Goal: Task Accomplishment & Management: Manage account settings

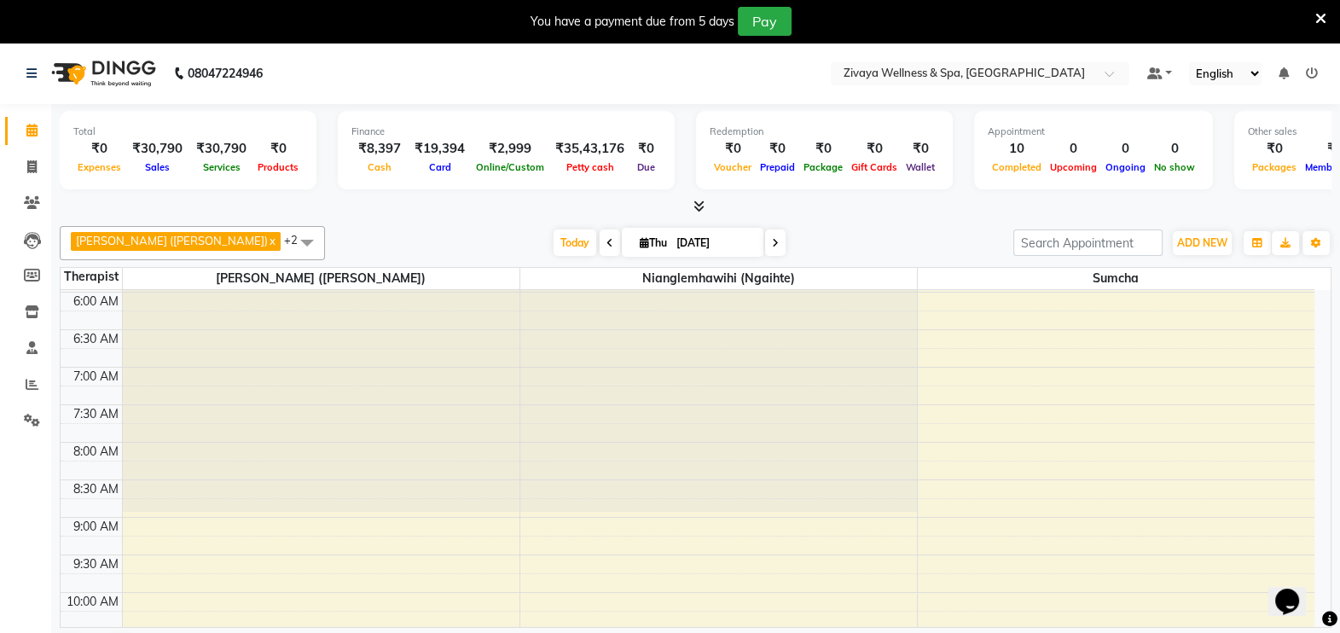
click at [1317, 16] on icon at bounding box center [1320, 18] width 11 height 15
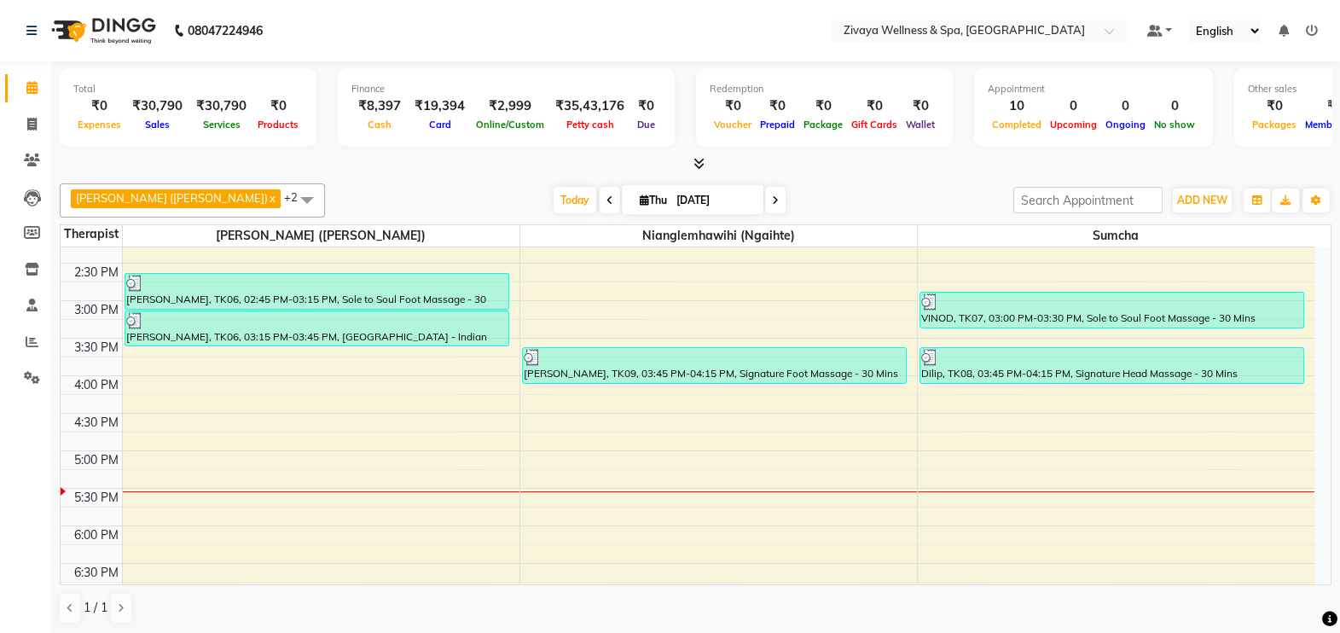
scroll to position [1082, 0]
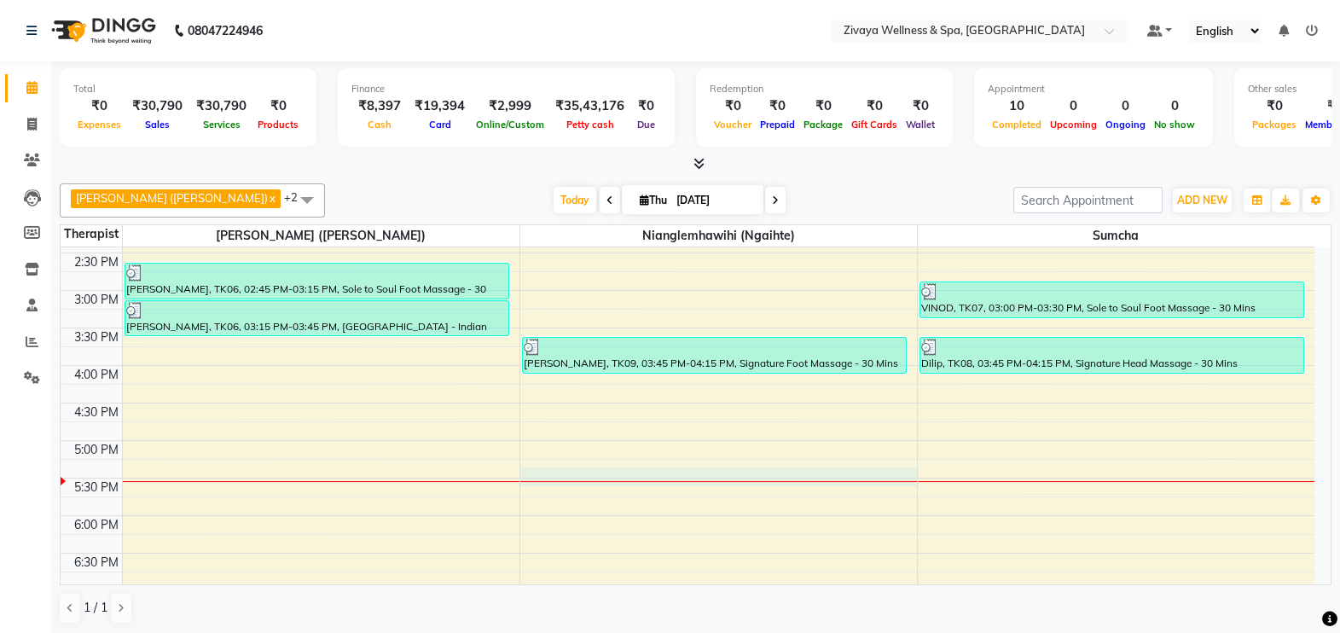
click at [714, 481] on div at bounding box center [718, 481] width 396 height 1
select select "58858"
select select "tentative"
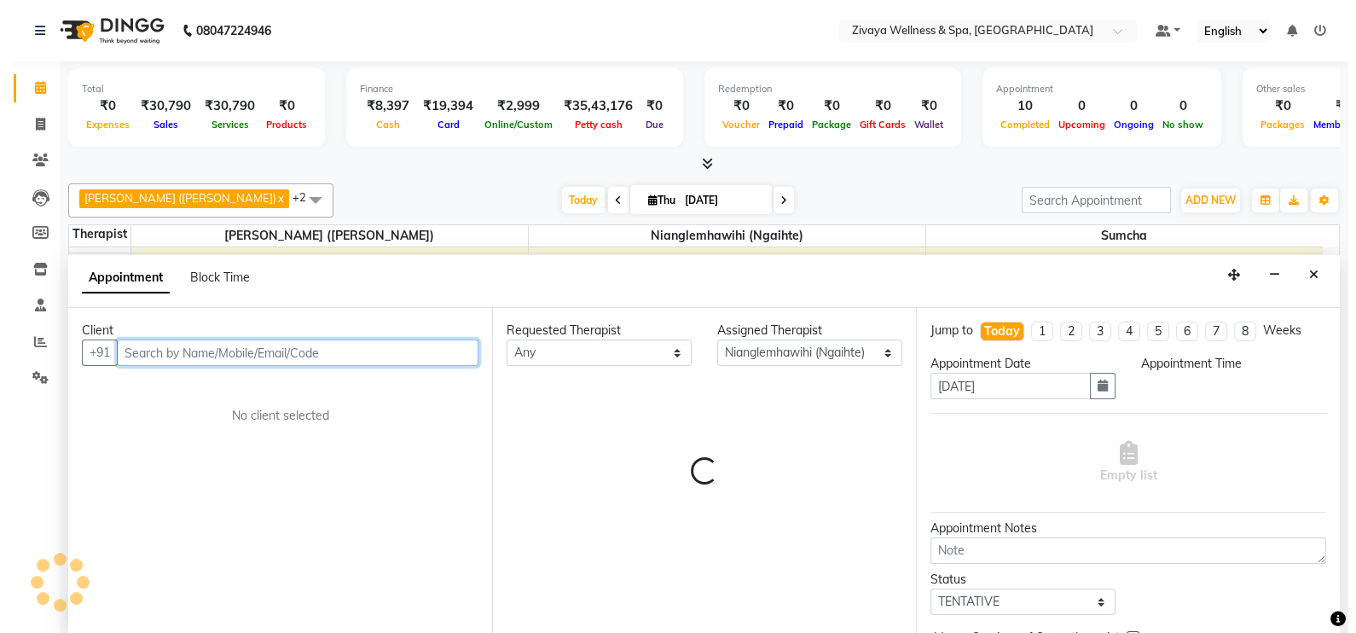
scroll to position [0, 0]
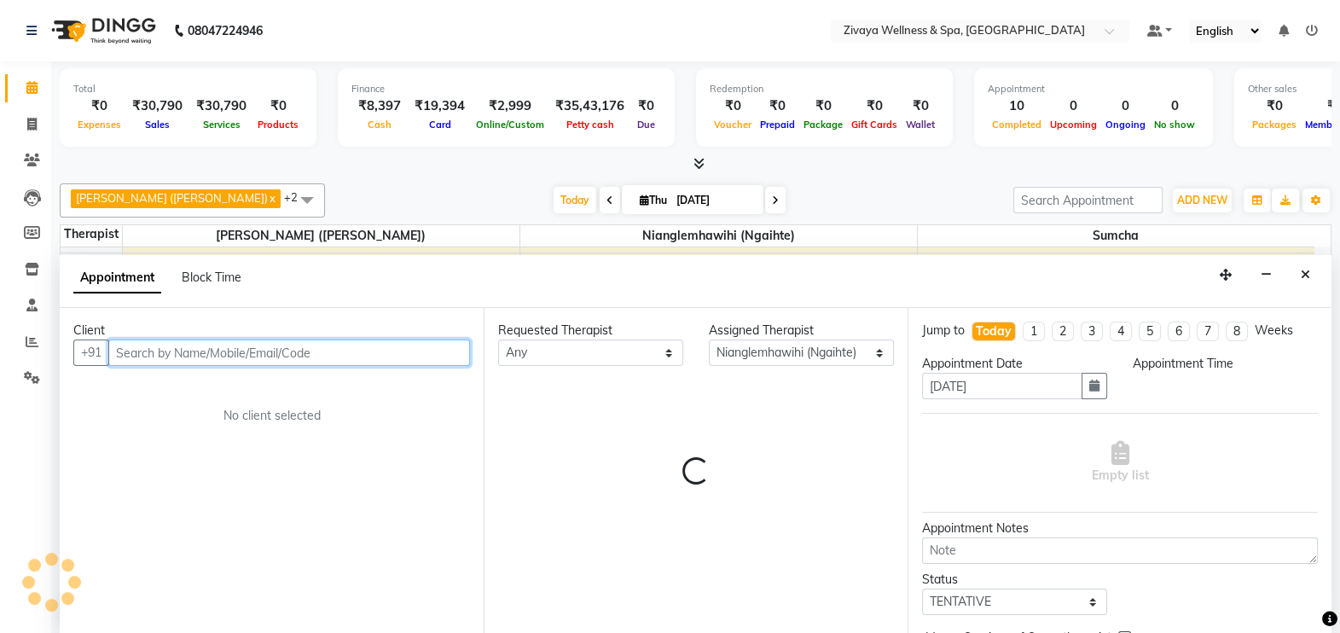
select select "1050"
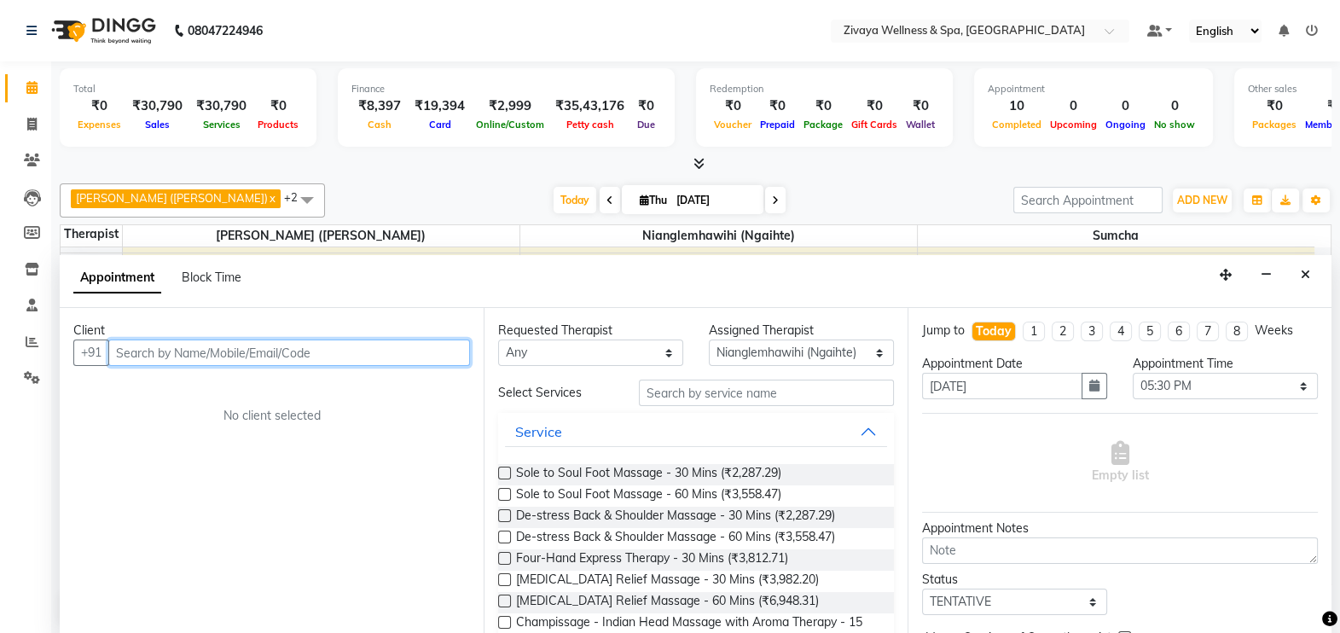
click at [358, 344] on input "text" at bounding box center [289, 352] width 362 height 26
type input "Abbhay"
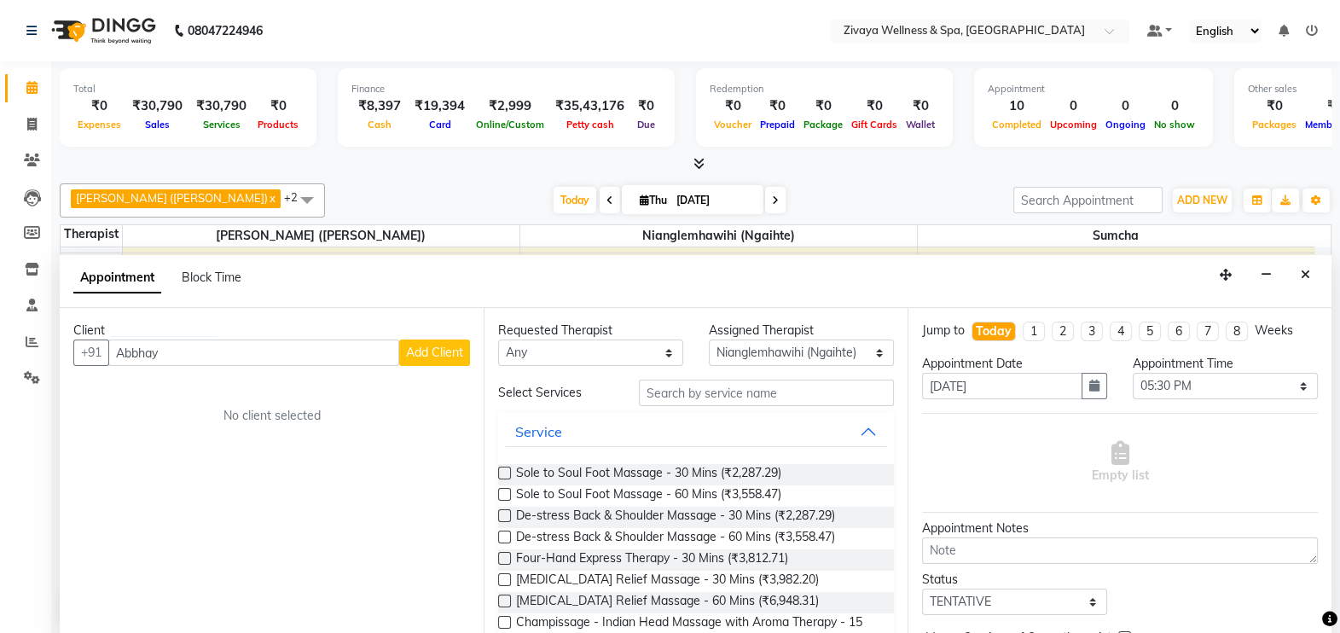
click at [444, 359] on button "Add Client" at bounding box center [434, 352] width 71 height 26
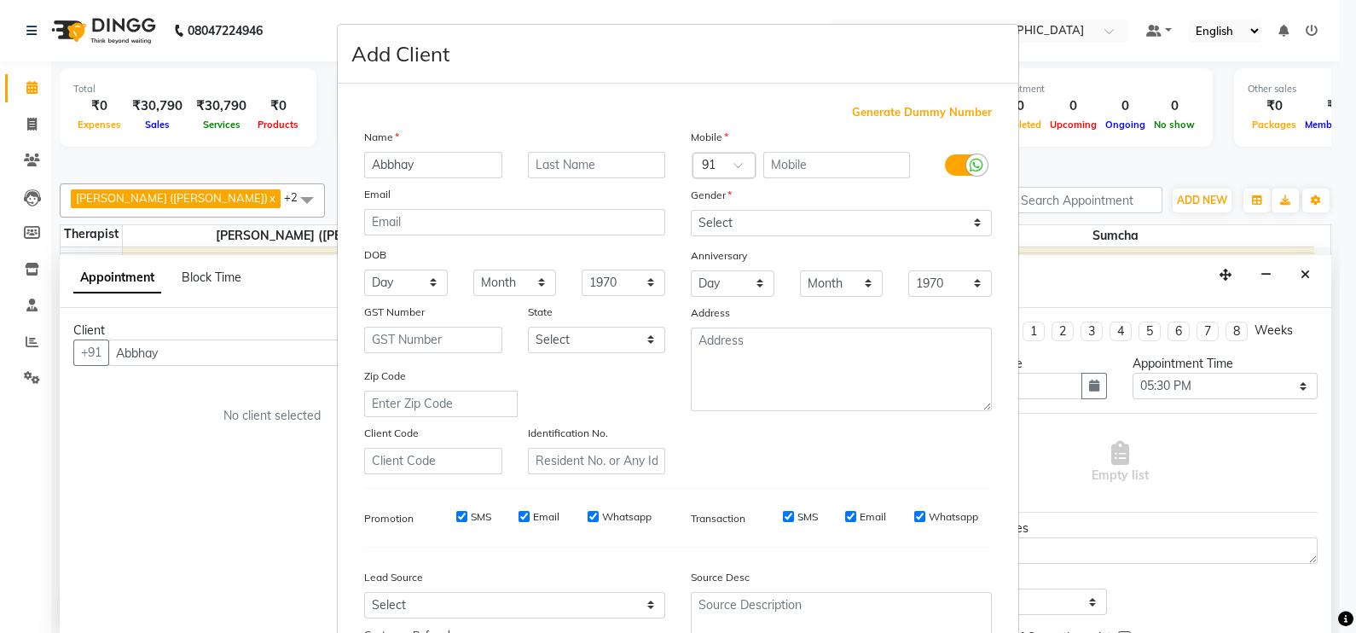
click at [934, 107] on span "Generate Dummy Number" at bounding box center [922, 112] width 140 height 17
type input "1311800001662"
checkbox input "false"
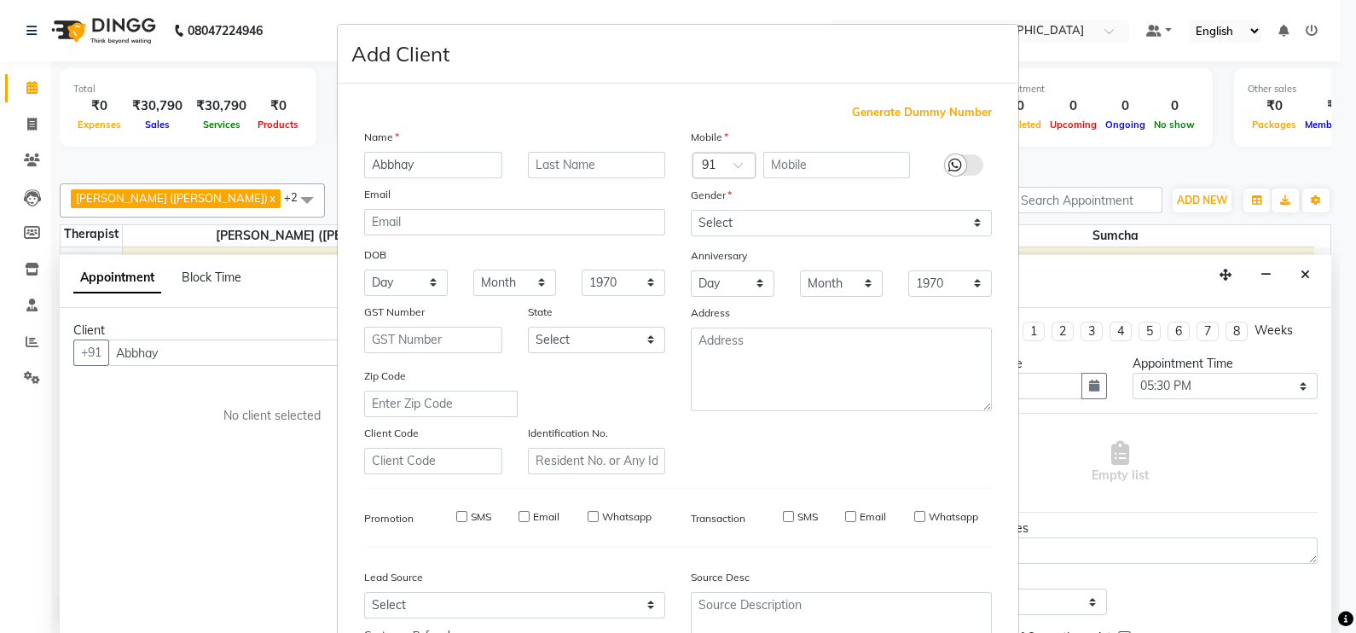
checkbox input "false"
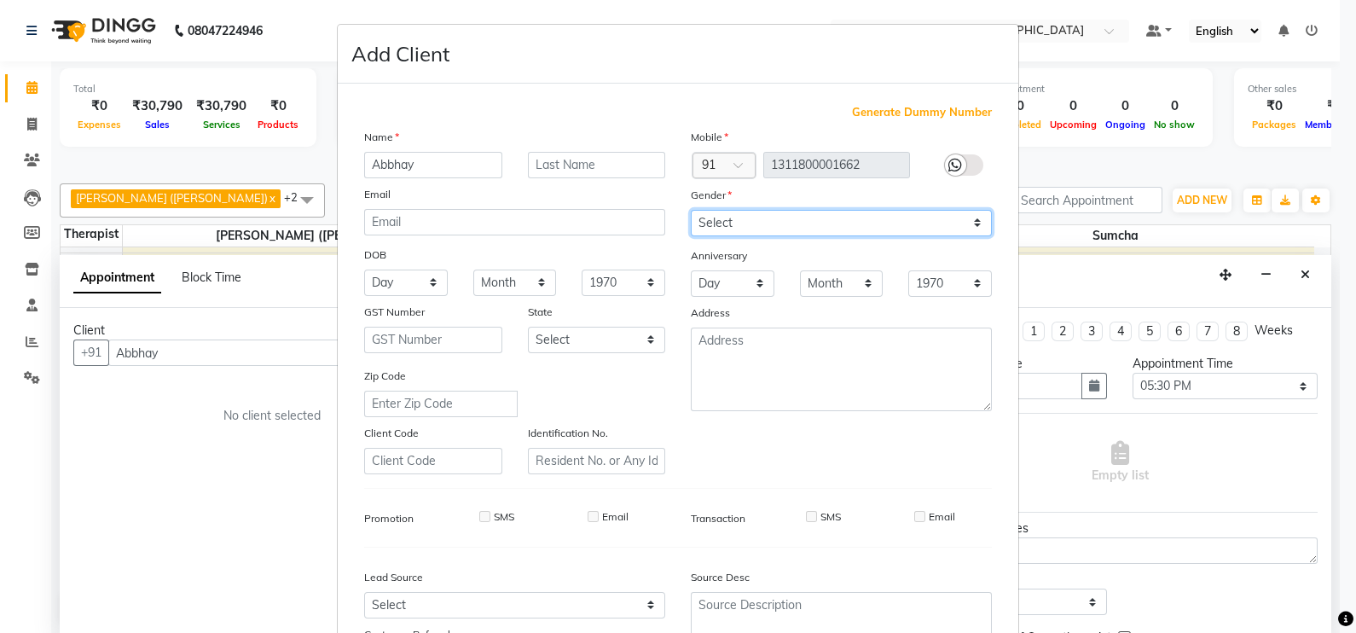
click at [855, 227] on select "Select [DEMOGRAPHIC_DATA] [DEMOGRAPHIC_DATA] Other Prefer Not To Say" at bounding box center [841, 223] width 301 height 26
select select "[DEMOGRAPHIC_DATA]"
click at [691, 211] on select "Select [DEMOGRAPHIC_DATA] [DEMOGRAPHIC_DATA] Other Prefer Not To Say" at bounding box center [841, 223] width 301 height 26
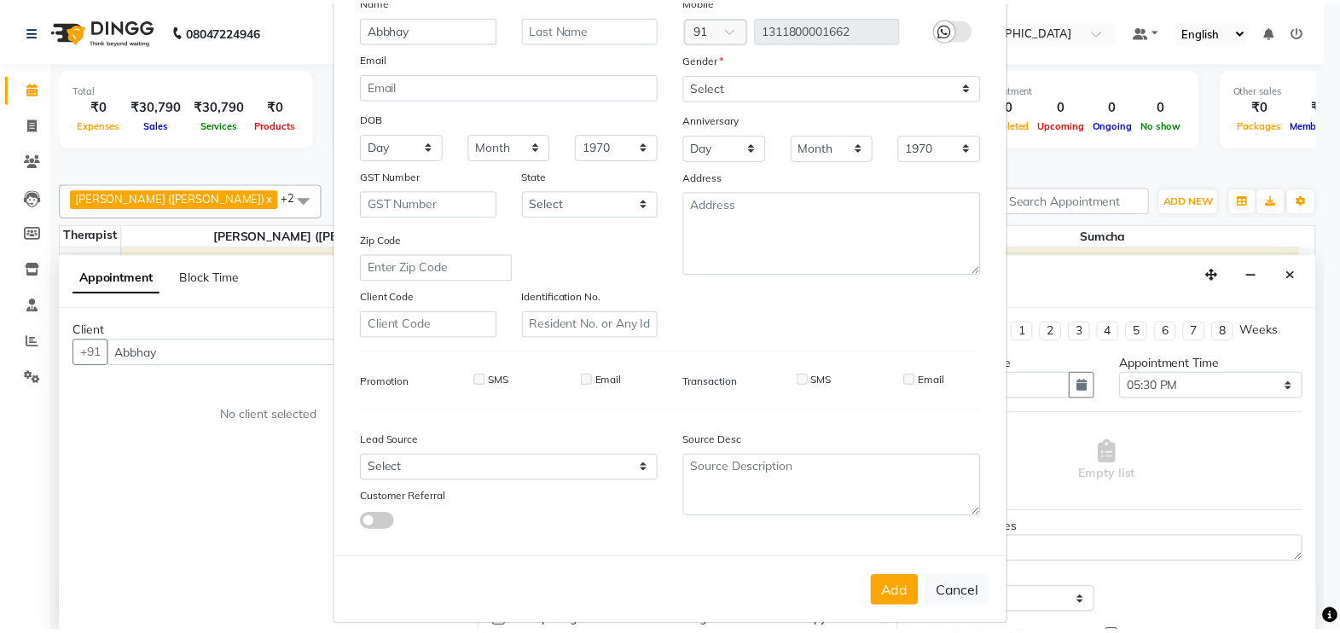
scroll to position [163, 0]
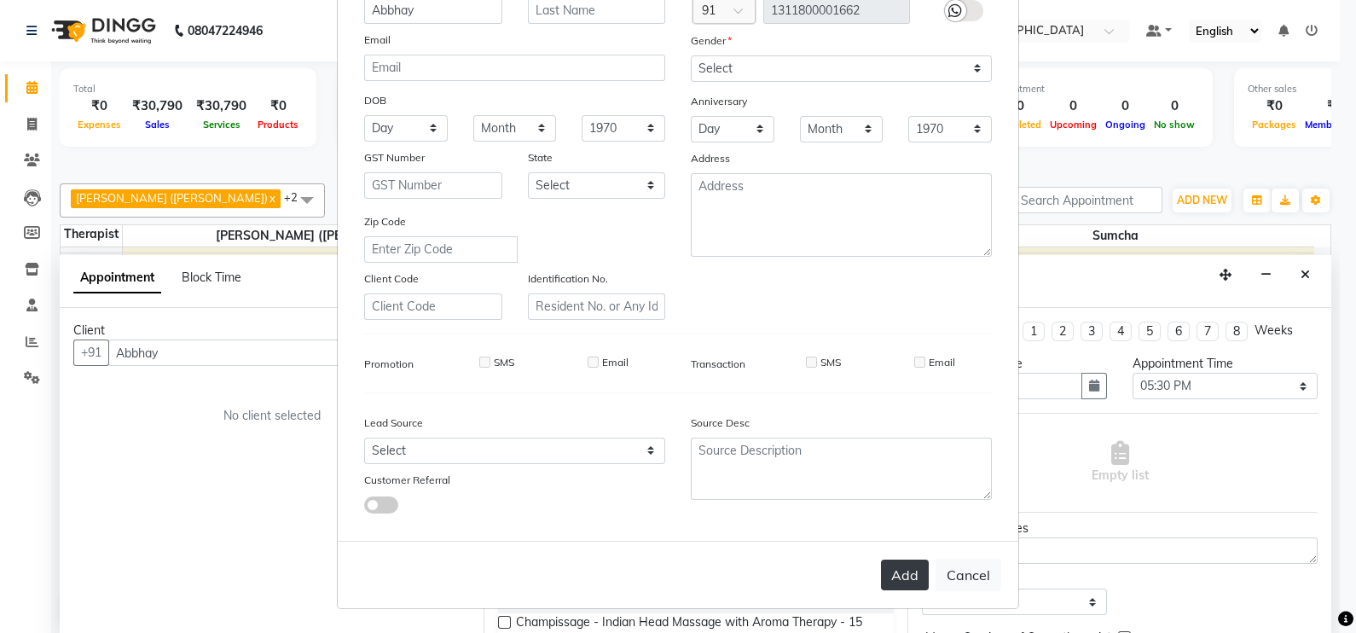
click at [902, 564] on button "Add" at bounding box center [905, 574] width 48 height 31
type input "1311800001662"
select select
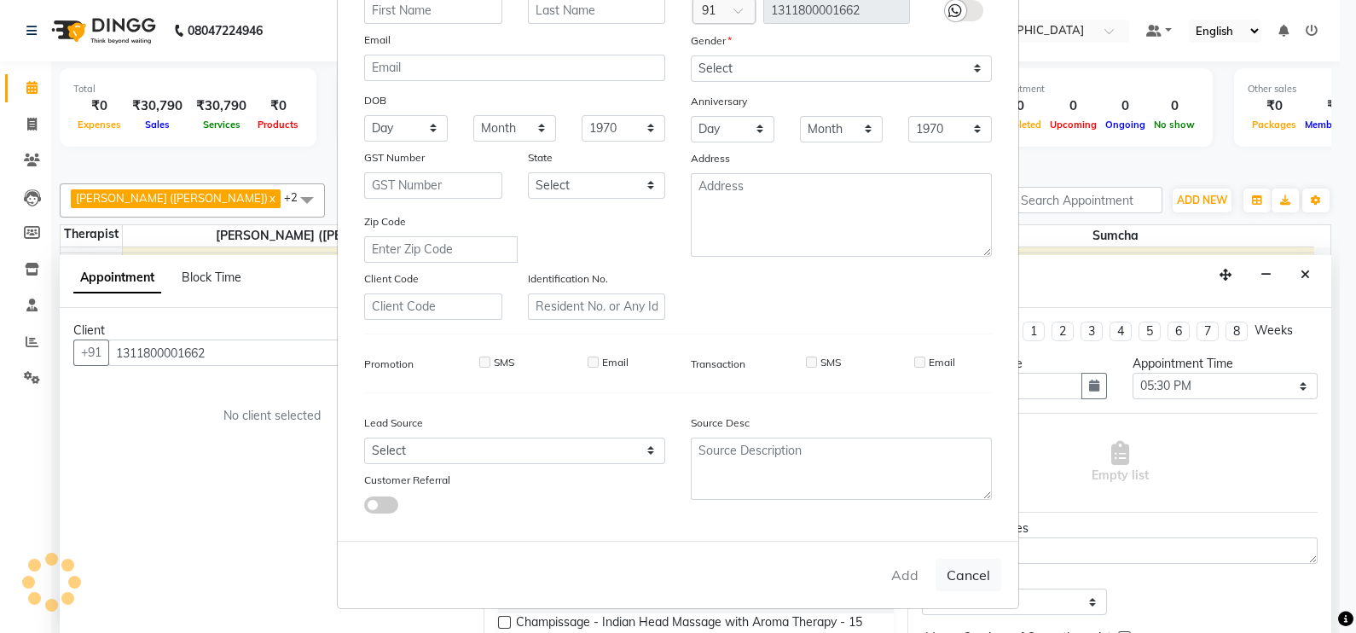
select select
checkbox input "false"
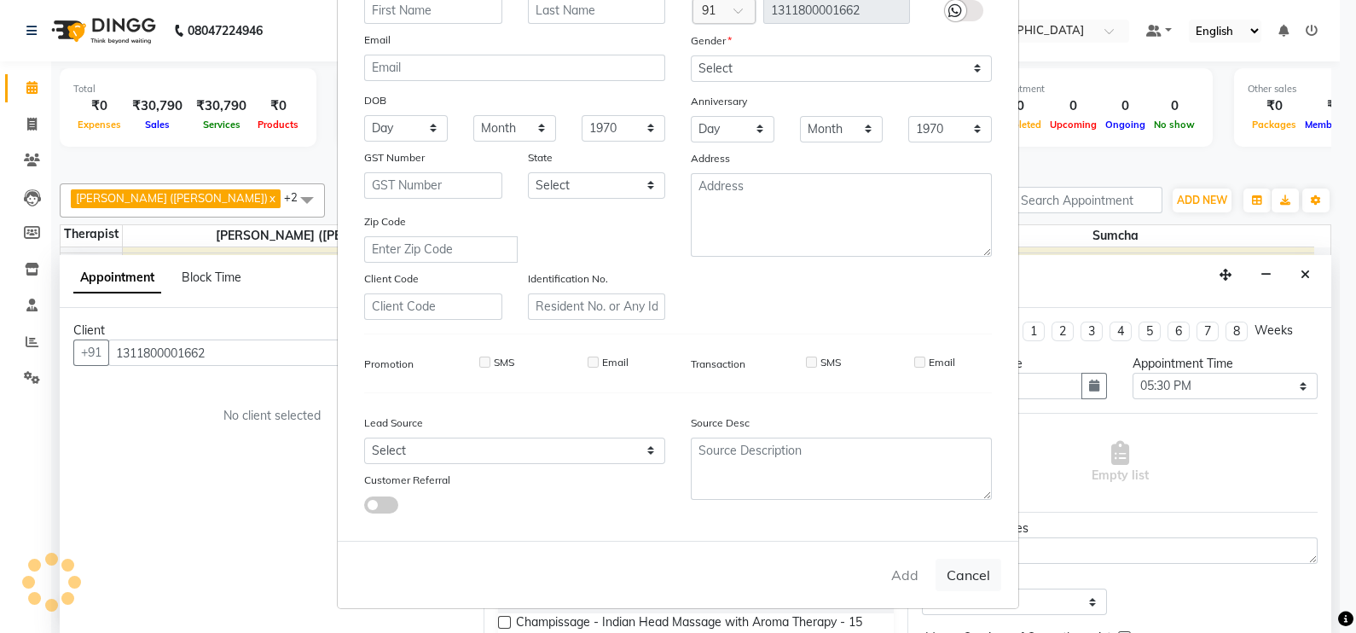
checkbox input "false"
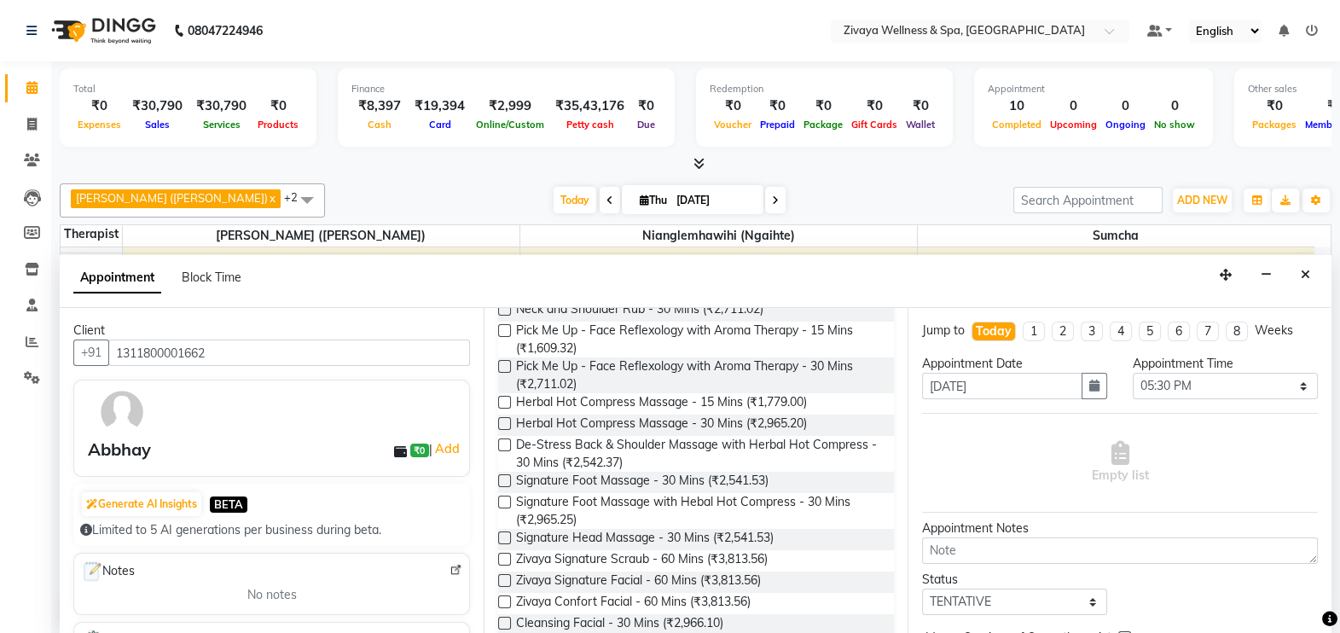
scroll to position [425, 0]
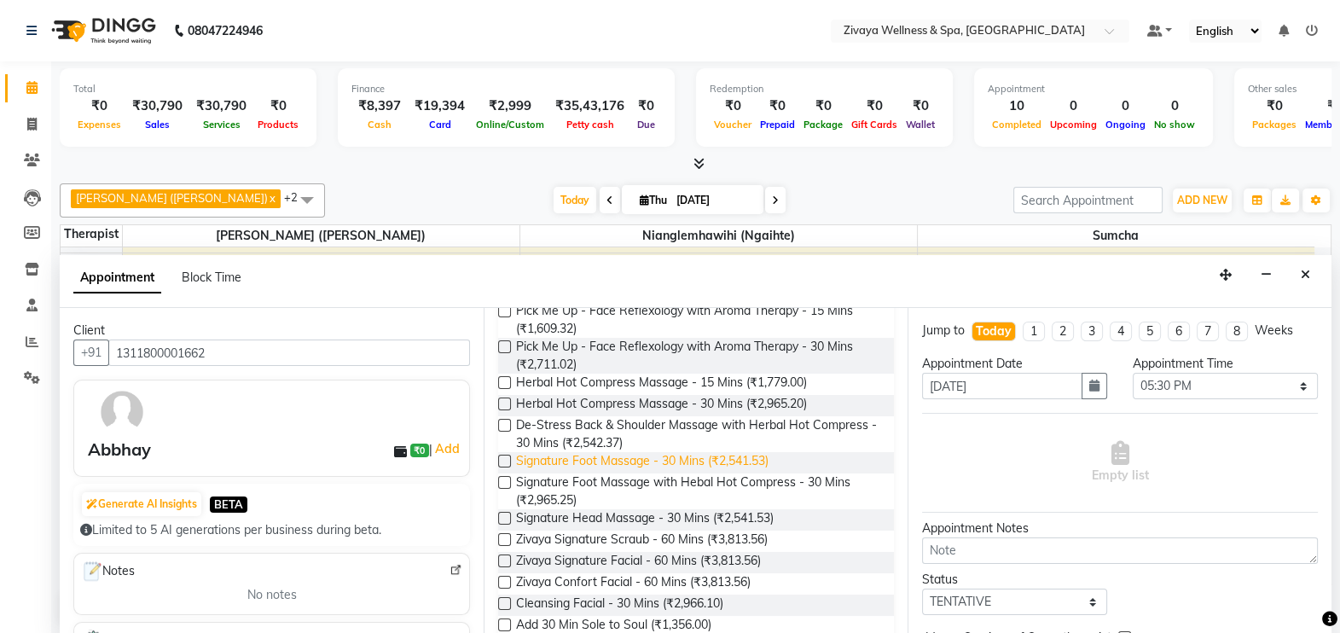
click at [758, 460] on span "Signature Foot Massage - 30 Mins (₹2,541.53)" at bounding box center [642, 462] width 252 height 21
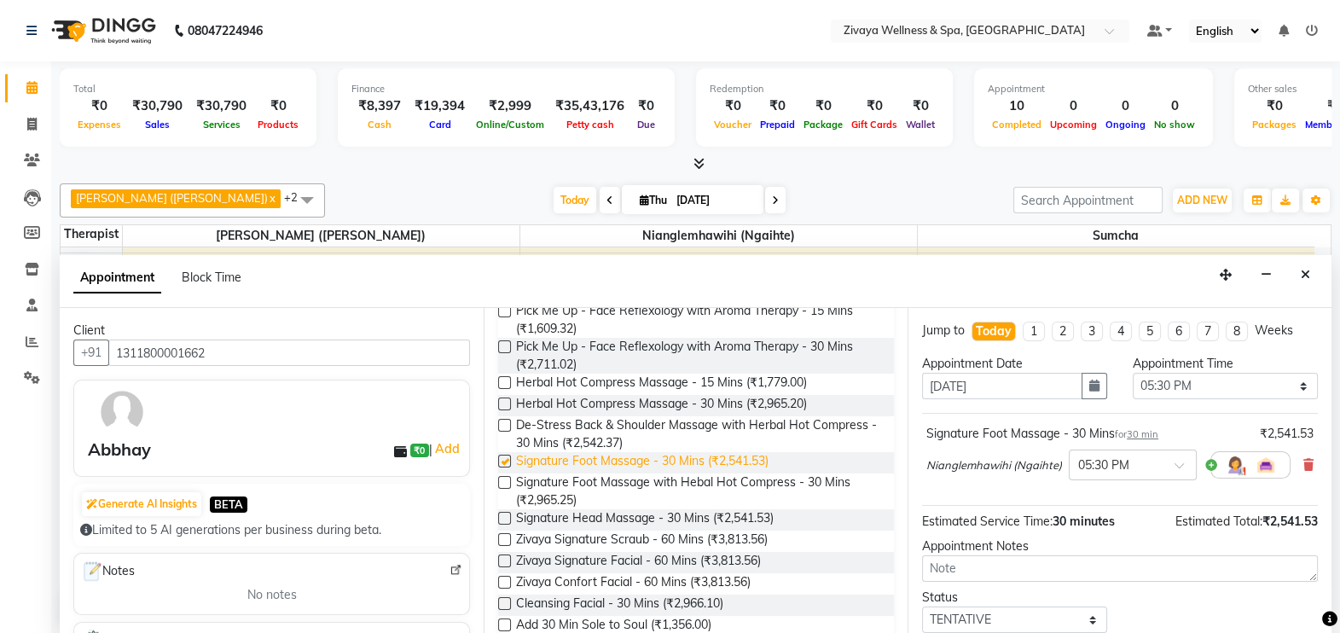
checkbox input "false"
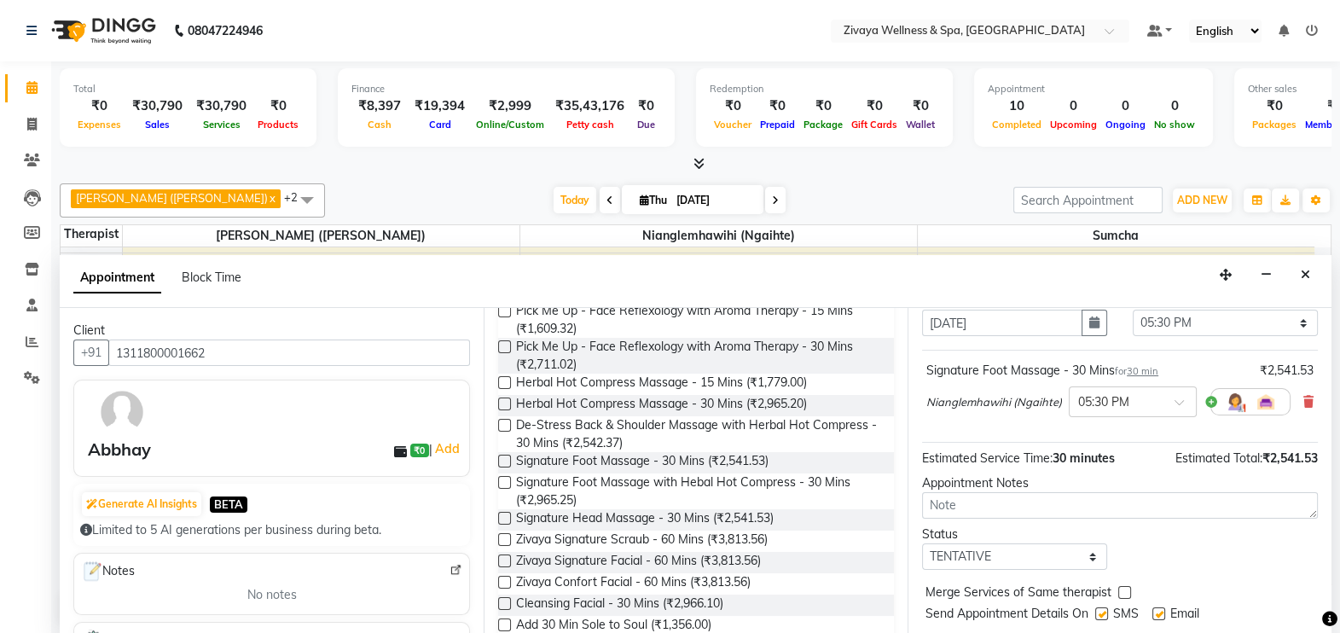
scroll to position [106, 0]
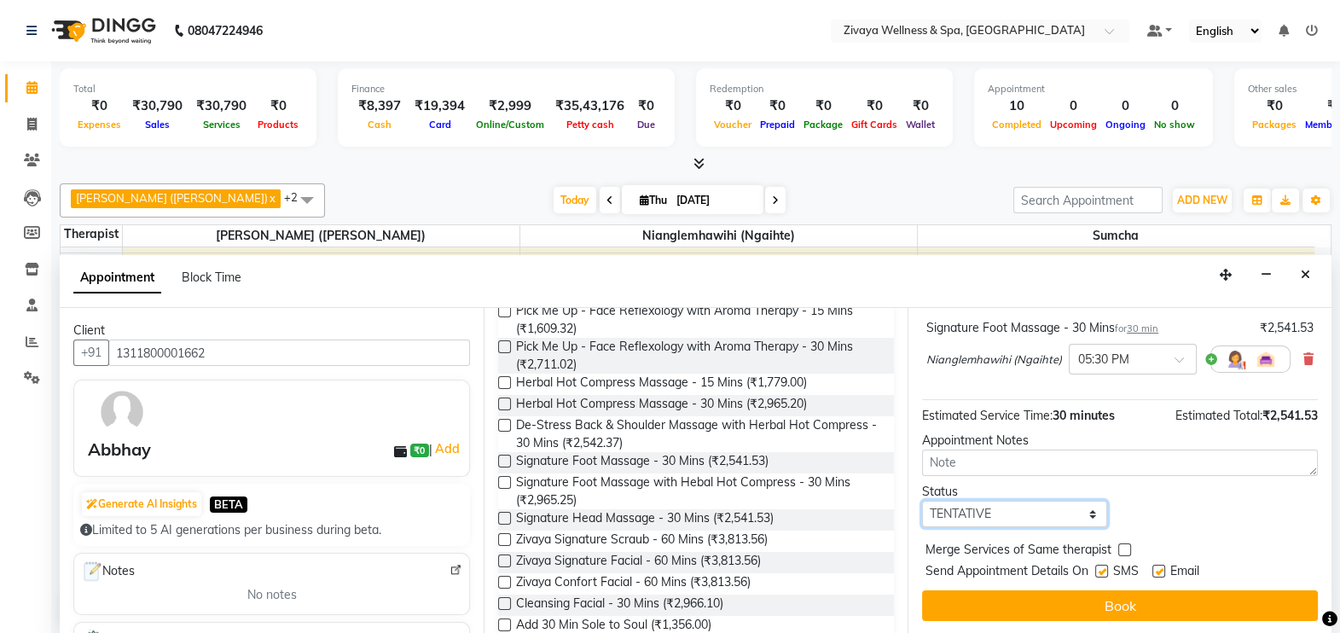
click at [1051, 507] on select "Select TENTATIVE CONFIRM CHECK-IN UPCOMING" at bounding box center [1014, 514] width 185 height 26
select select "confirm booking"
click at [922, 501] on select "Select TENTATIVE CONFIRM CHECK-IN UPCOMING" at bounding box center [1014, 514] width 185 height 26
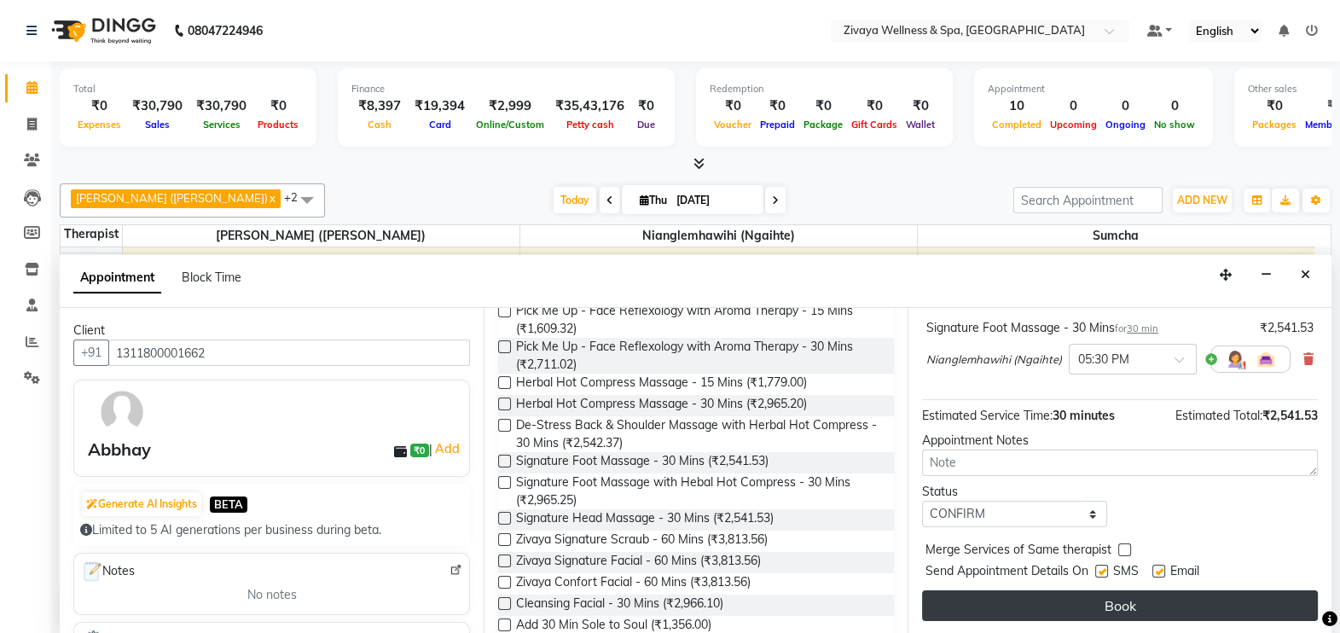
click at [1160, 605] on button "Book" at bounding box center [1120, 605] width 396 height 31
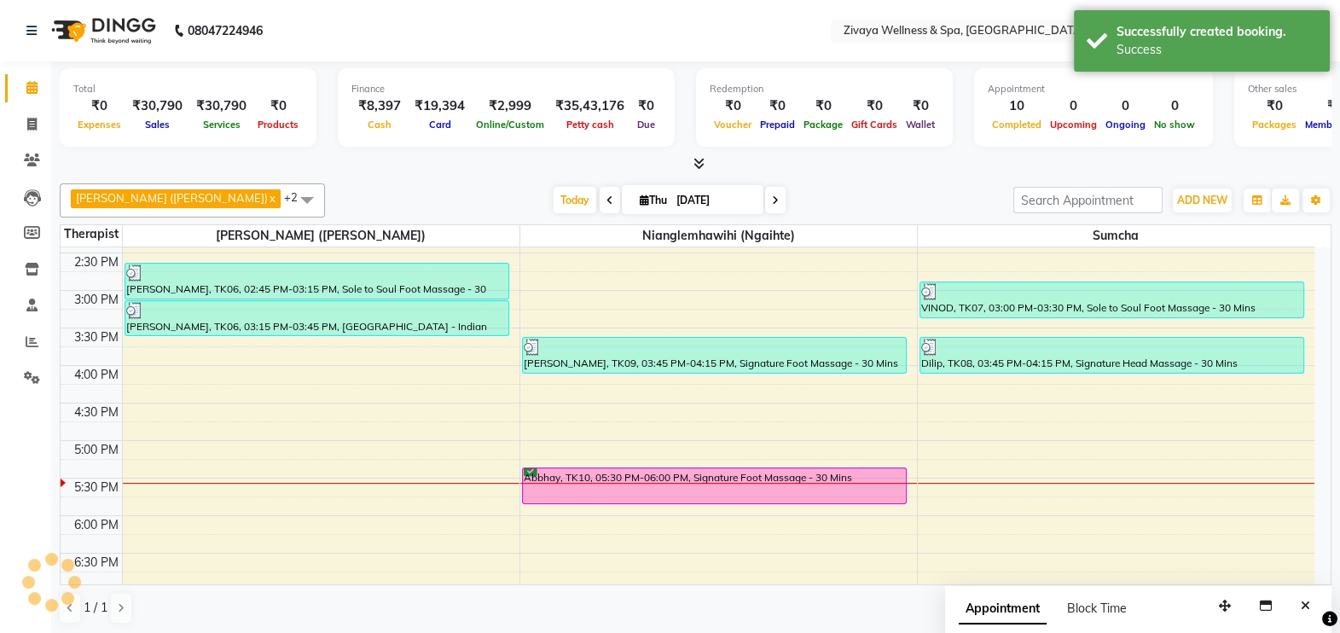
scroll to position [0, 0]
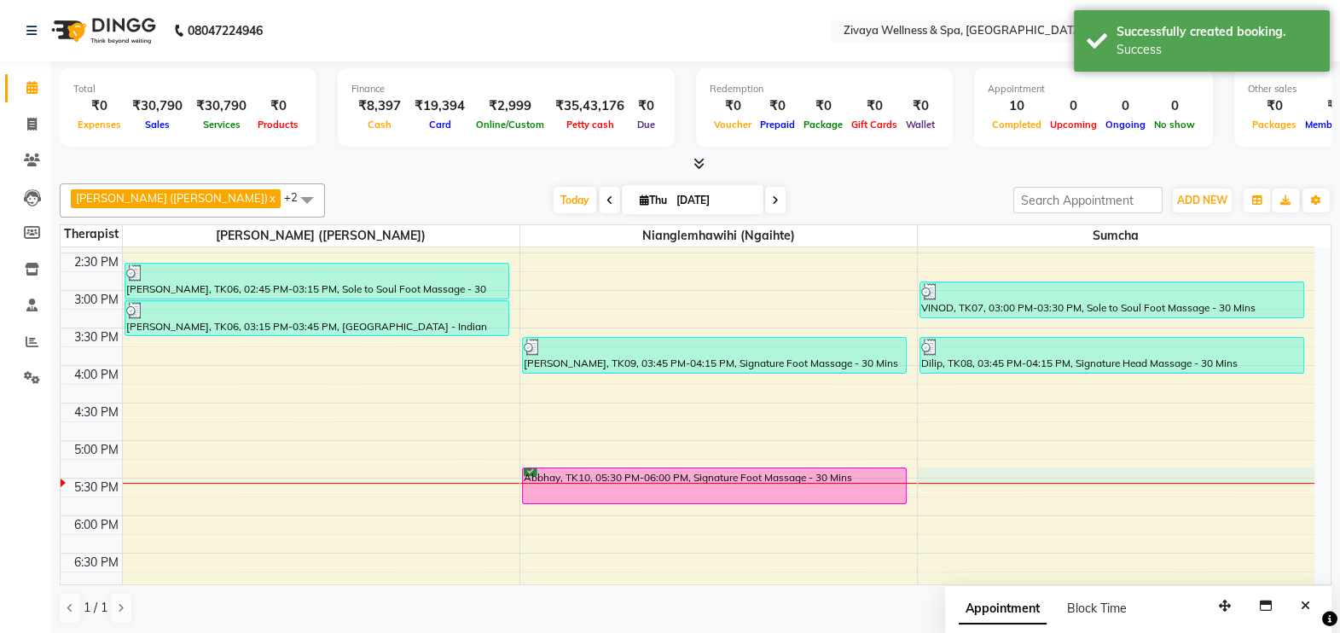
click at [1042, 472] on div "12:00 AM 12:30 AM 1:00 AM 1:30 AM 2:00 AM 2:30 AM 3:00 AM 3:30 AM 4:00 AM 4:30 …" at bounding box center [687, 65] width 1253 height 1800
select select "63085"
select select "1050"
select select "tentative"
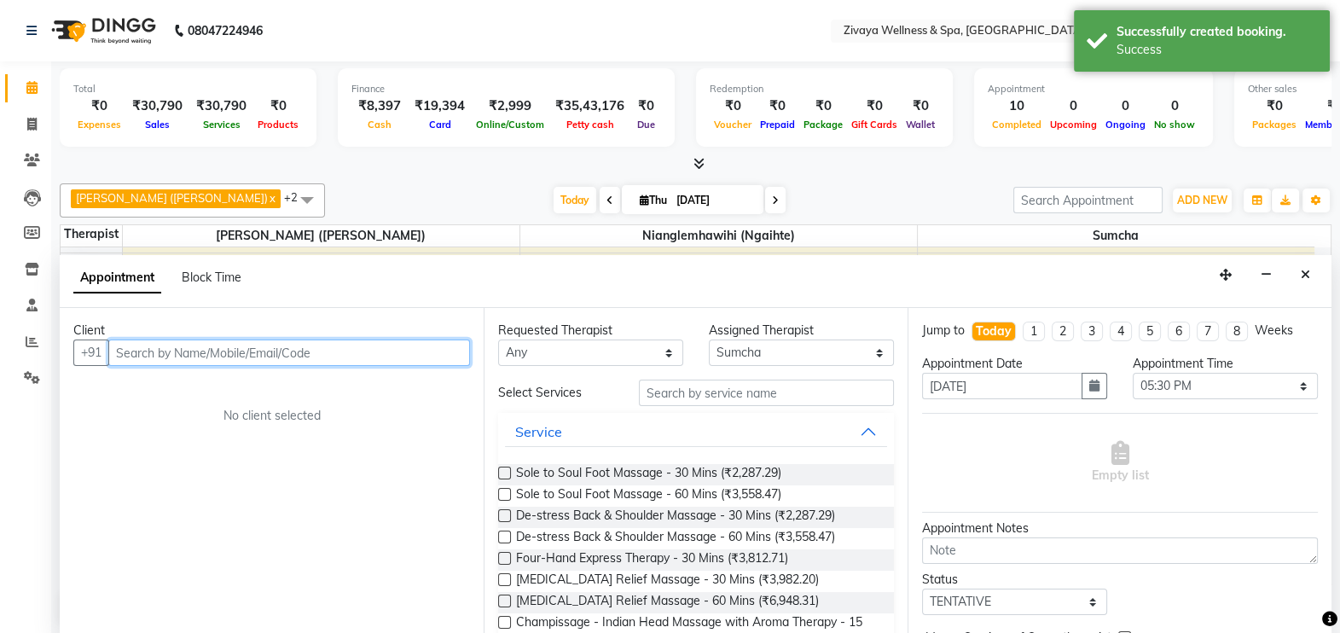
click at [351, 351] on input "text" at bounding box center [289, 352] width 362 height 26
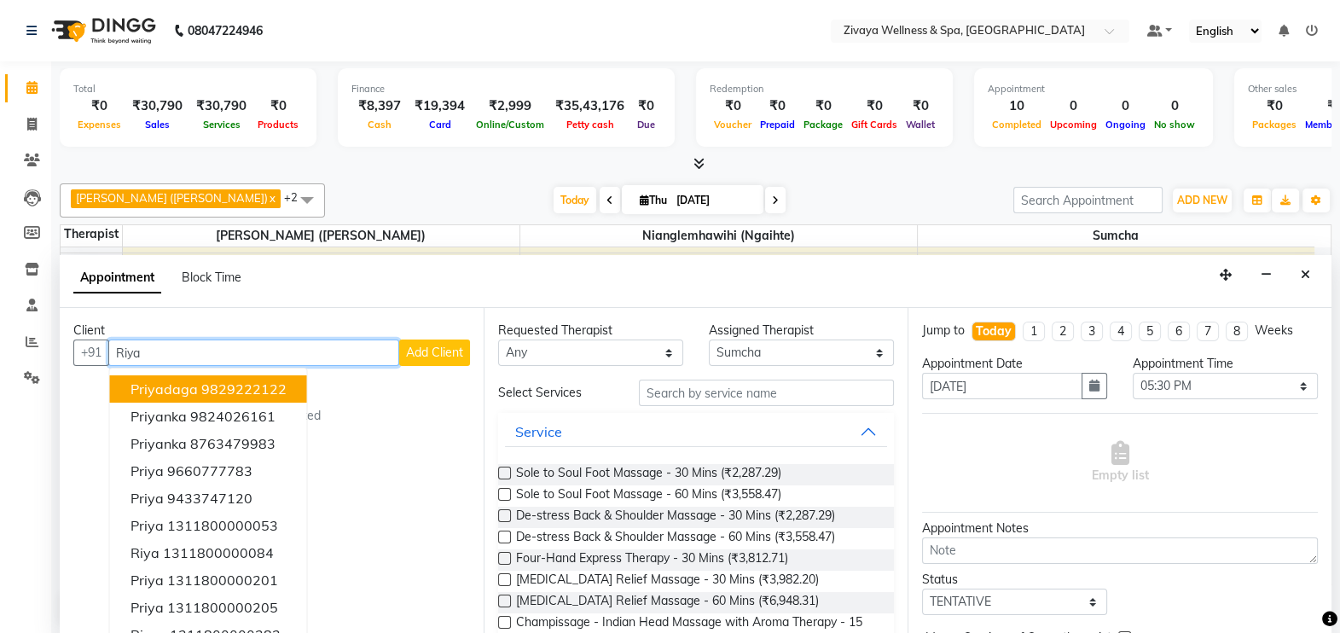
type input "Riya"
click at [435, 340] on button "Add Client" at bounding box center [434, 352] width 71 height 26
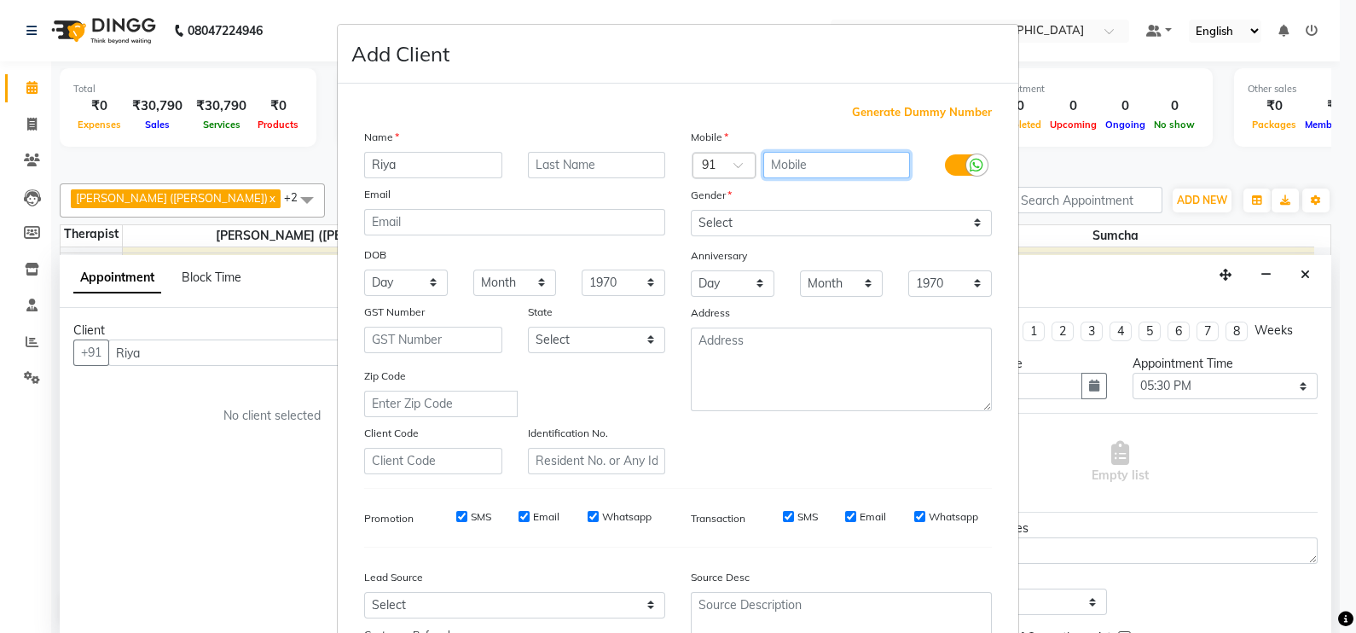
click at [845, 163] on input "text" at bounding box center [837, 165] width 148 height 26
type input "9899827342"
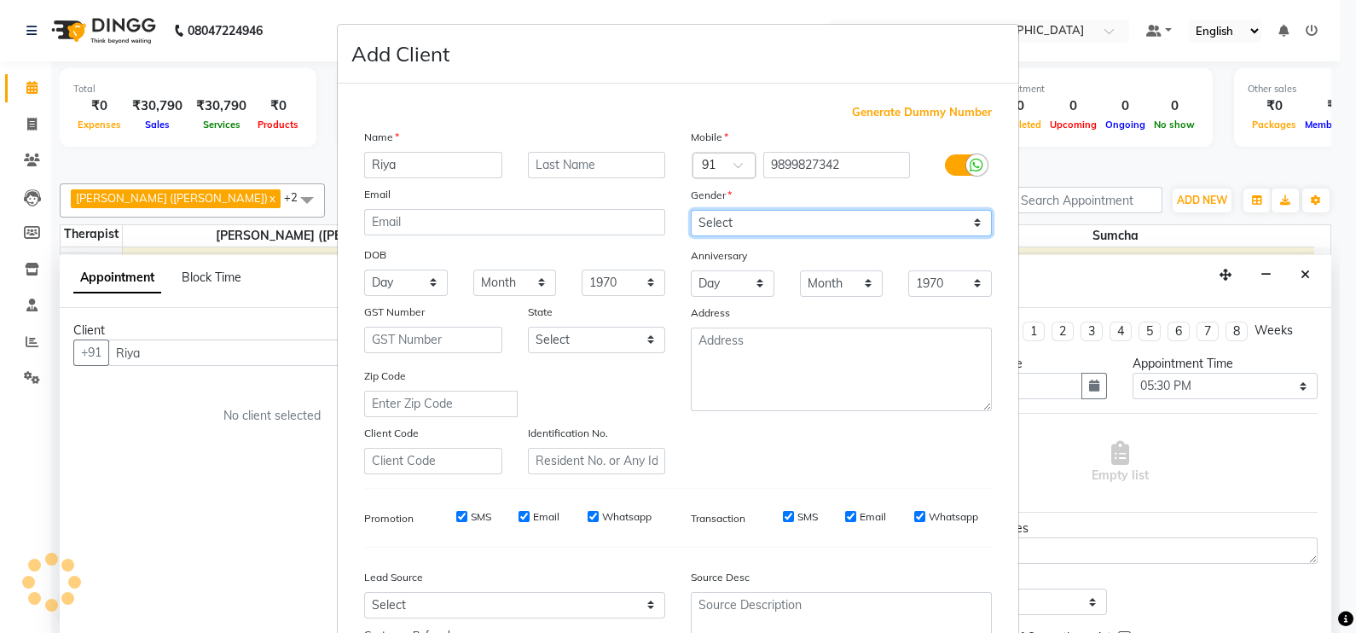
click at [838, 224] on select "Select [DEMOGRAPHIC_DATA] [DEMOGRAPHIC_DATA] Other Prefer Not To Say" at bounding box center [841, 223] width 301 height 26
select select "[DEMOGRAPHIC_DATA]"
click at [691, 211] on select "Select [DEMOGRAPHIC_DATA] [DEMOGRAPHIC_DATA] Other Prefer Not To Say" at bounding box center [841, 223] width 301 height 26
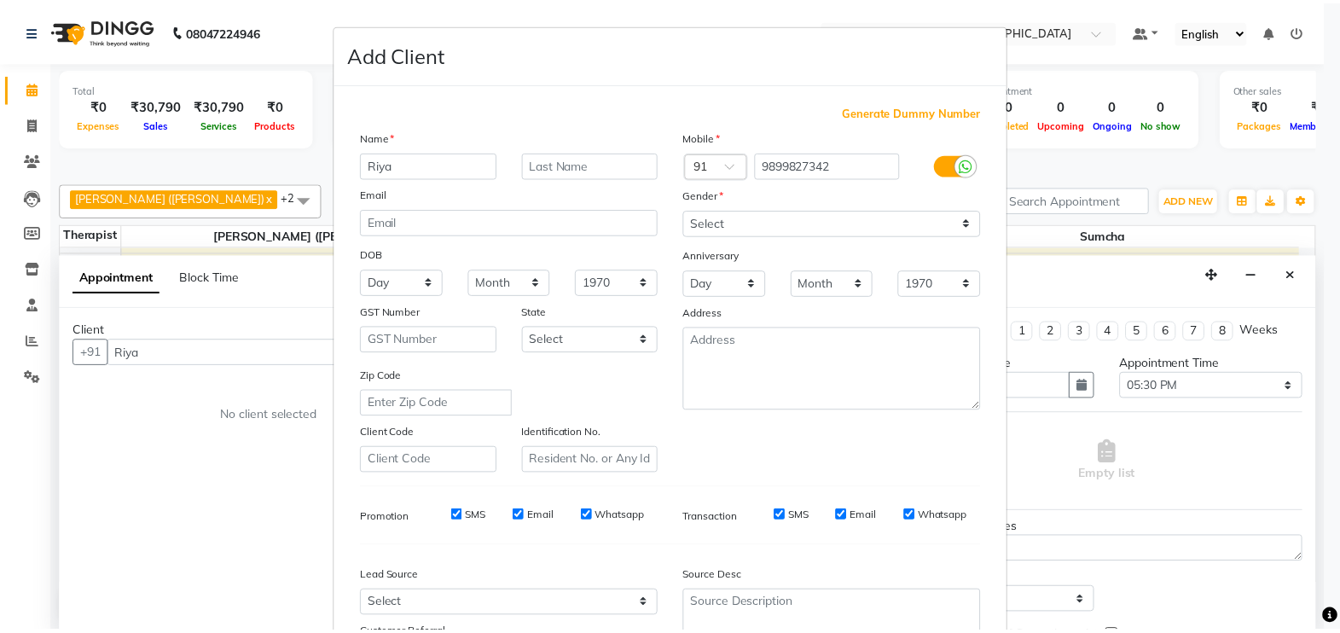
scroll to position [163, 0]
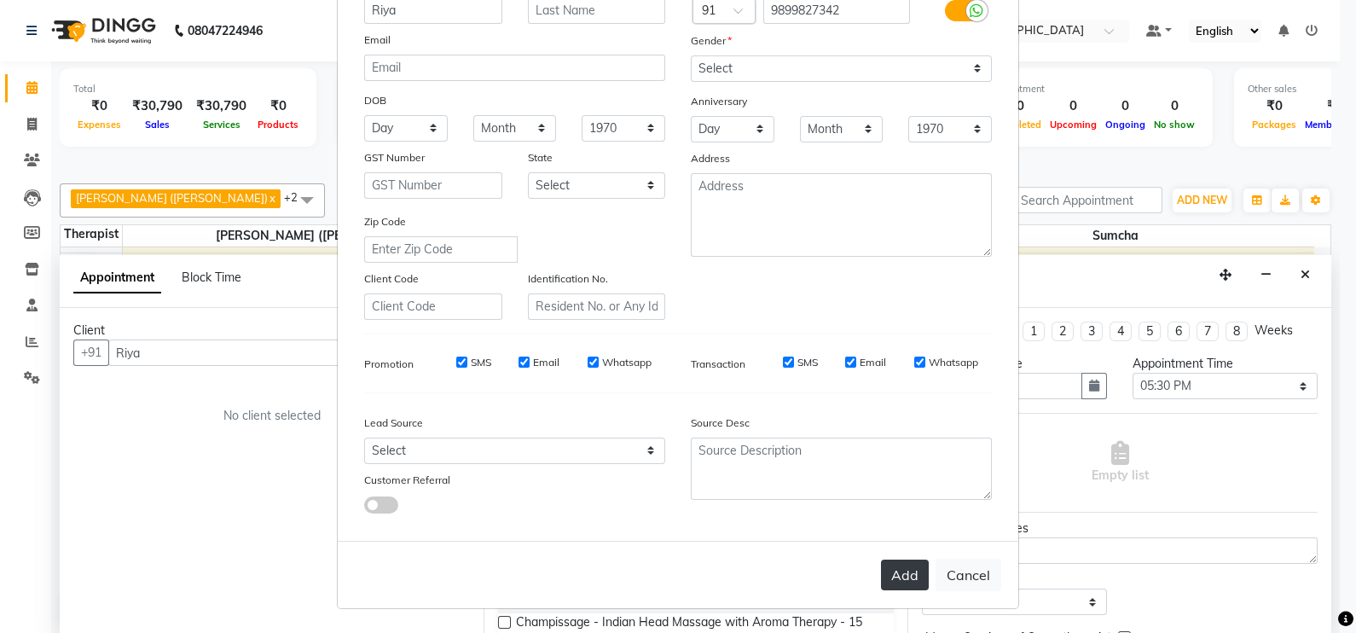
click at [902, 580] on button "Add" at bounding box center [905, 574] width 48 height 31
type input "9899827342"
select select
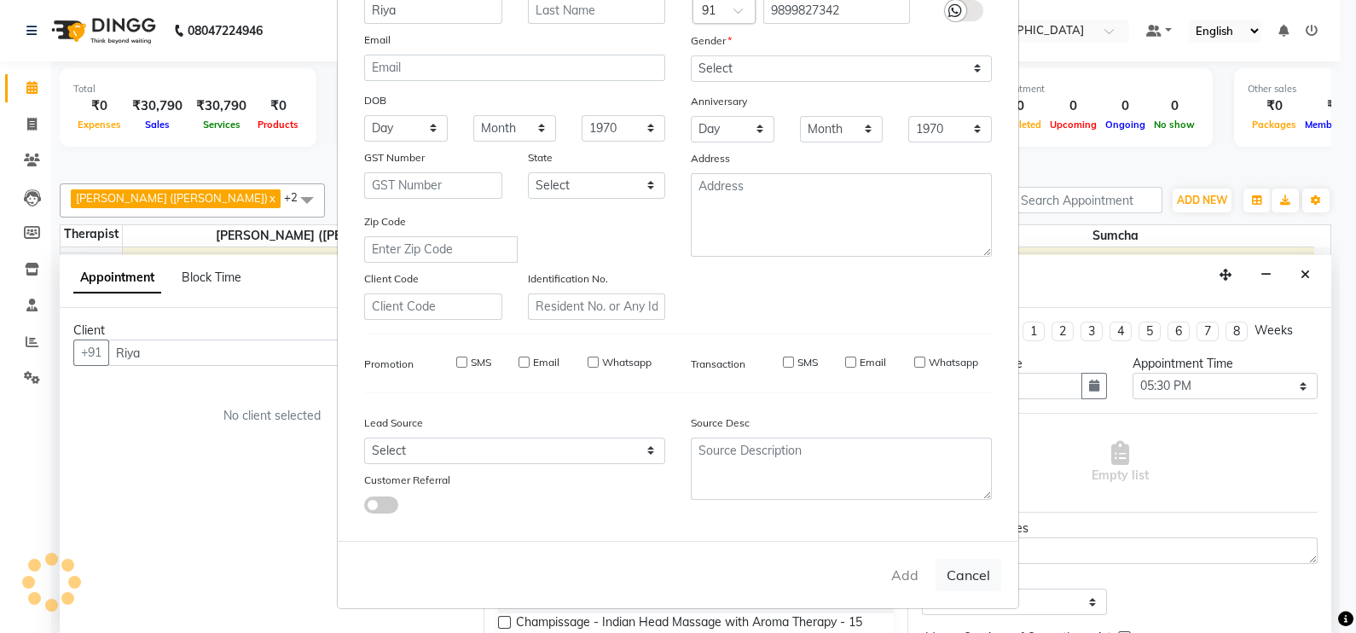
select select
checkbox input "false"
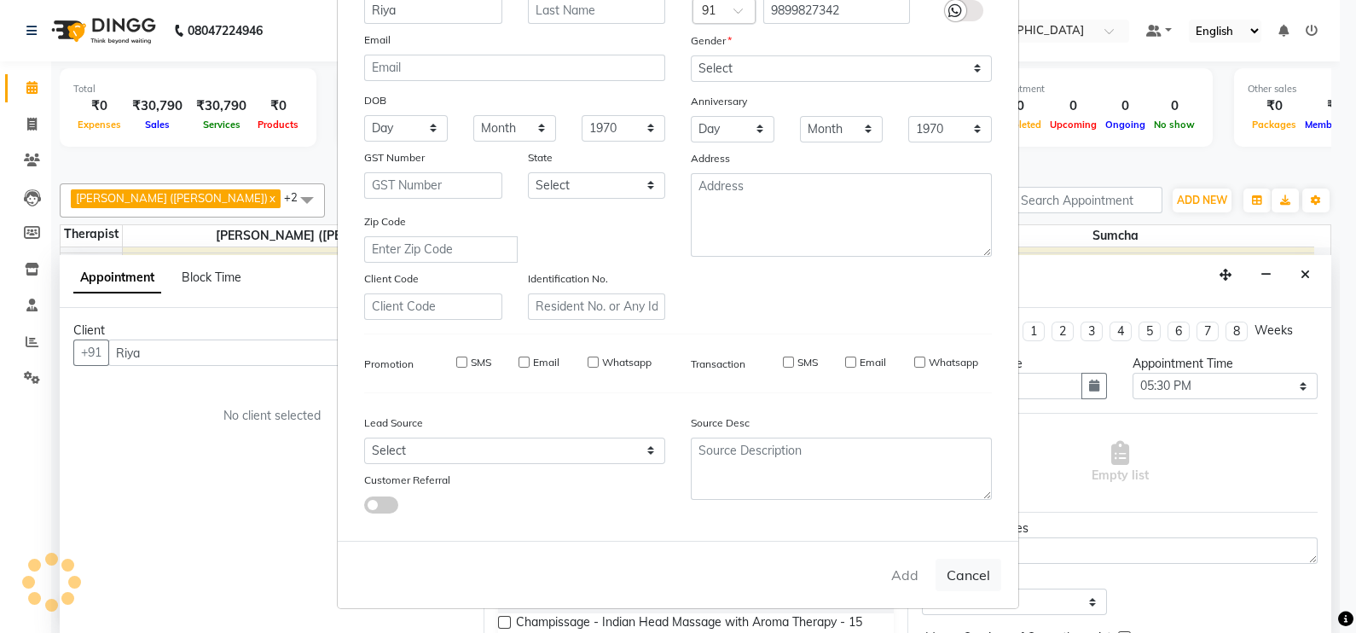
checkbox input "false"
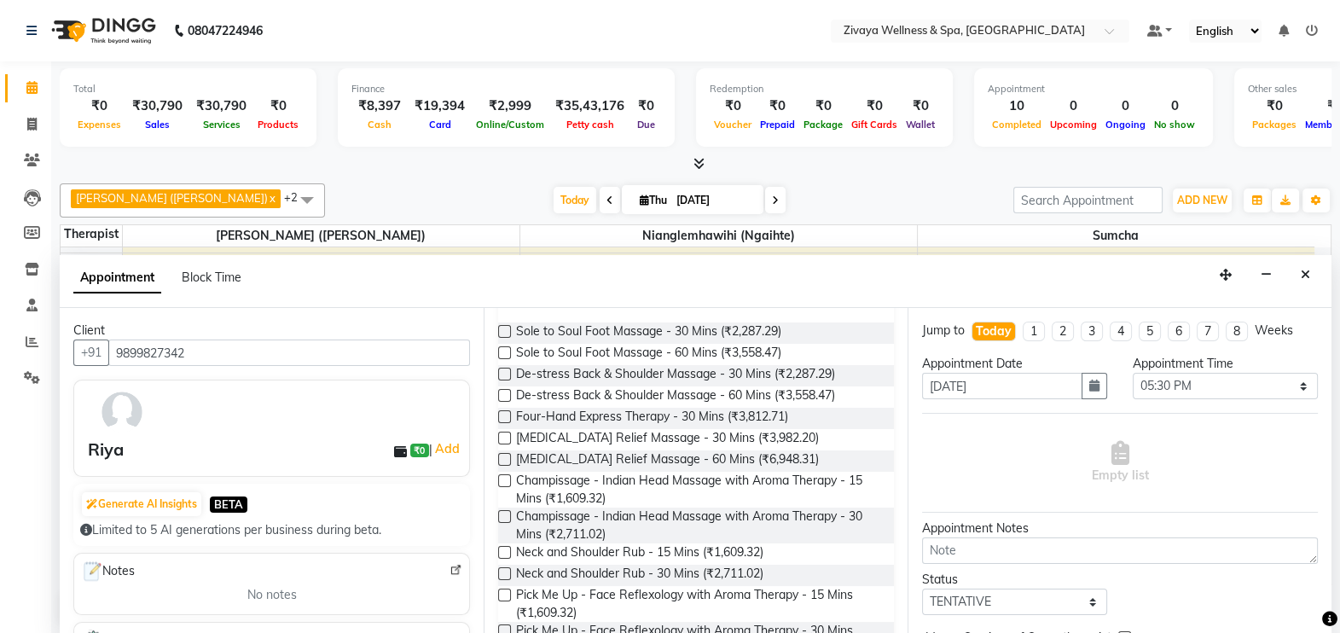
scroll to position [184, 0]
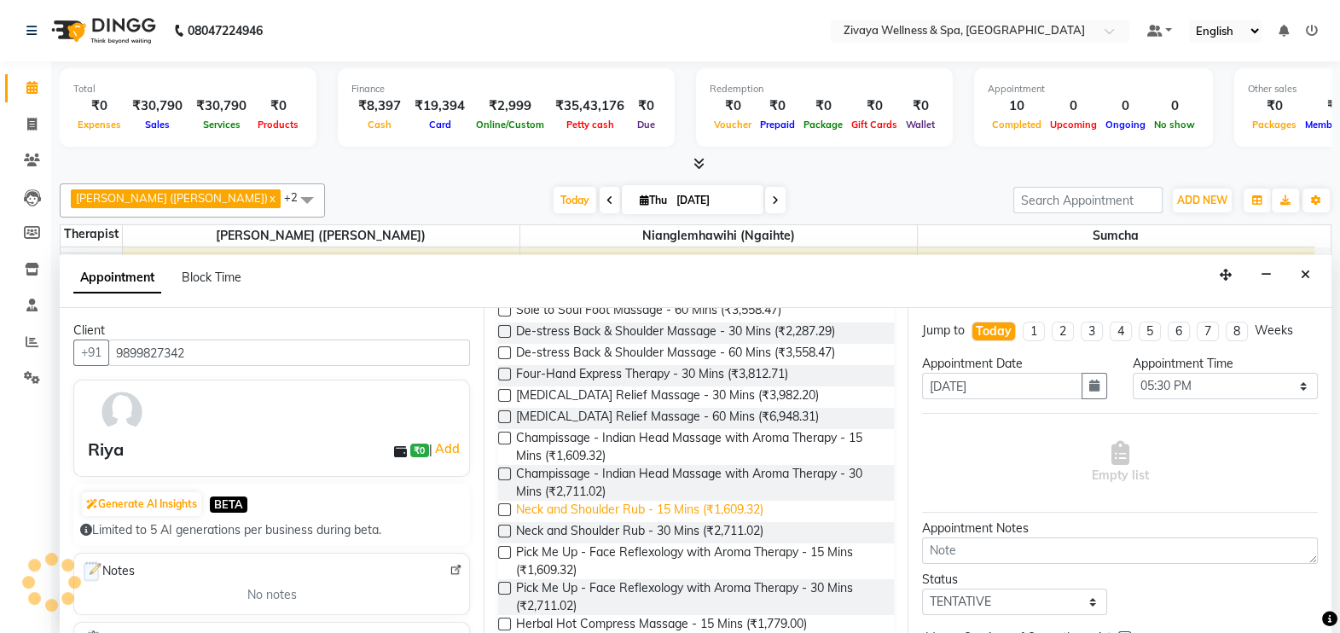
click at [736, 501] on span "Neck and Shoulder Rub - 15 Mins (₹1,609.32)" at bounding box center [639, 511] width 247 height 21
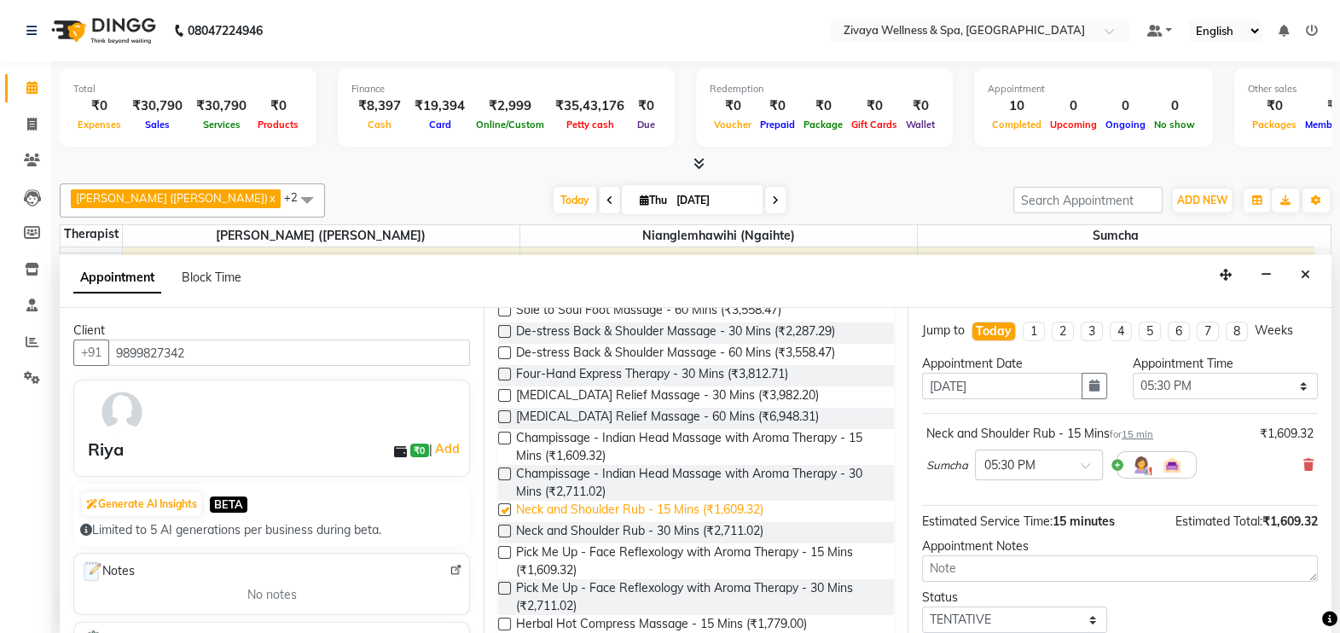
checkbox input "false"
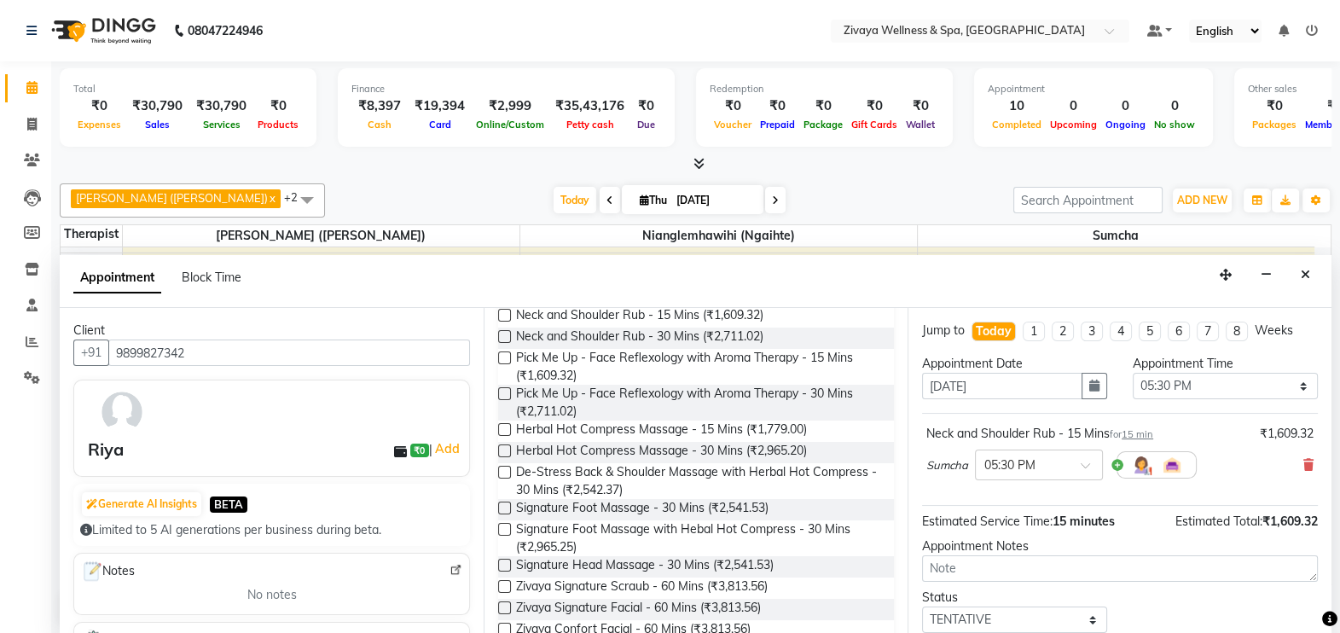
scroll to position [397, 0]
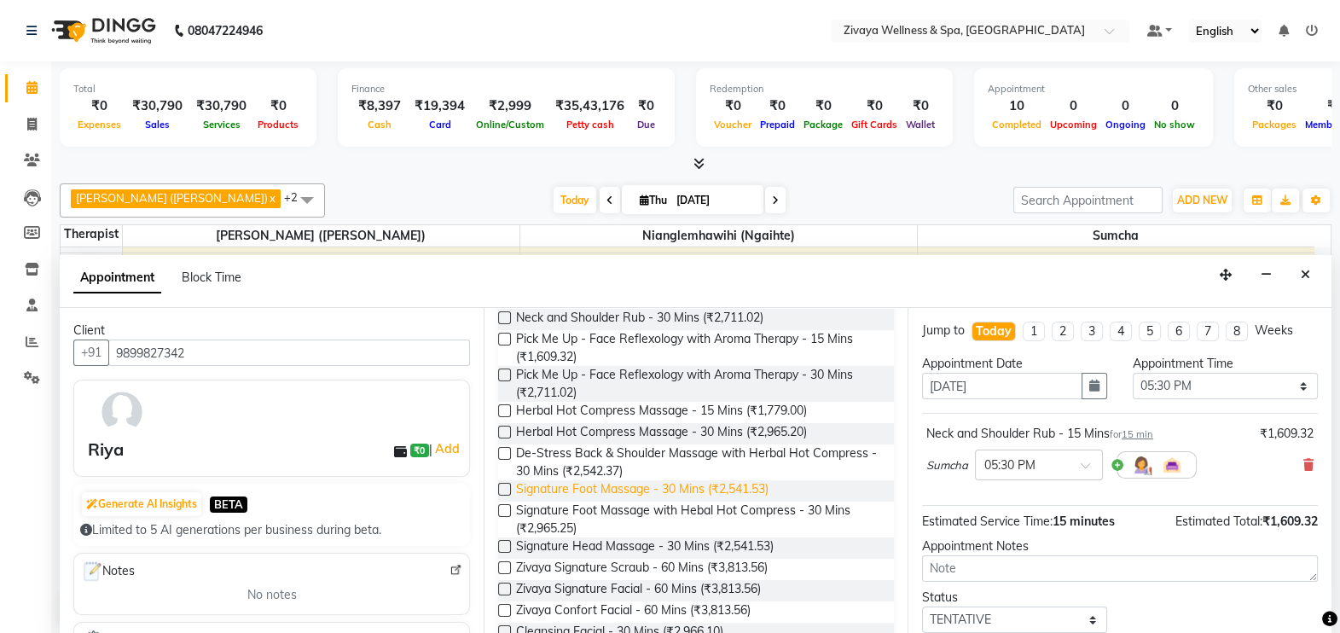
click at [703, 489] on span "Signature Foot Massage - 30 Mins (₹2,541.53)" at bounding box center [642, 490] width 252 height 21
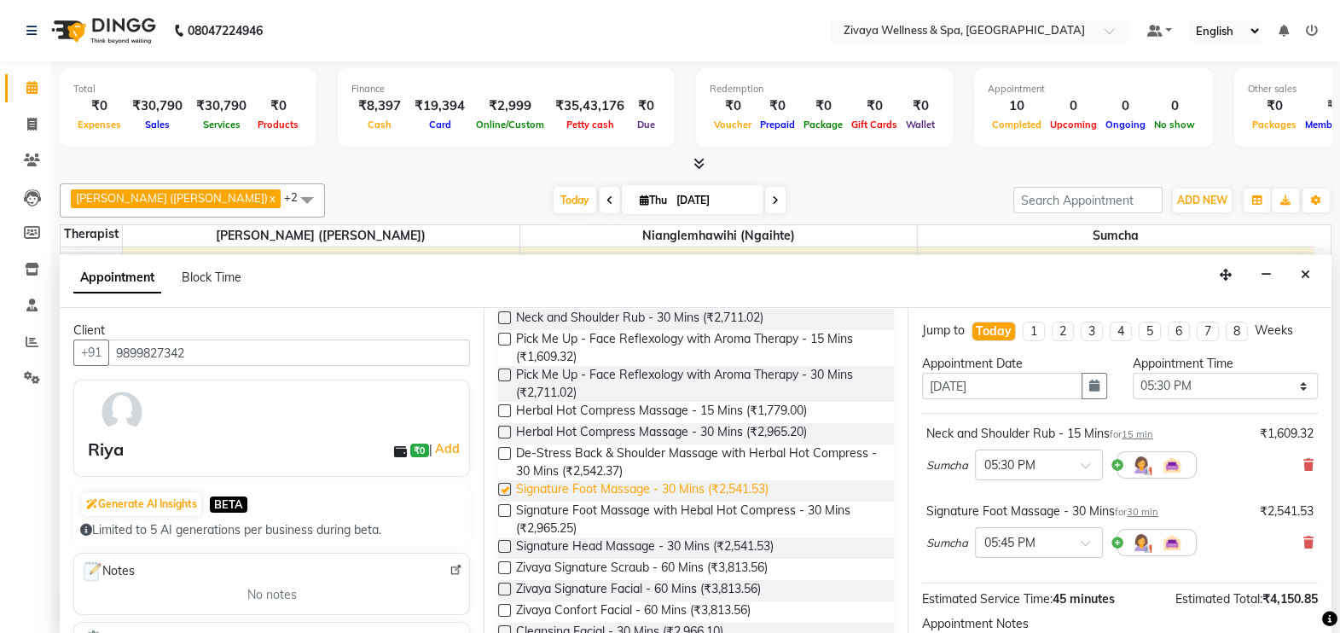
checkbox input "false"
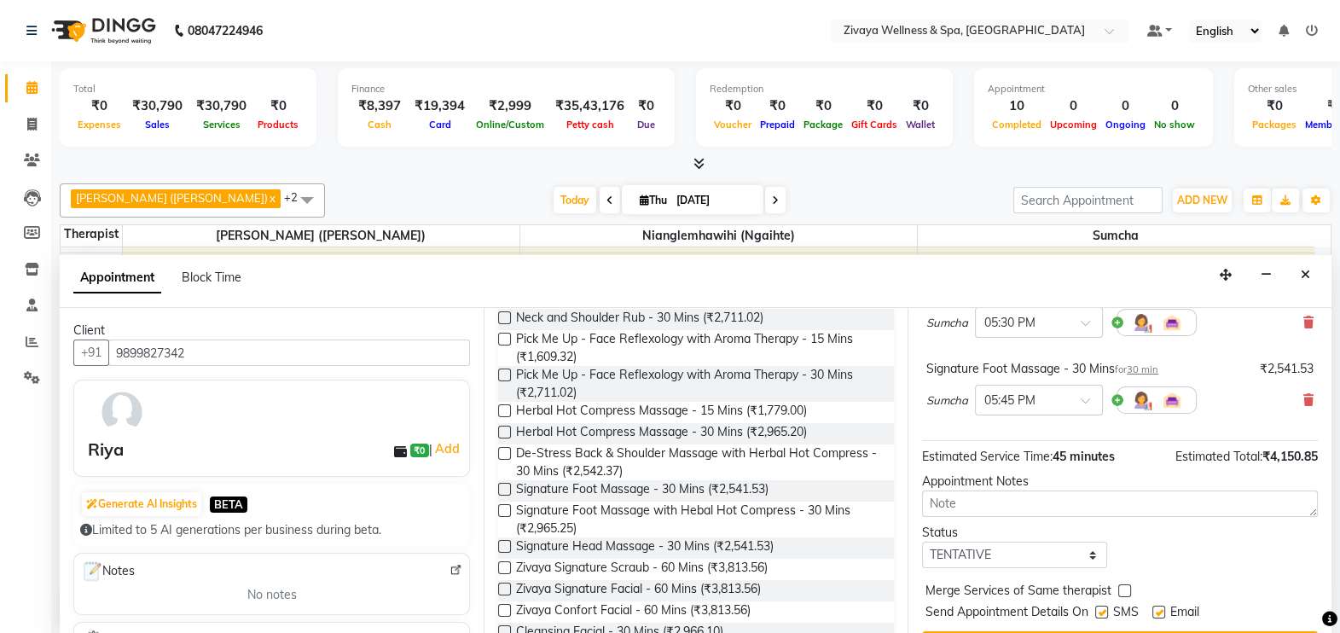
scroll to position [182, 0]
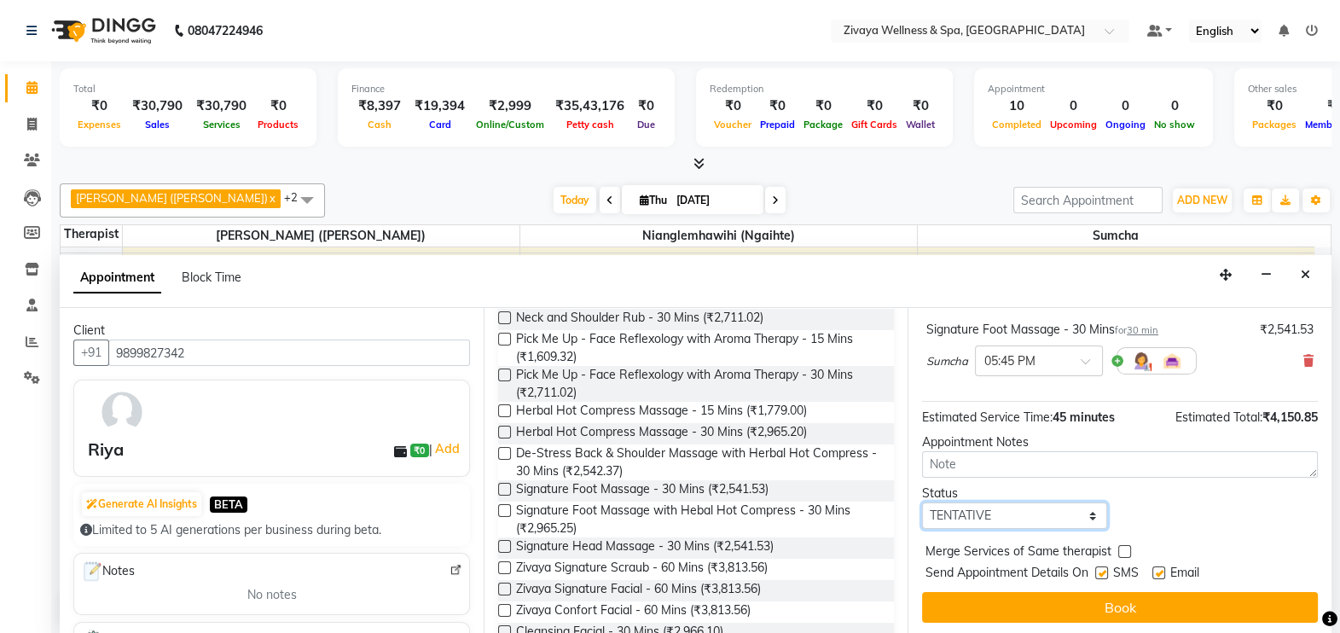
click at [1028, 516] on select "Select TENTATIVE CONFIRM CHECK-IN UPCOMING" at bounding box center [1014, 515] width 185 height 26
select select "confirm booking"
click at [922, 502] on select "Select TENTATIVE CONFIRM CHECK-IN UPCOMING" at bounding box center [1014, 515] width 185 height 26
click at [1103, 568] on label at bounding box center [1101, 572] width 13 height 13
click at [1103, 569] on input "checkbox" at bounding box center [1100, 574] width 11 height 11
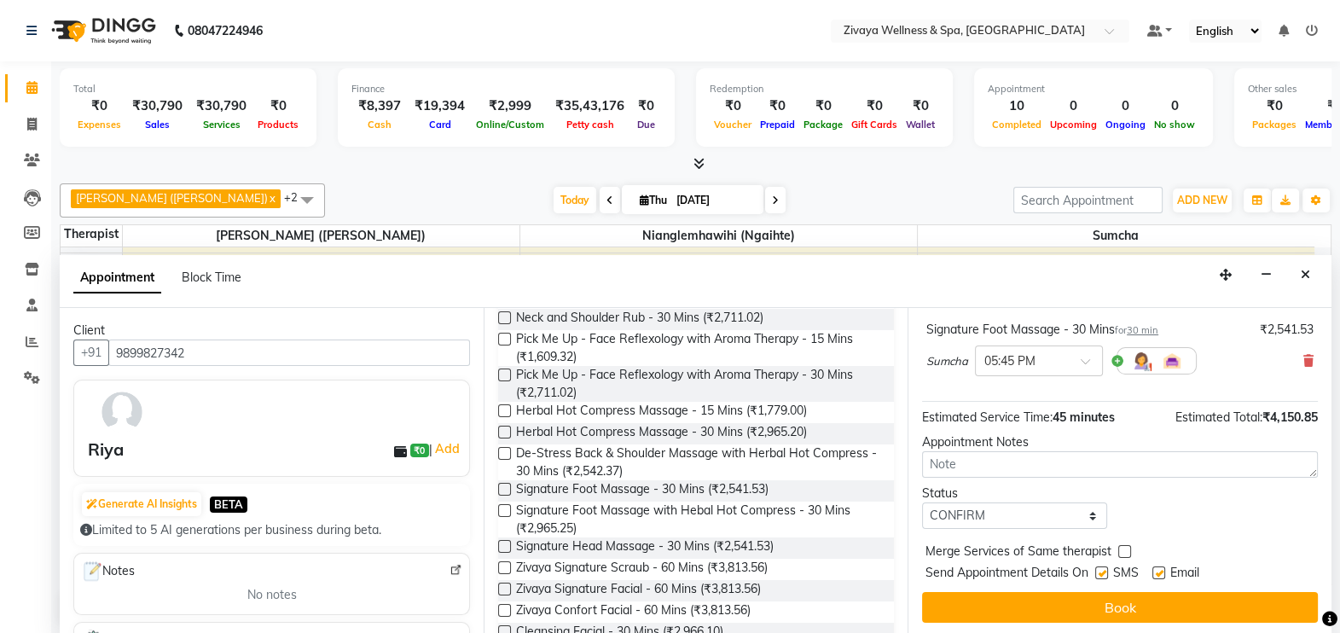
checkbox input "false"
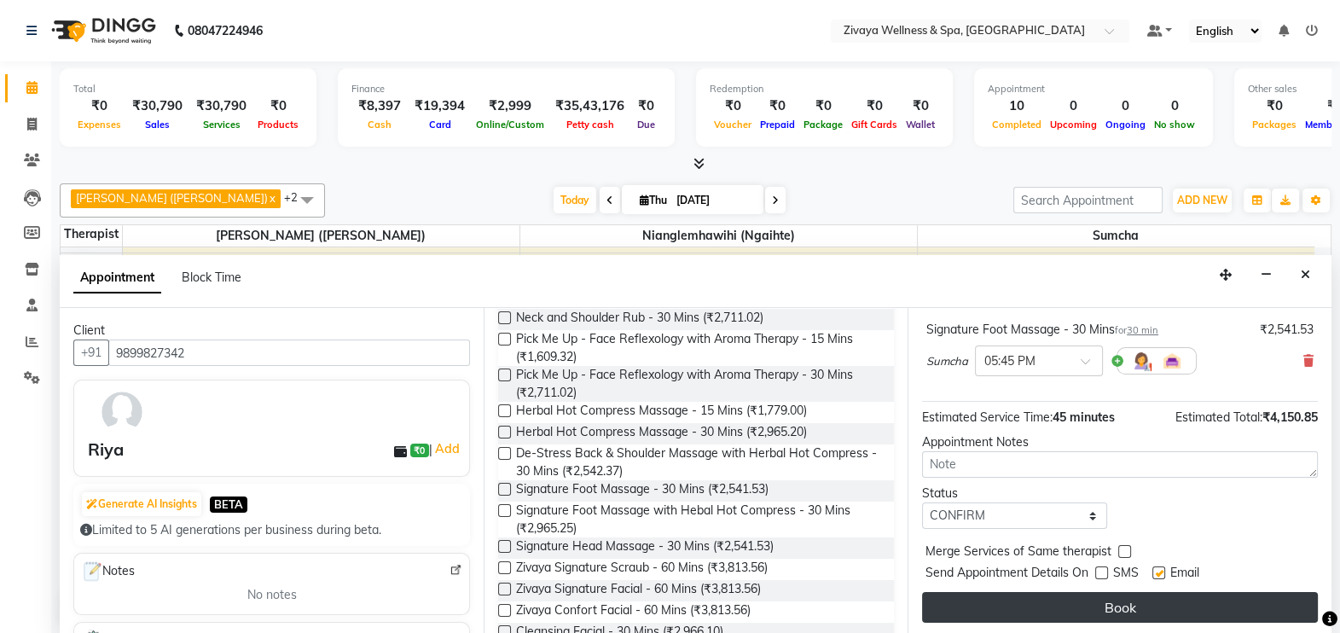
click at [1113, 599] on button "Book" at bounding box center [1120, 607] width 396 height 31
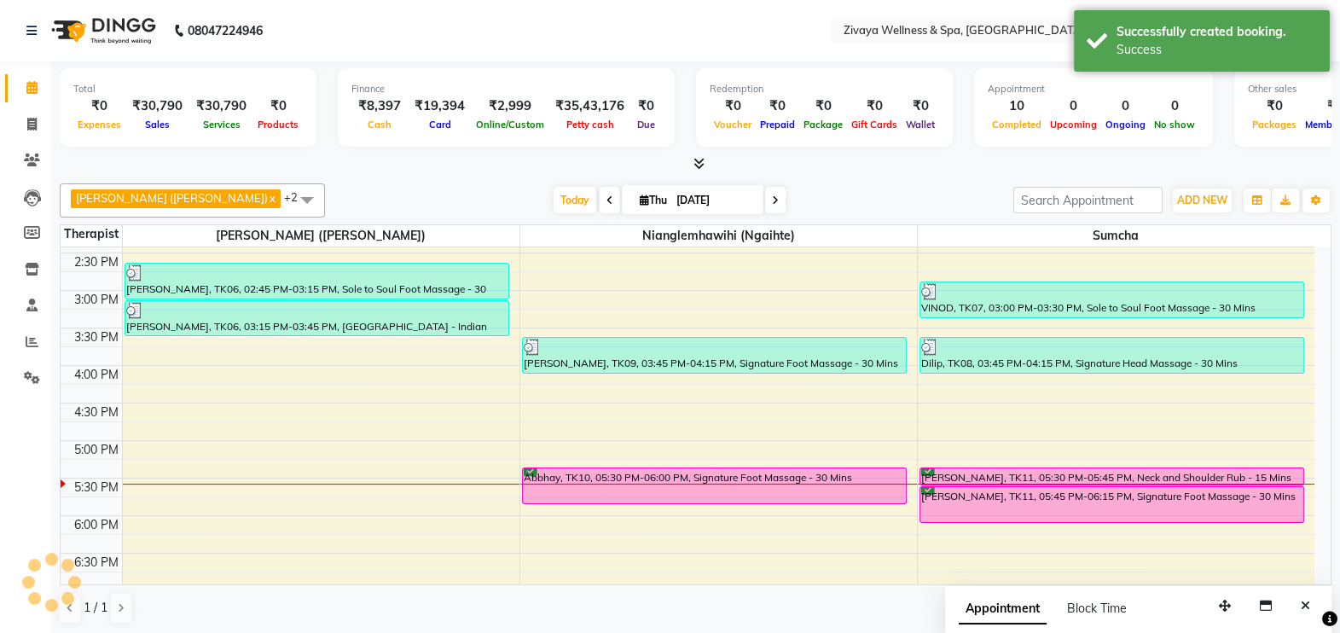
scroll to position [0, 0]
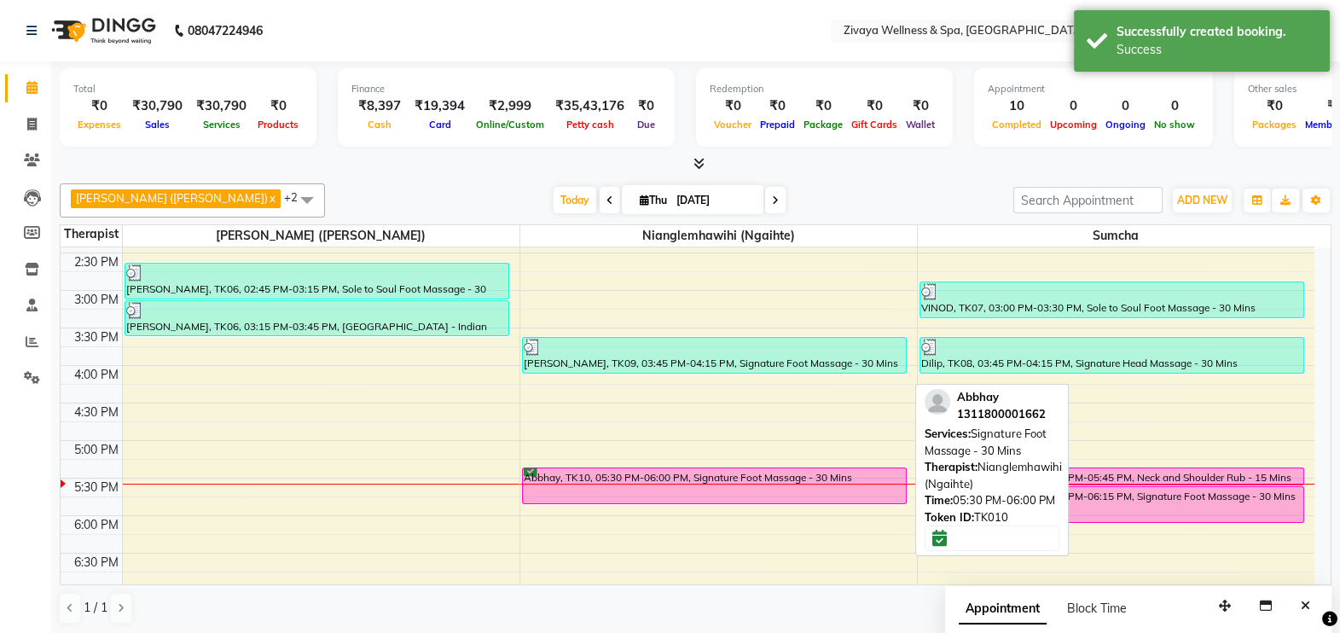
click at [806, 483] on div "Abbhay, TK10, 05:30 PM-06:00 PM, Signature Foot Massage - 30 Mins" at bounding box center [714, 485] width 383 height 35
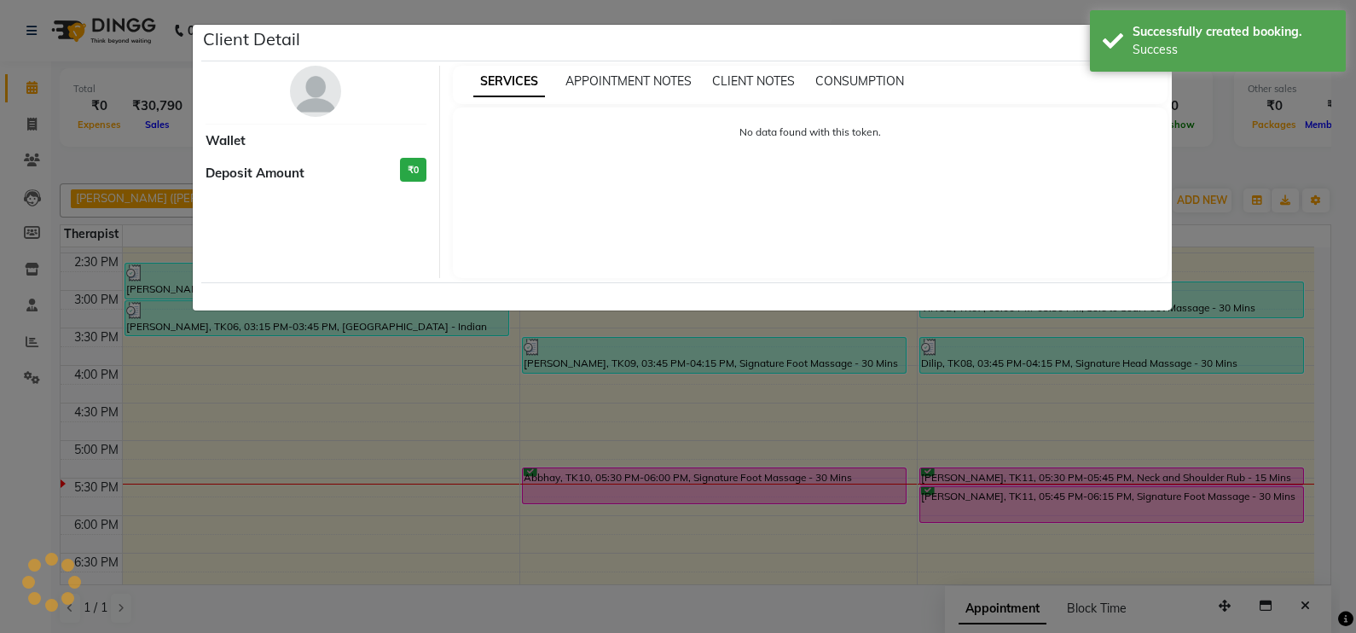
select select "6"
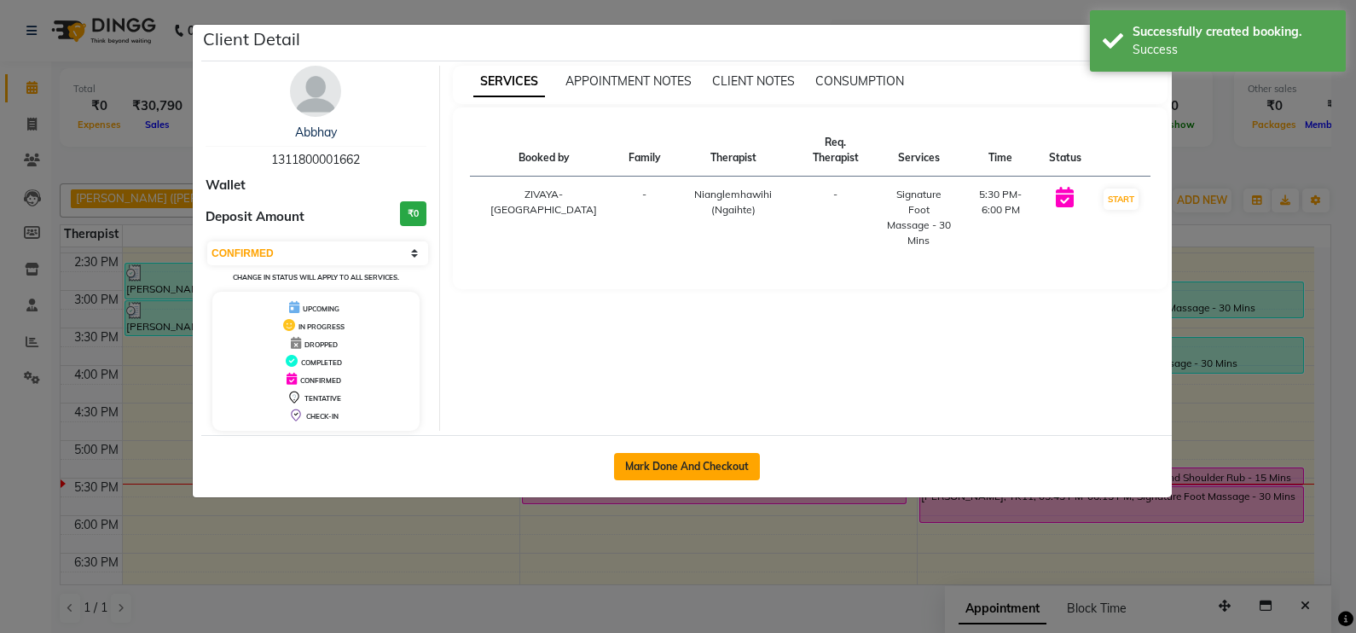
click at [726, 458] on button "Mark Done And Checkout" at bounding box center [687, 466] width 146 height 27
select select "7072"
select select "service"
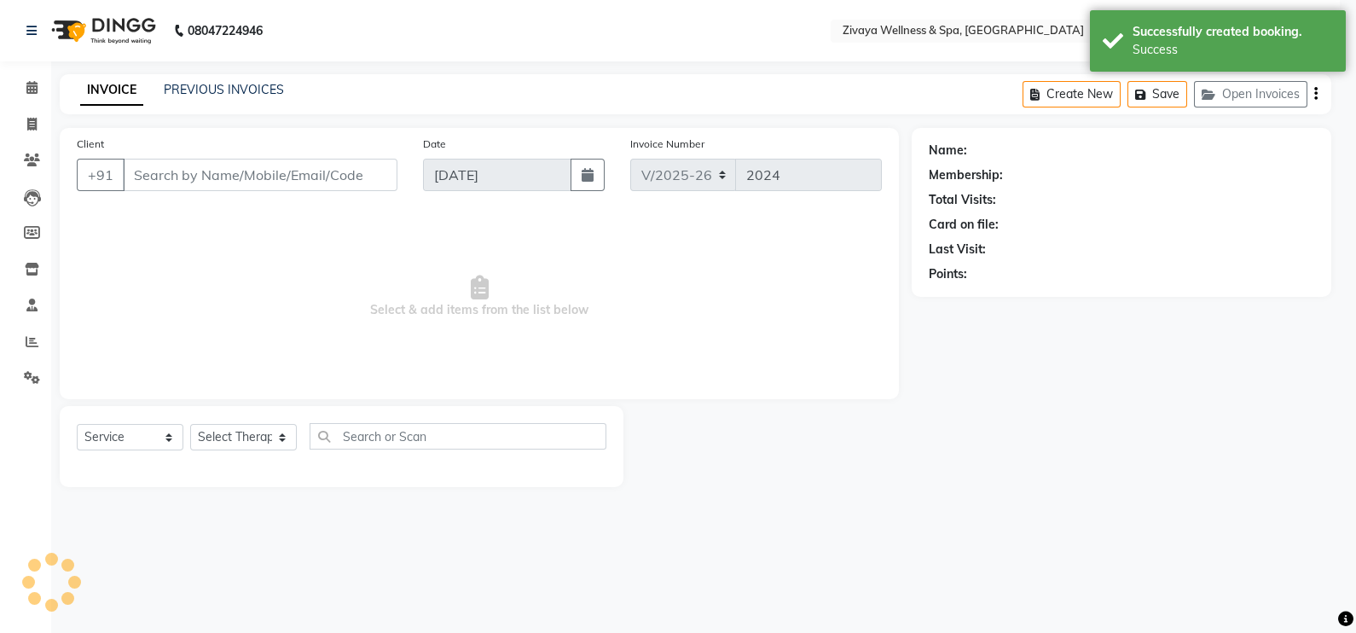
select select "3"
type input "1311800001662"
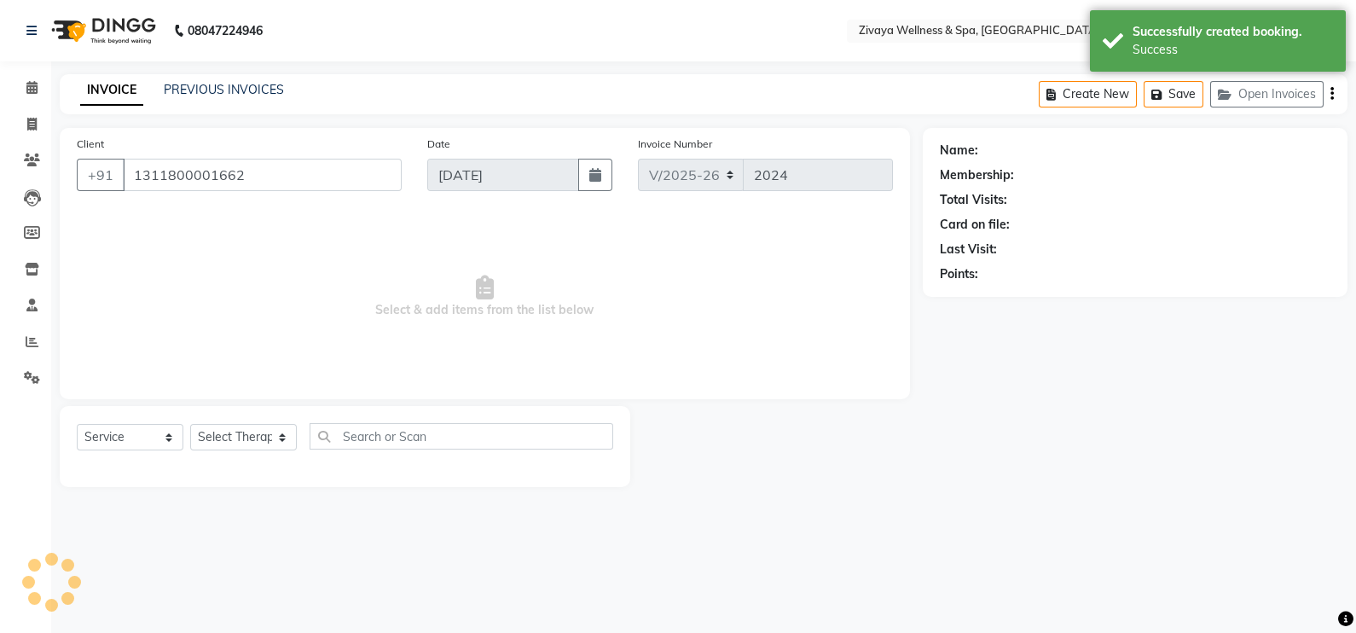
select select "58858"
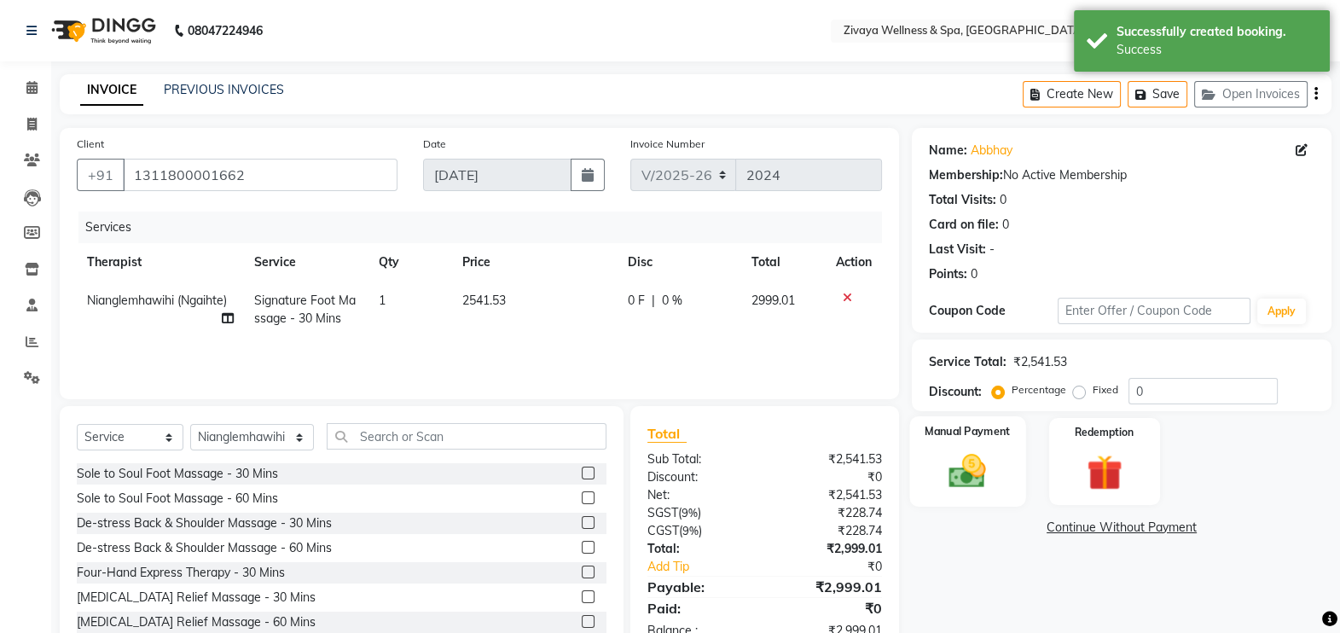
click at [976, 456] on img at bounding box center [967, 470] width 61 height 43
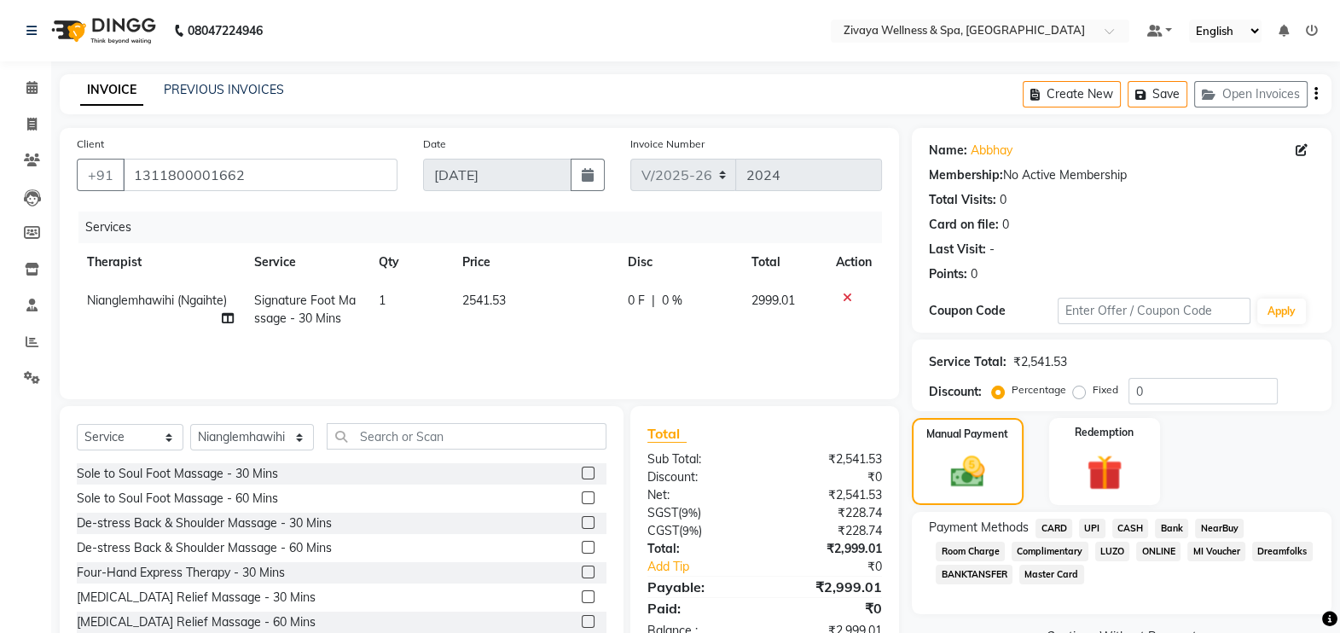
click at [1062, 525] on span "CARD" at bounding box center [1053, 528] width 37 height 20
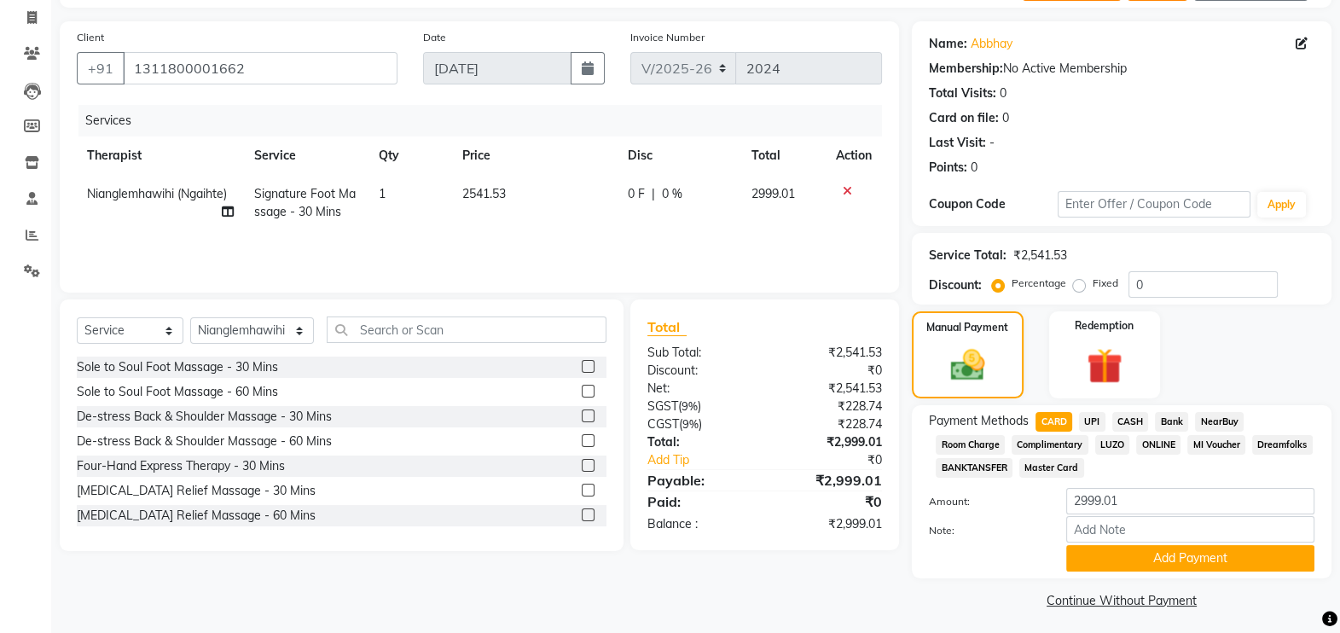
scroll to position [113, 0]
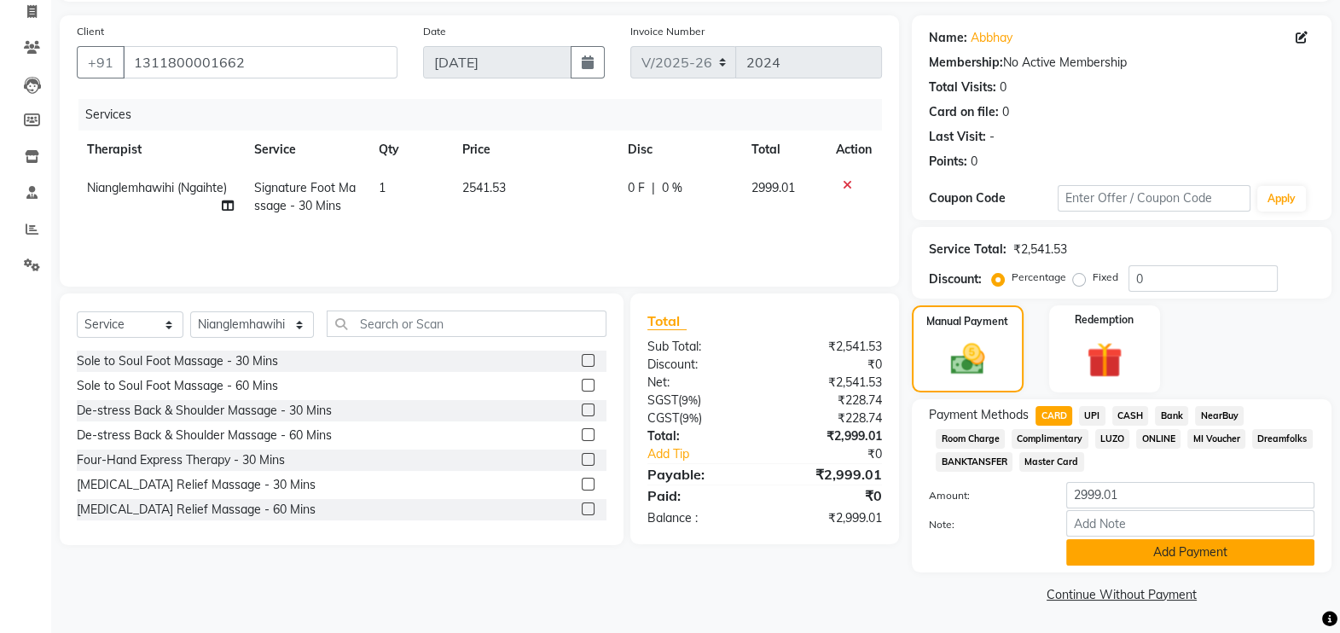
click at [1247, 540] on button "Add Payment" at bounding box center [1190, 552] width 248 height 26
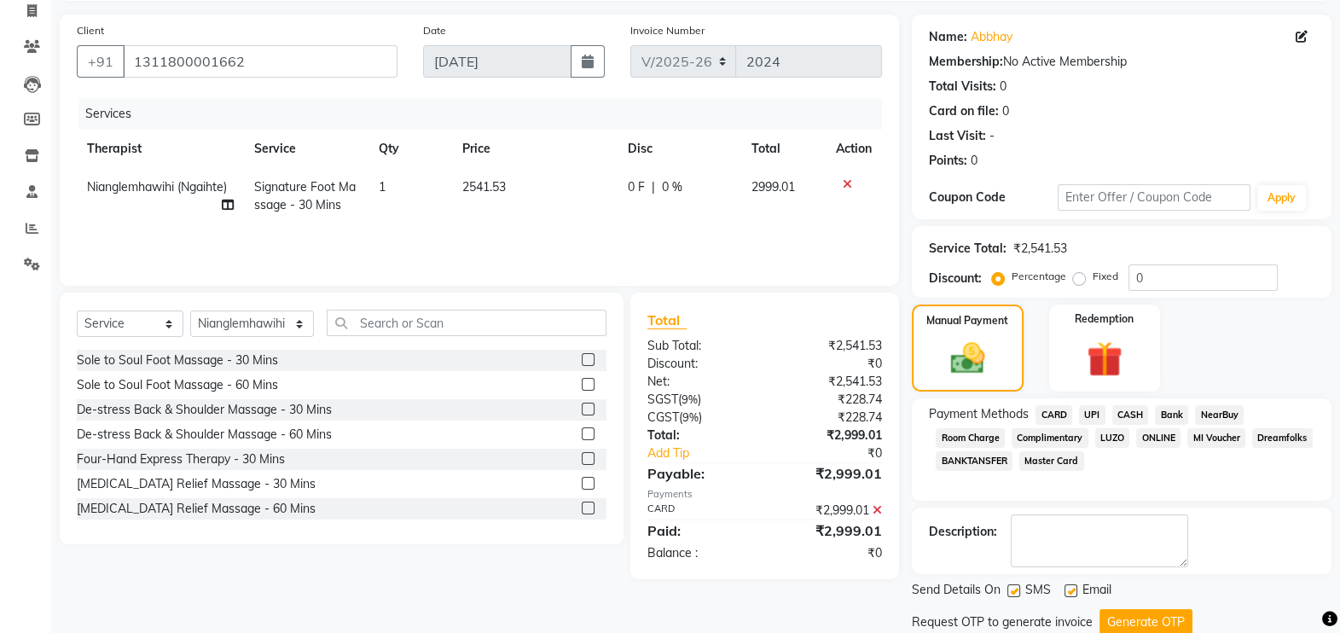
scroll to position [170, 0]
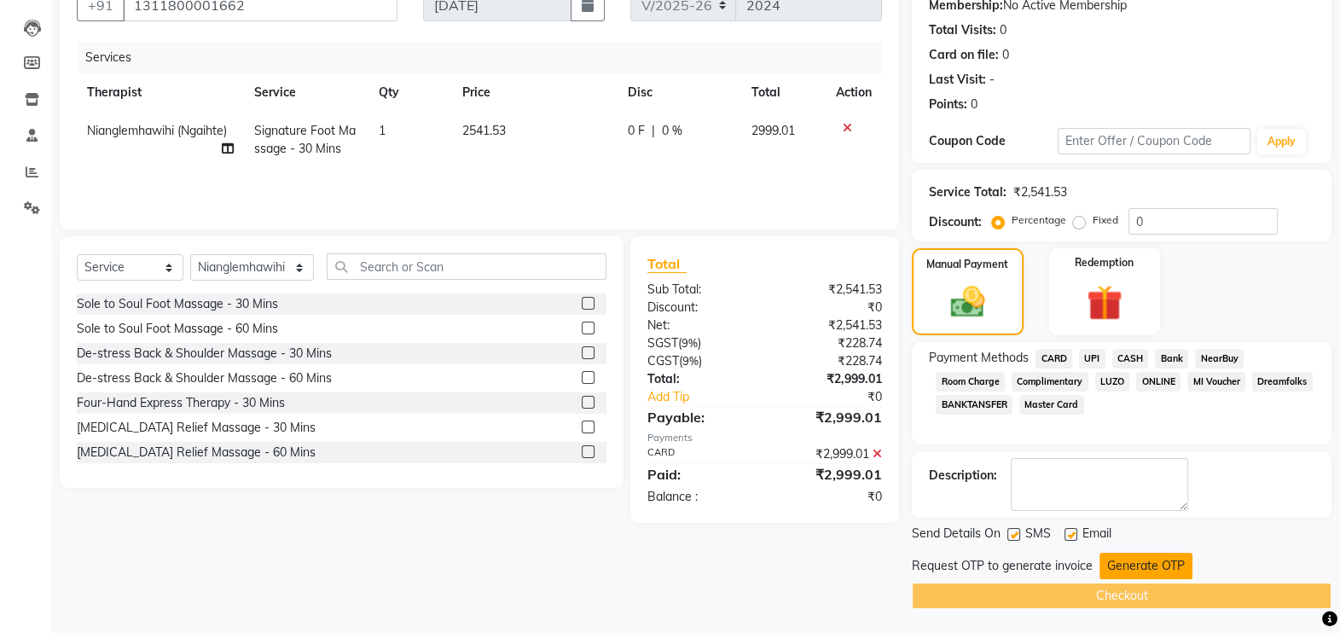
click at [1143, 558] on button "Generate OTP" at bounding box center [1145, 566] width 93 height 26
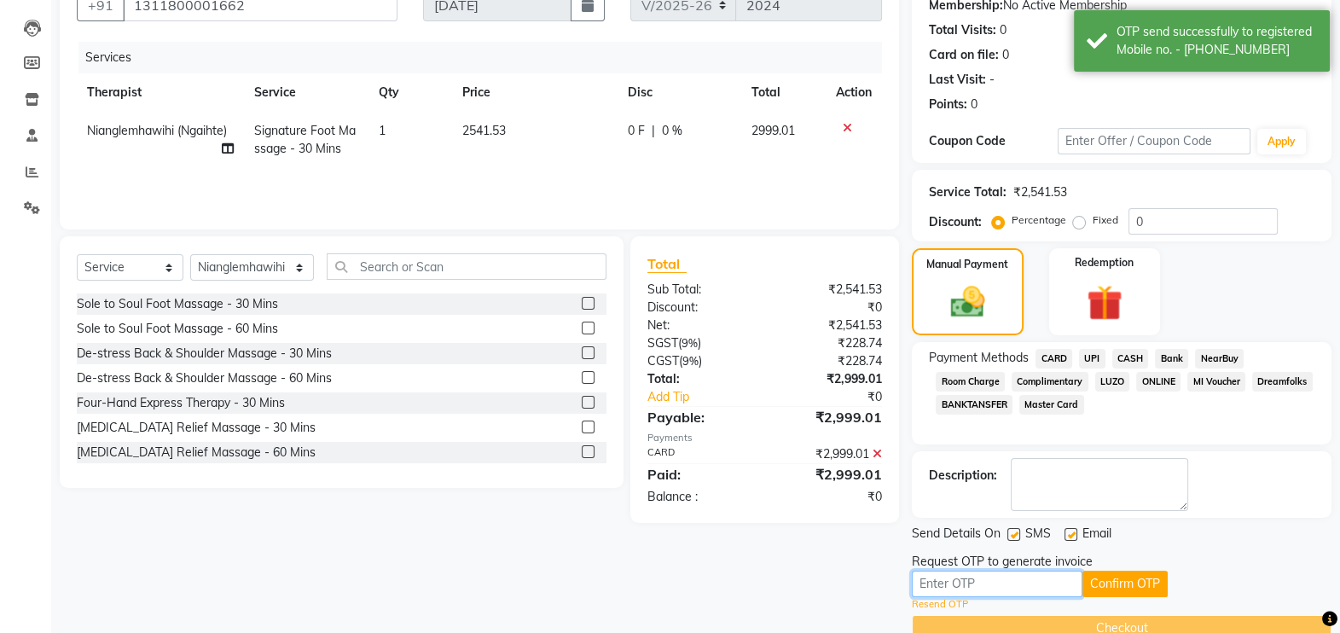
click at [1057, 583] on input "text" at bounding box center [996, 583] width 171 height 26
type input "8579"
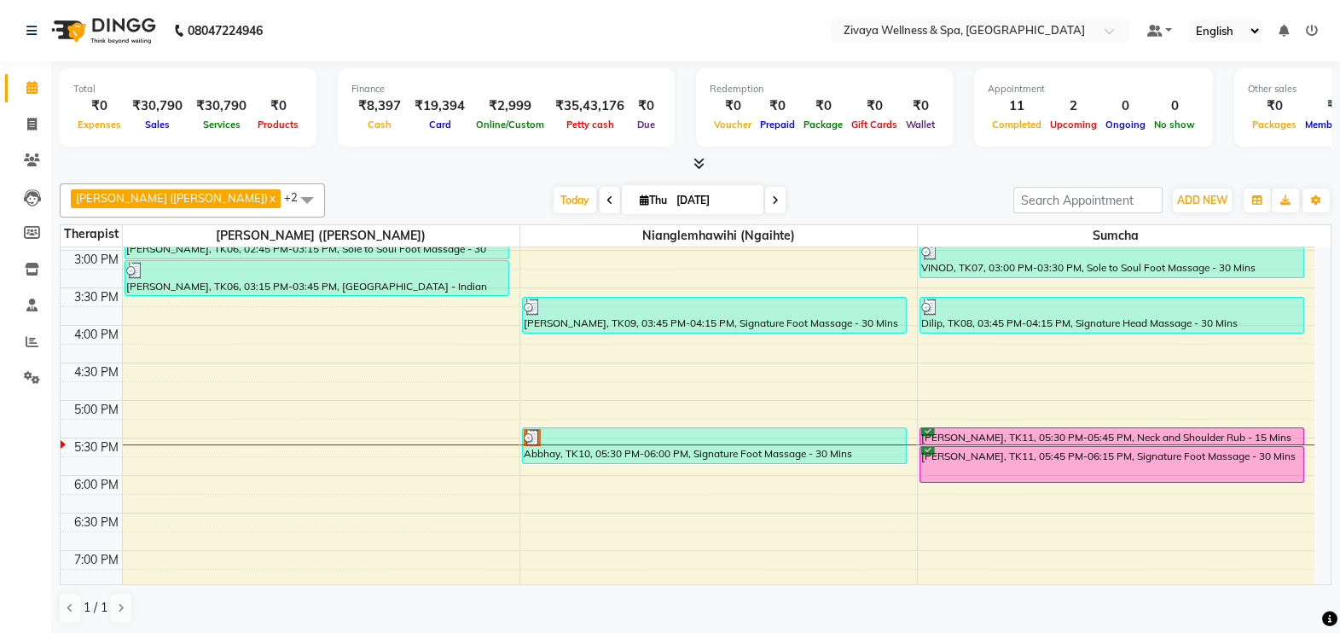
scroll to position [1130, 0]
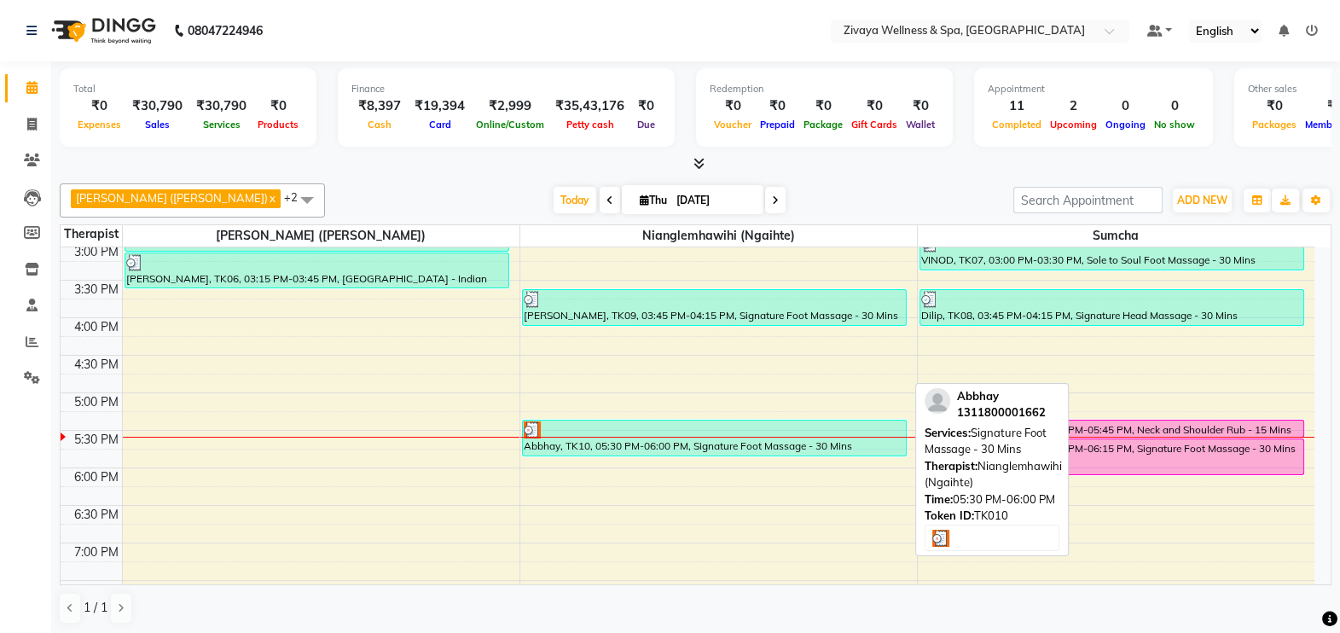
click at [791, 437] on div "Abbhay, TK10, 05:30 PM-06:00 PM, Signature Foot Massage - 30 Mins" at bounding box center [714, 437] width 383 height 35
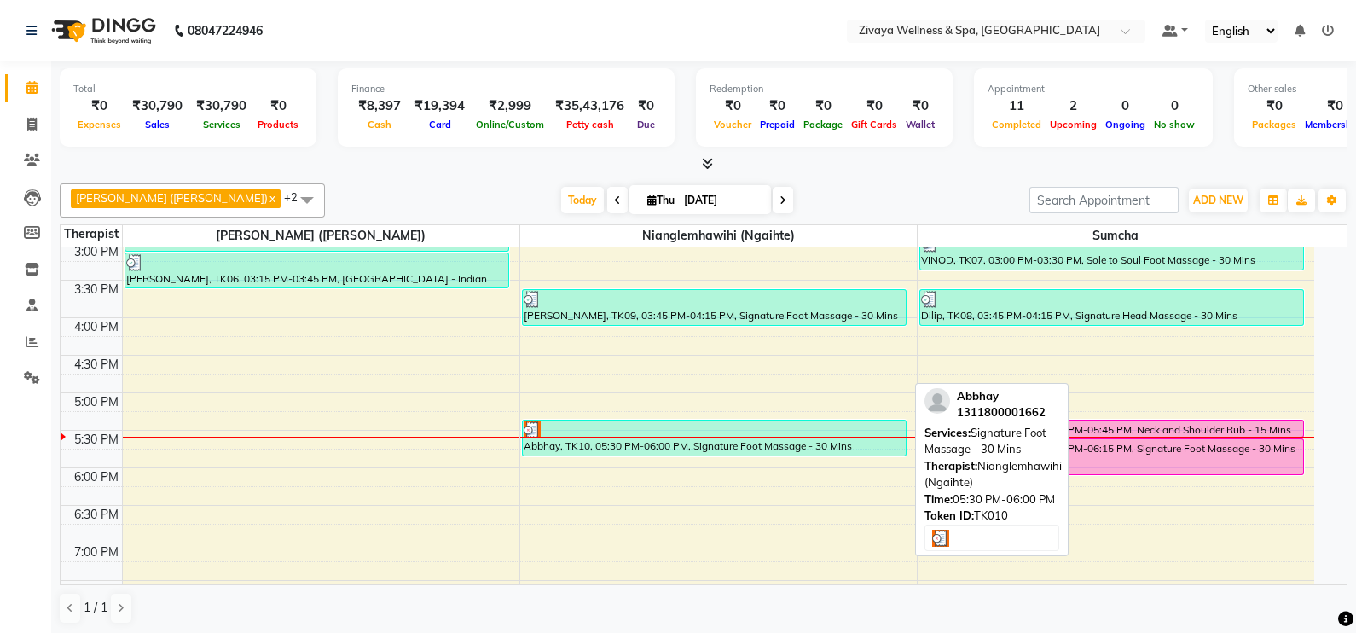
select select "3"
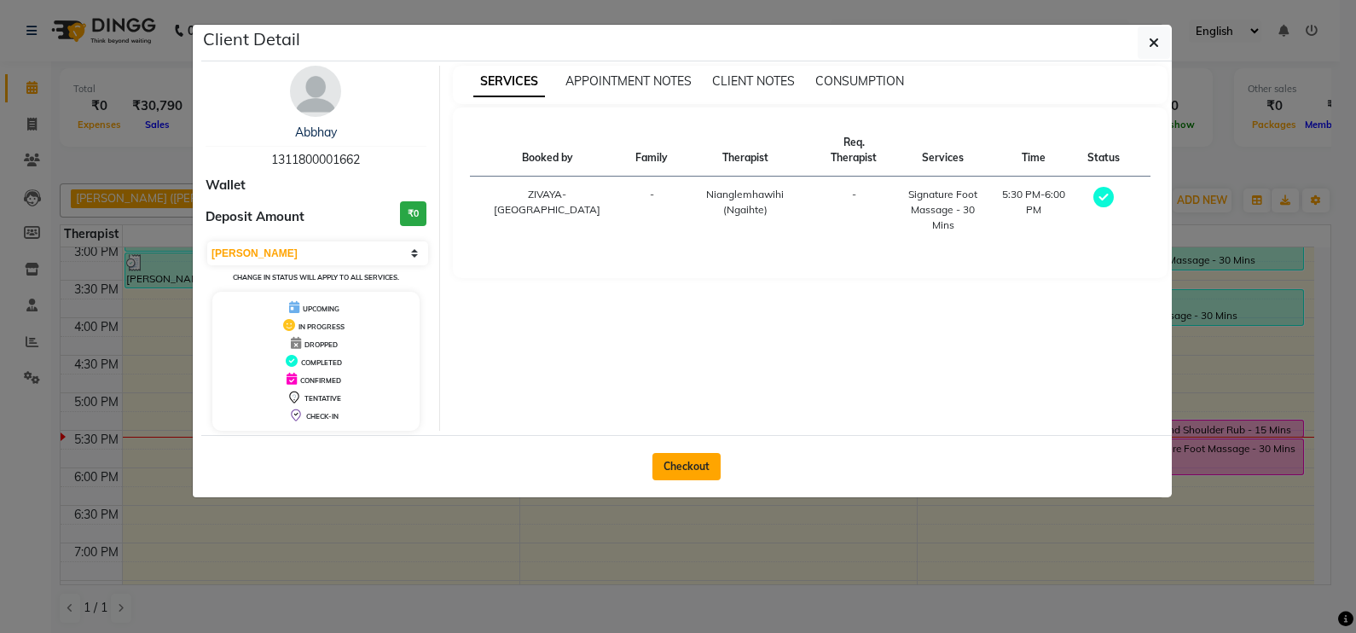
click at [676, 465] on button "Checkout" at bounding box center [686, 466] width 68 height 27
select select "service"
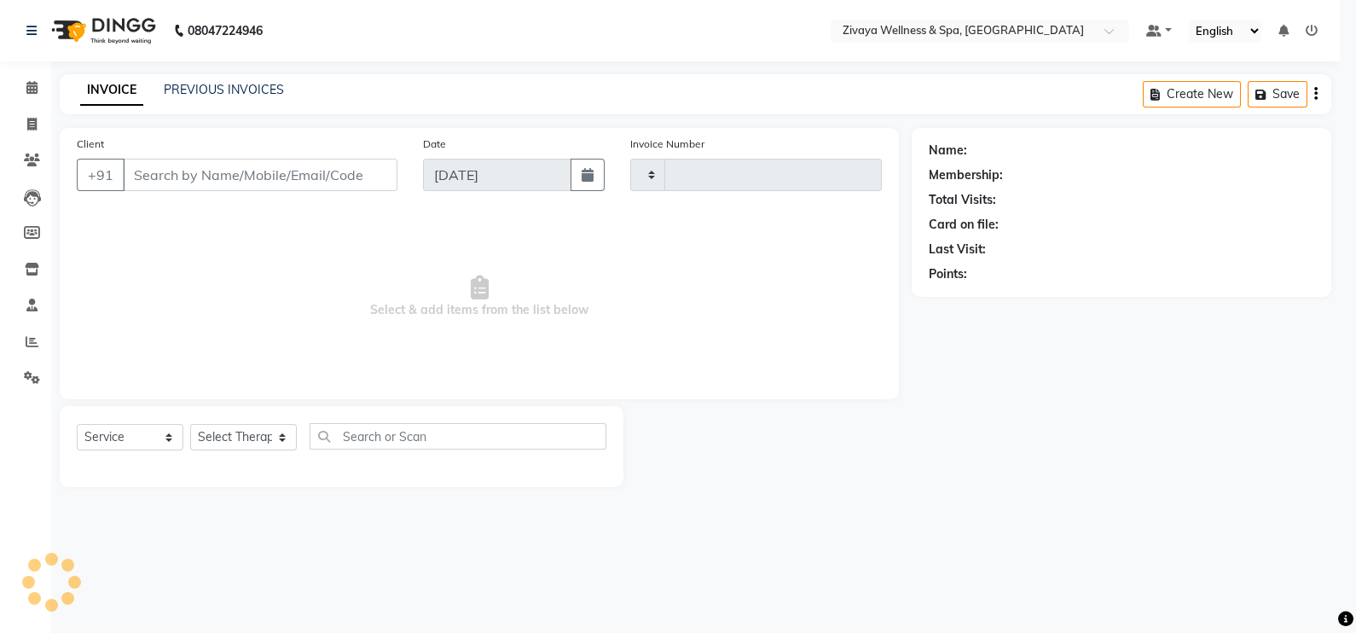
type input "2024"
select select "7072"
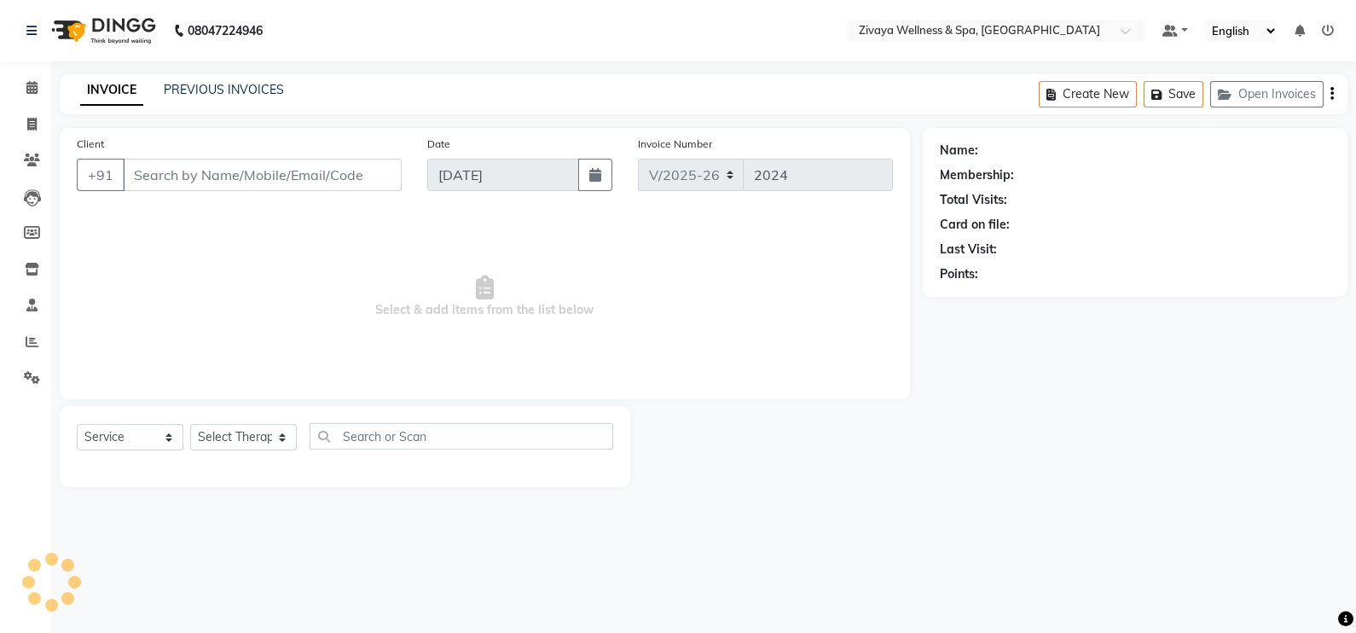
type input "1311800001662"
select select "58858"
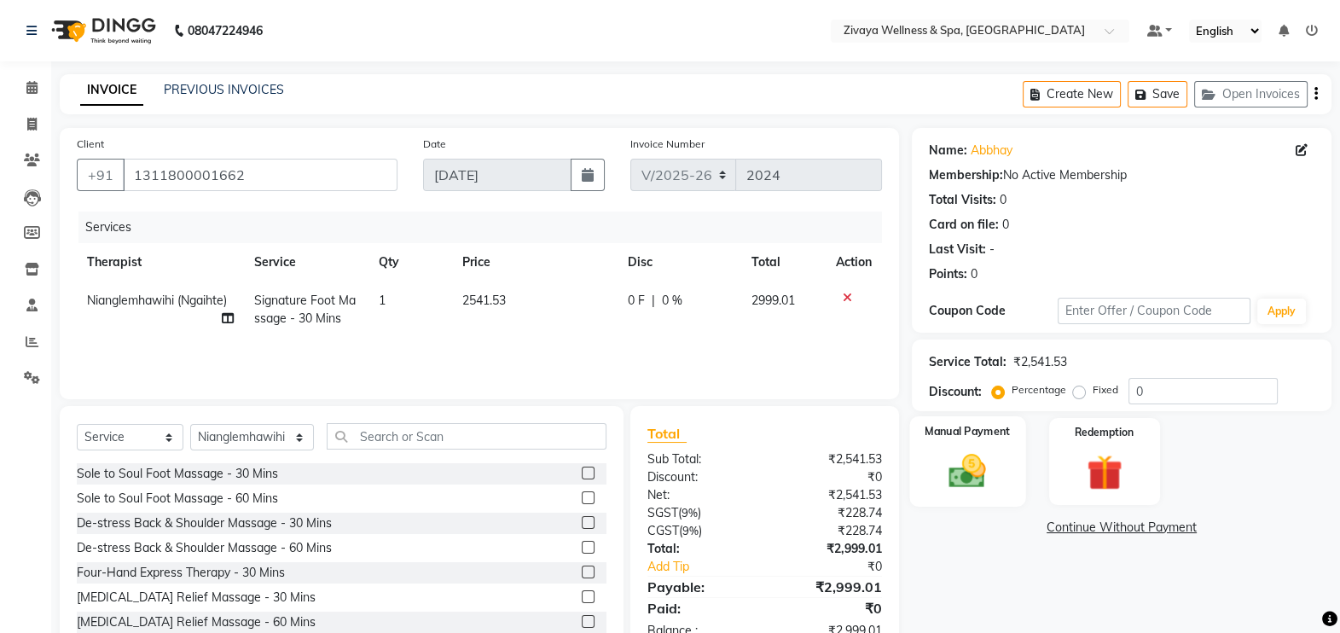
click at [961, 484] on img at bounding box center [967, 470] width 61 height 43
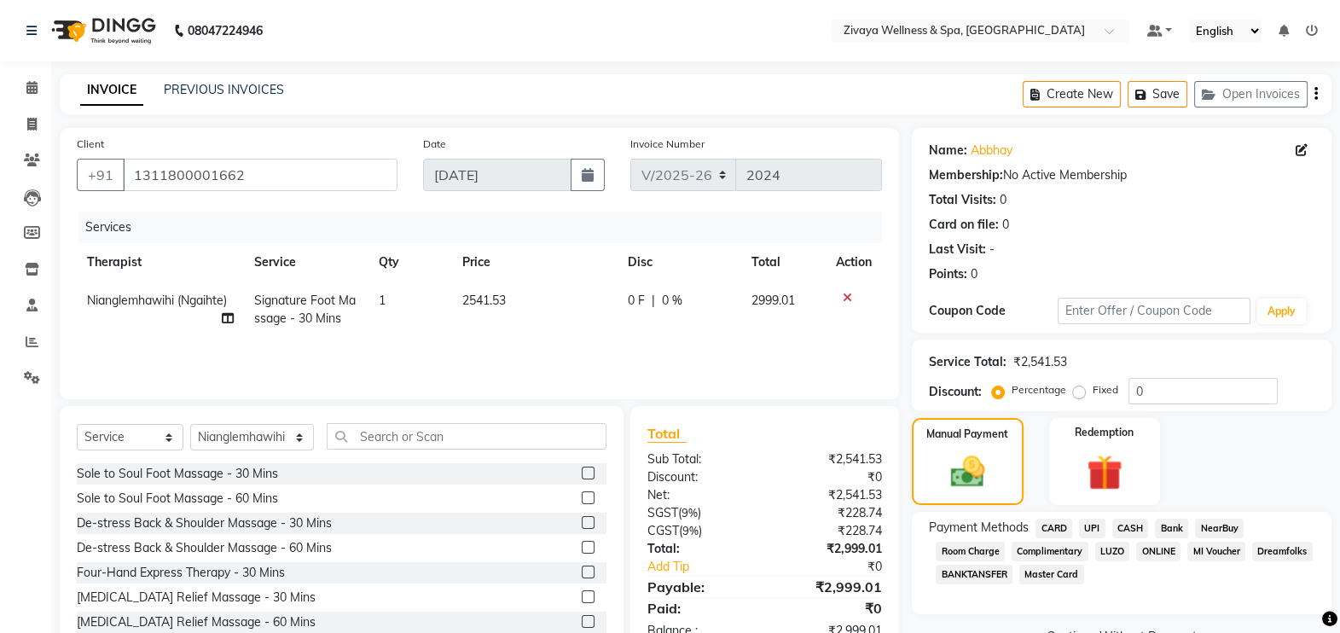
click at [1054, 531] on span "CARD" at bounding box center [1053, 528] width 37 height 20
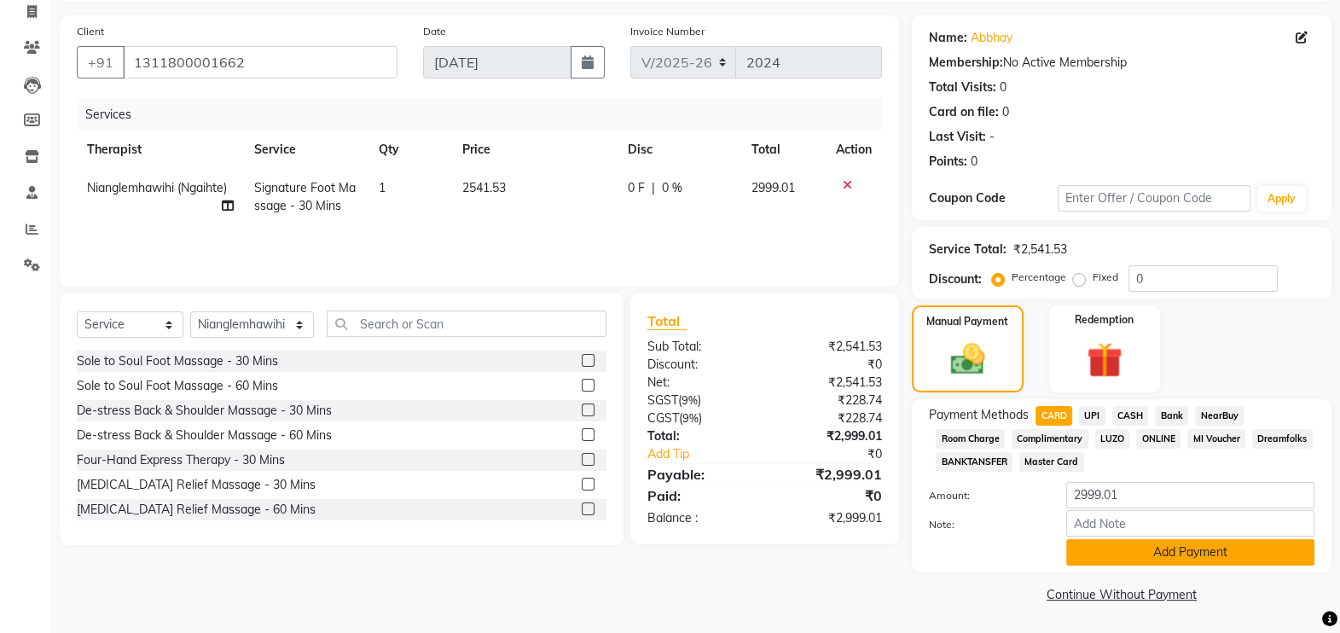
click at [1260, 558] on button "Add Payment" at bounding box center [1190, 552] width 248 height 26
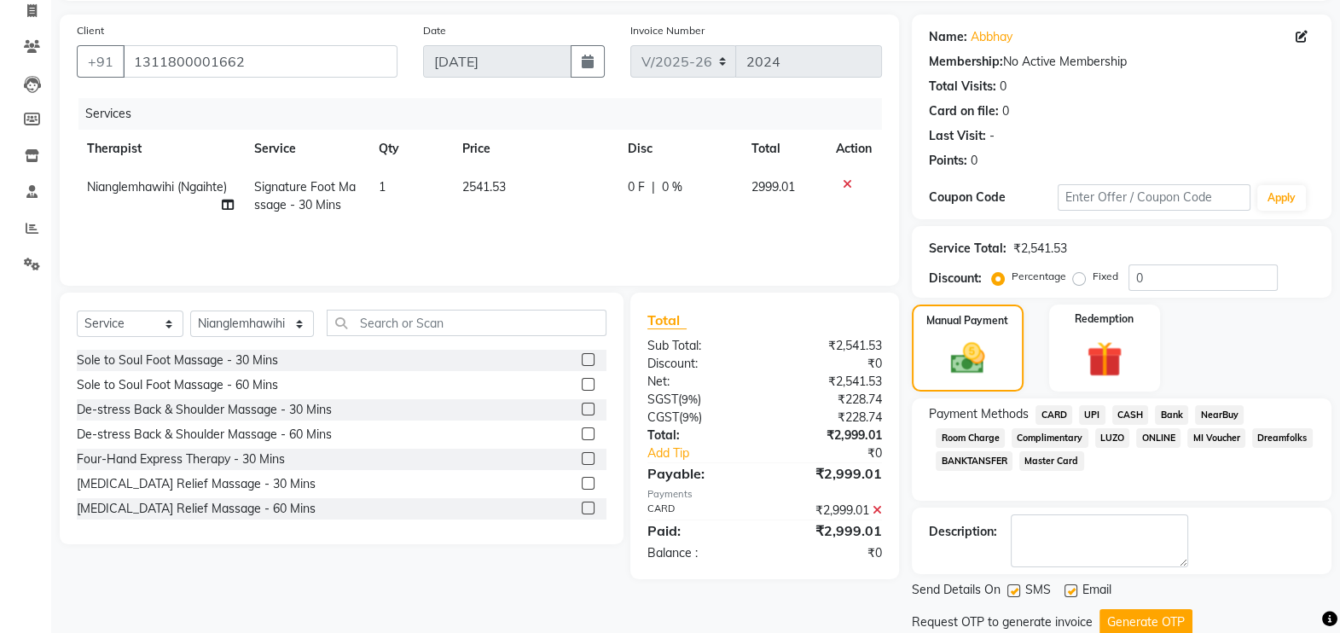
scroll to position [170, 0]
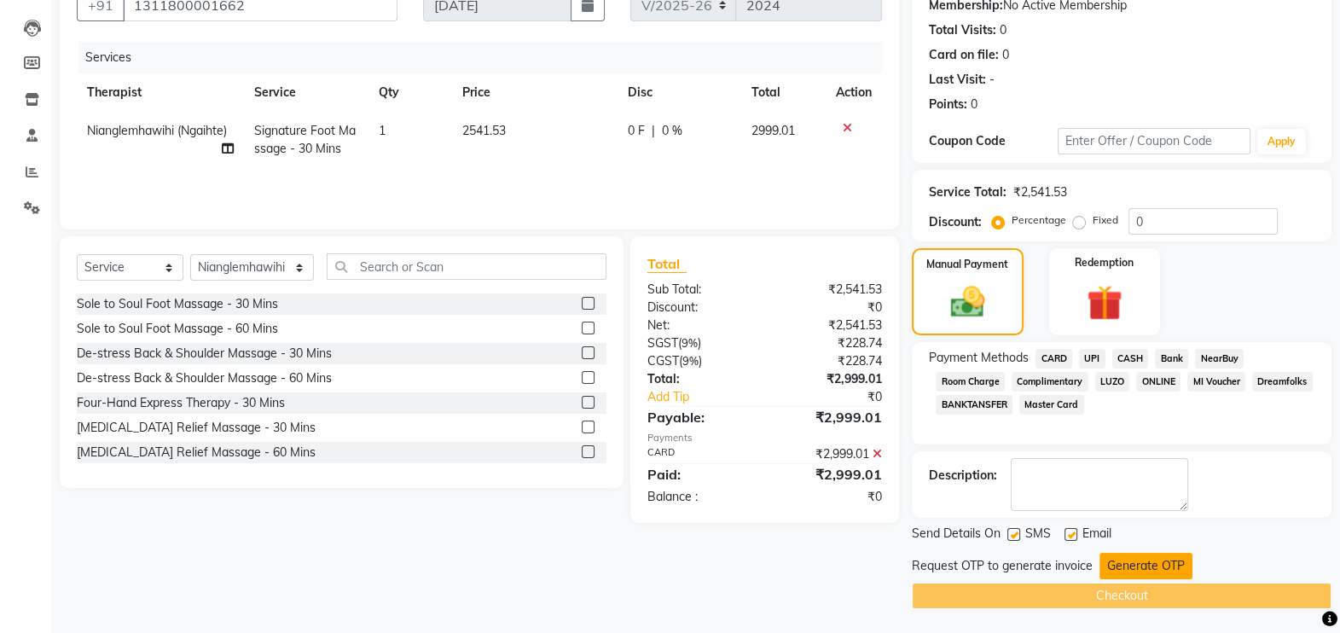
click at [1162, 555] on button "Generate OTP" at bounding box center [1145, 566] width 93 height 26
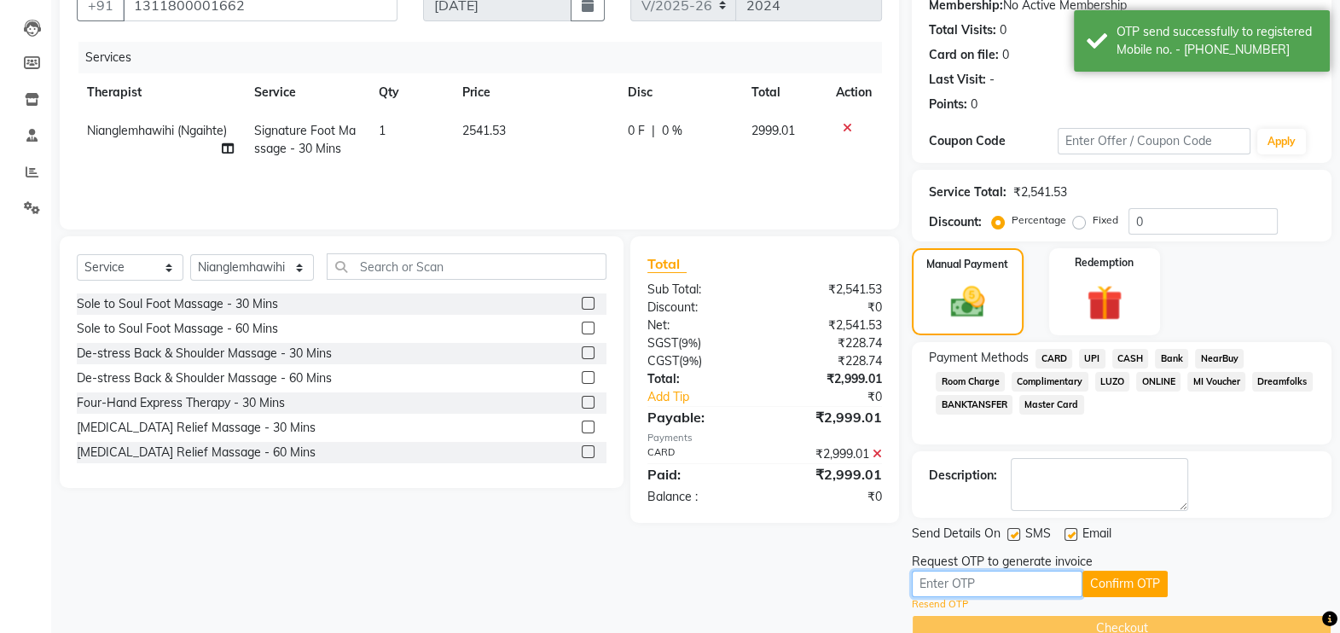
click at [1054, 587] on input "text" at bounding box center [996, 583] width 171 height 26
type input "8579"
click at [1109, 582] on button "Confirm OTP" at bounding box center [1124, 583] width 85 height 26
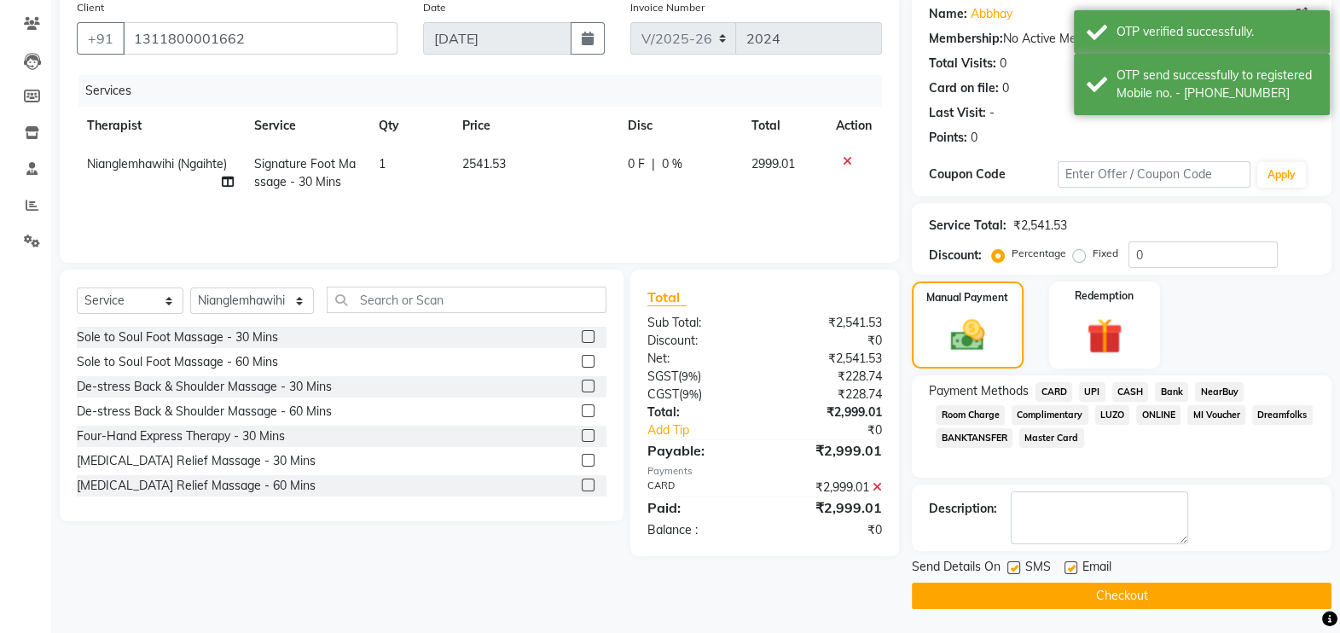
click at [1120, 588] on button "Checkout" at bounding box center [1121, 595] width 420 height 26
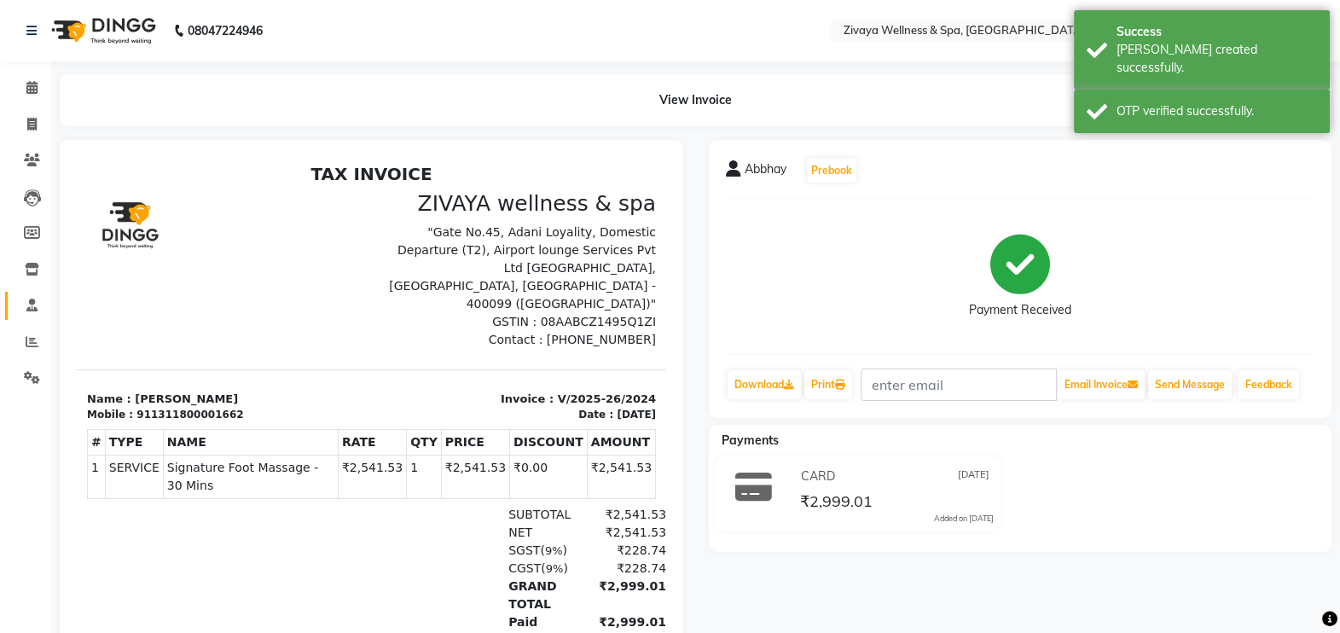
click at [32, 299] on icon at bounding box center [31, 304] width 11 height 13
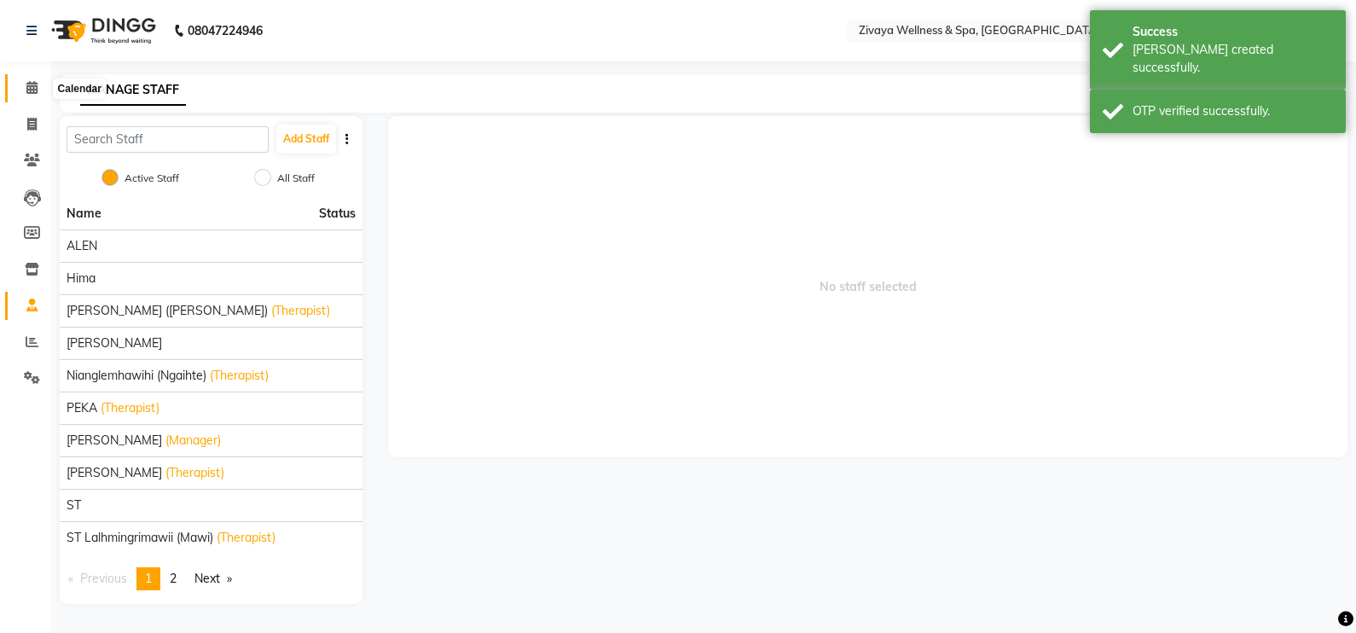
click at [21, 90] on span at bounding box center [32, 88] width 30 height 20
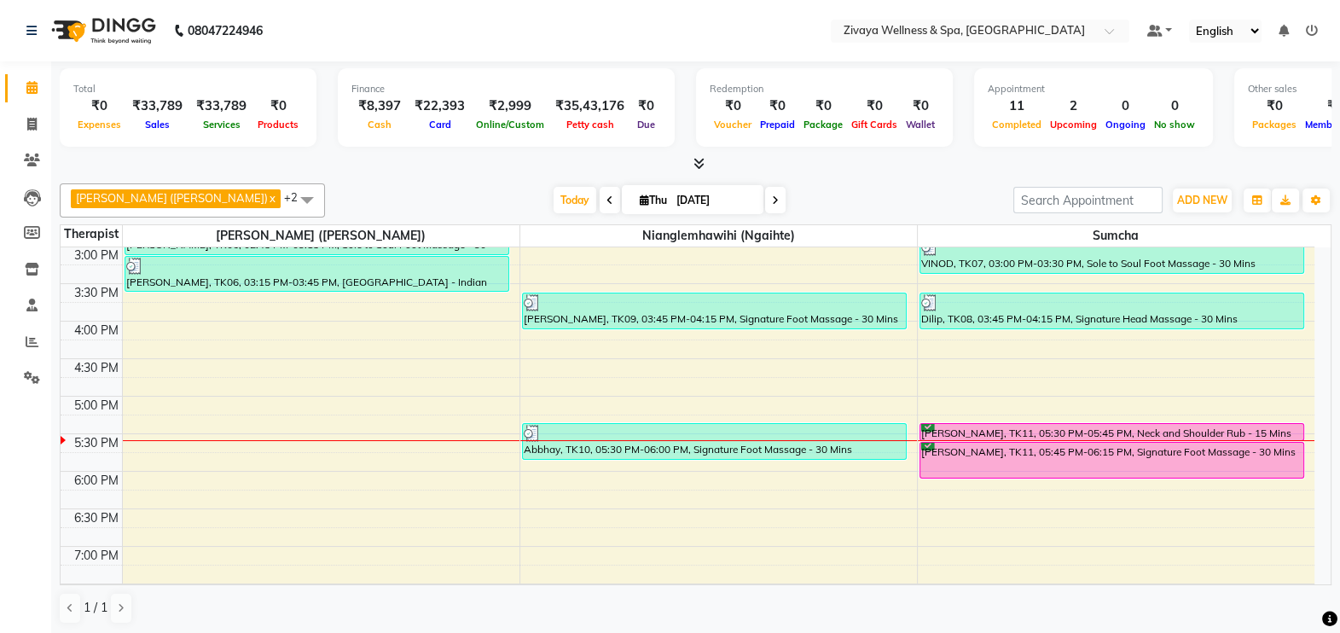
scroll to position [1130, 0]
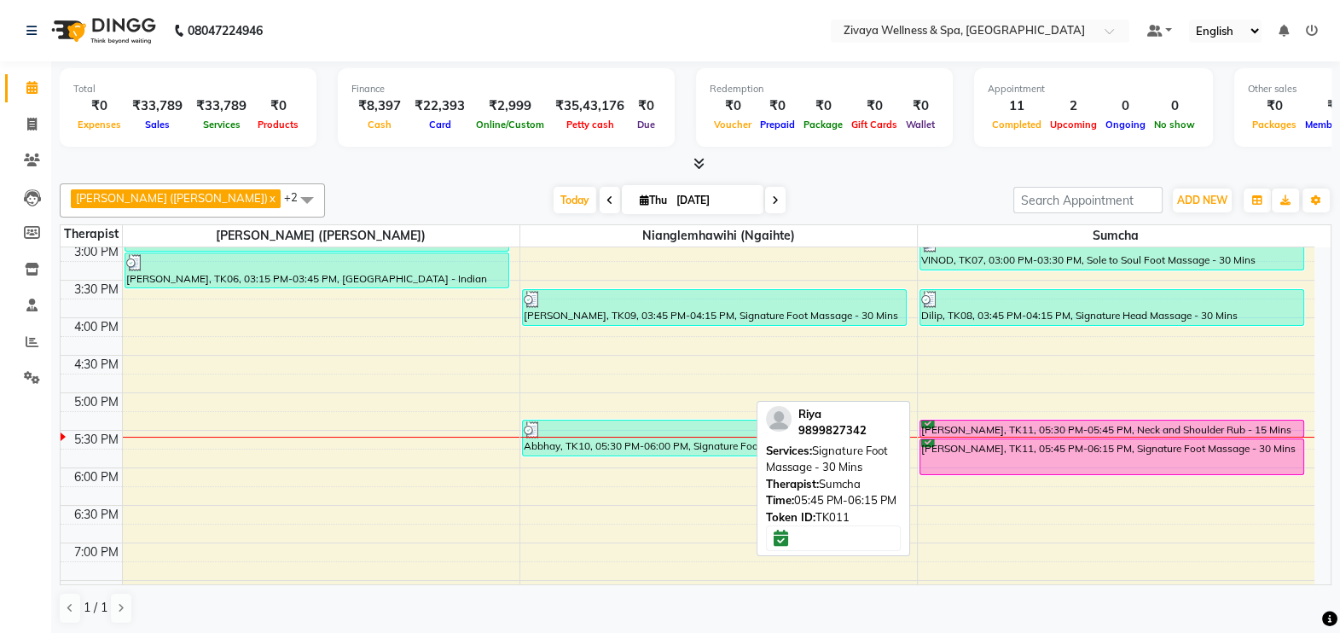
click at [1169, 448] on div "[PERSON_NAME], TK11, 05:45 PM-06:15 PM, Signature Foot Massage - 30 Mins" at bounding box center [1112, 456] width 384 height 35
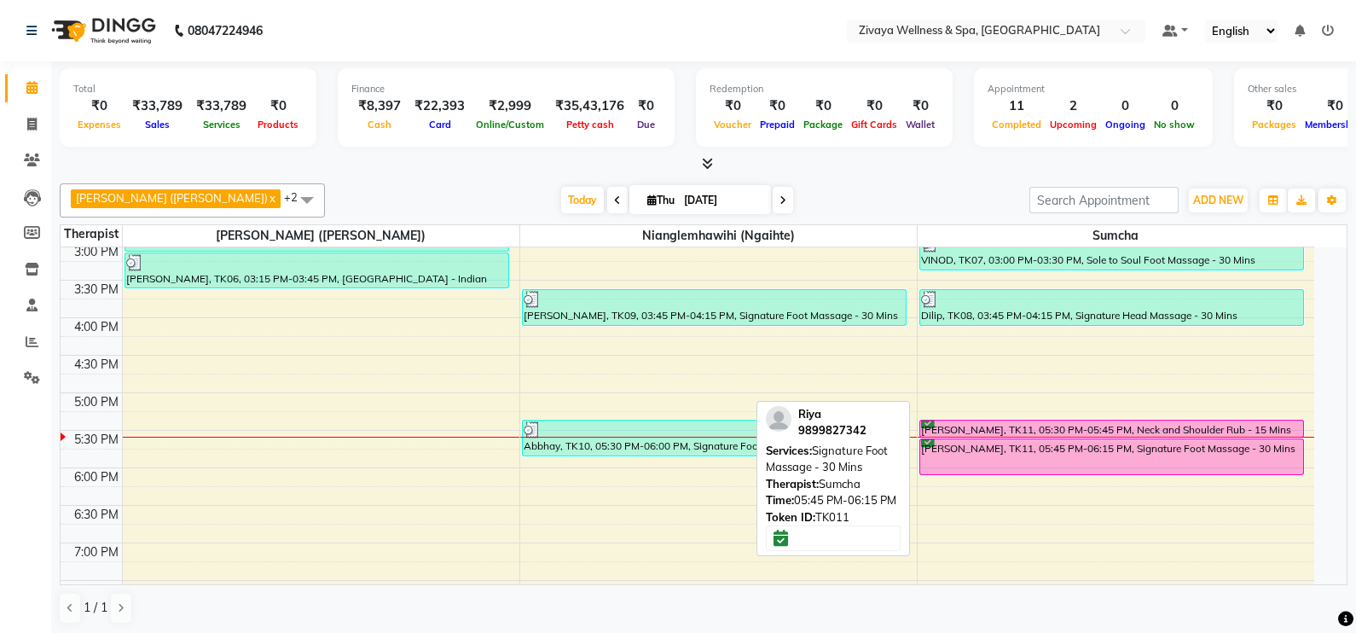
select select "6"
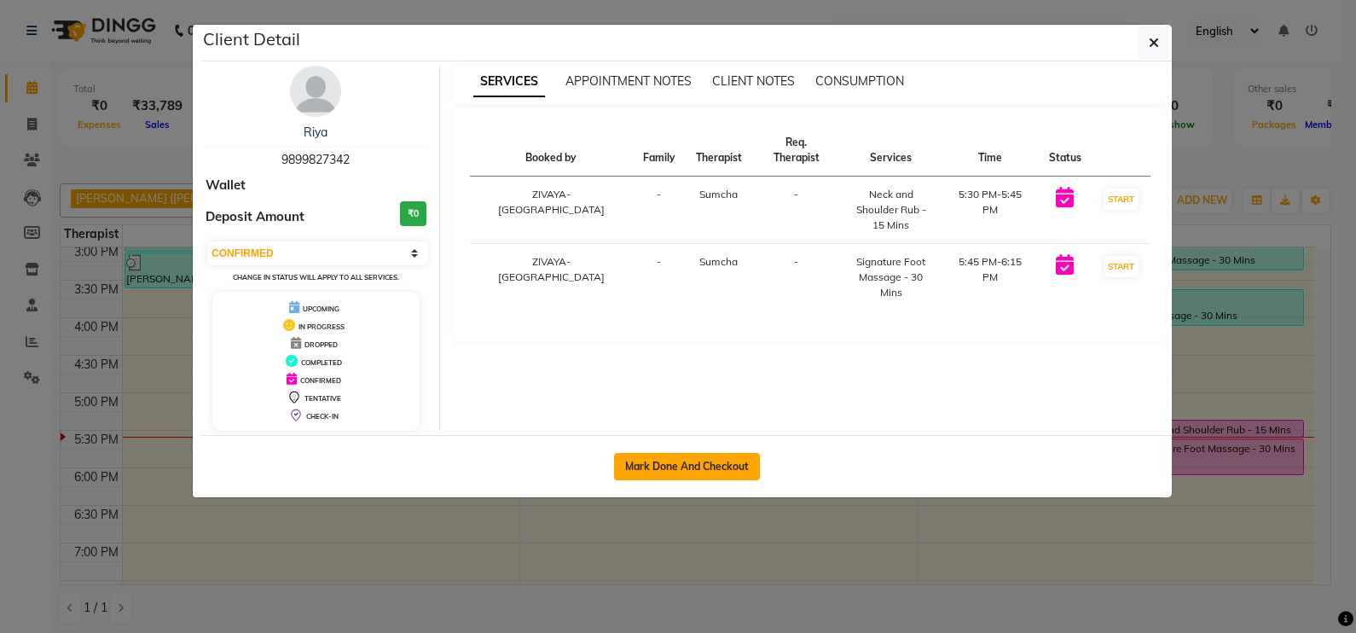
click at [725, 456] on button "Mark Done And Checkout" at bounding box center [687, 466] width 146 height 27
select select "service"
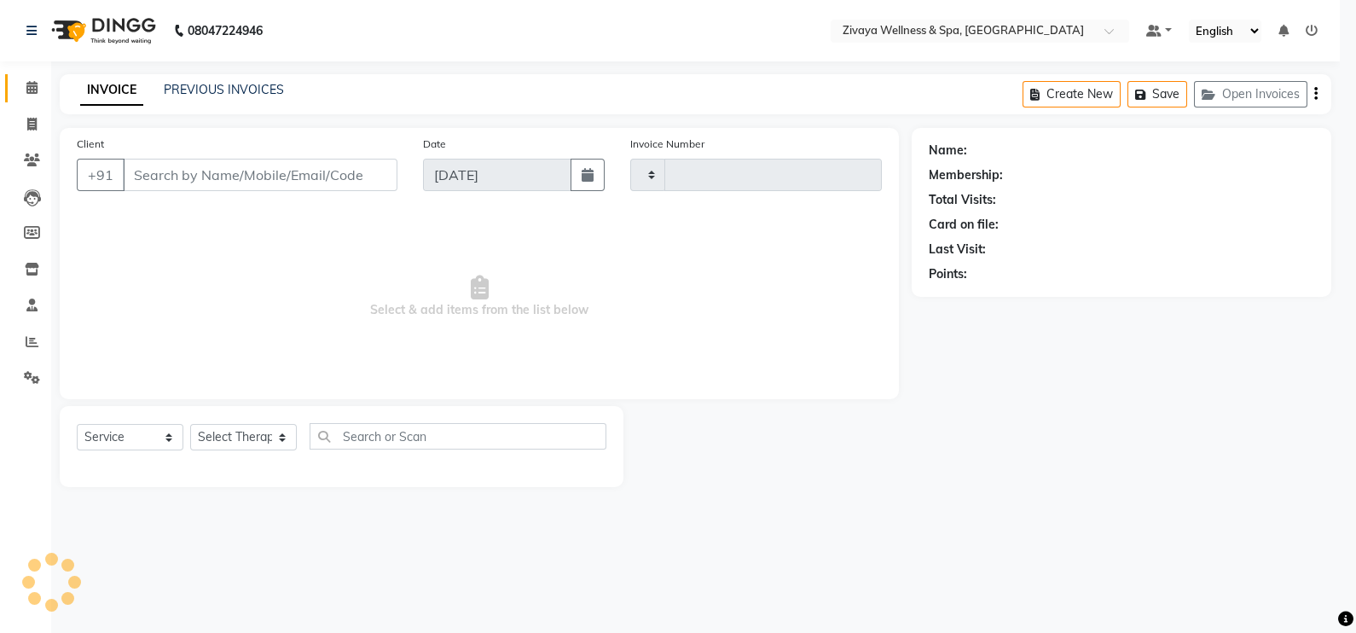
type input "2025"
select select "3"
select select "7072"
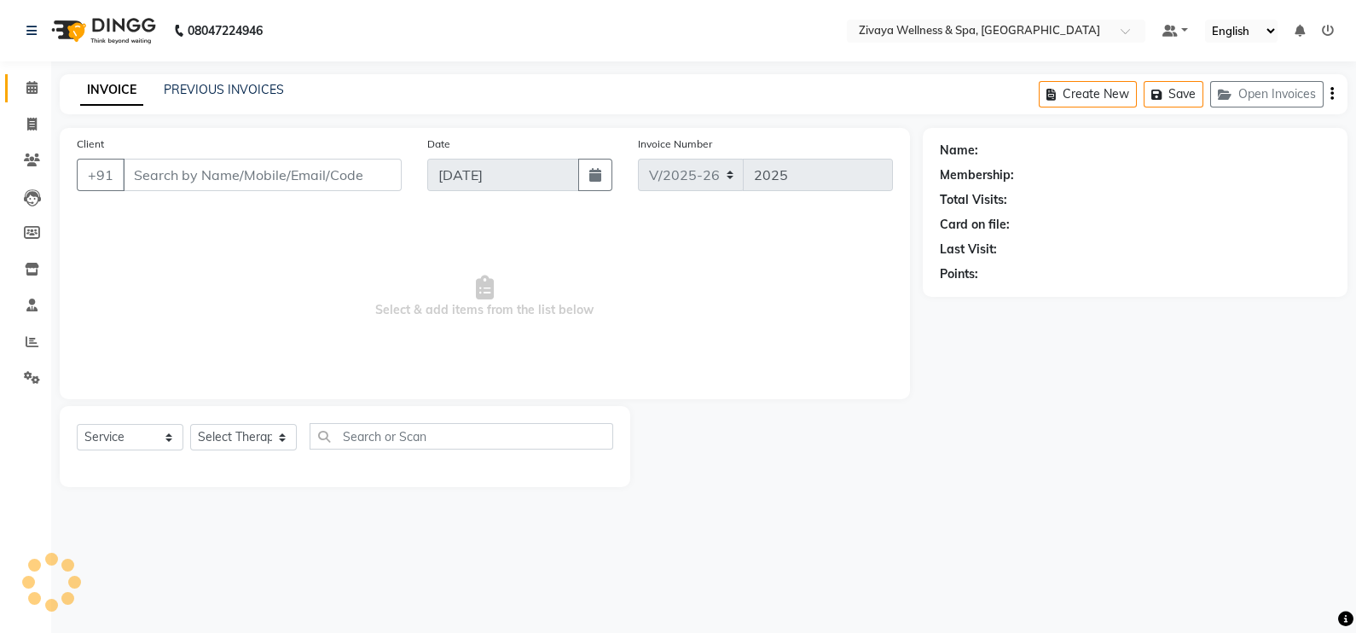
type input "9899827342"
select select "63085"
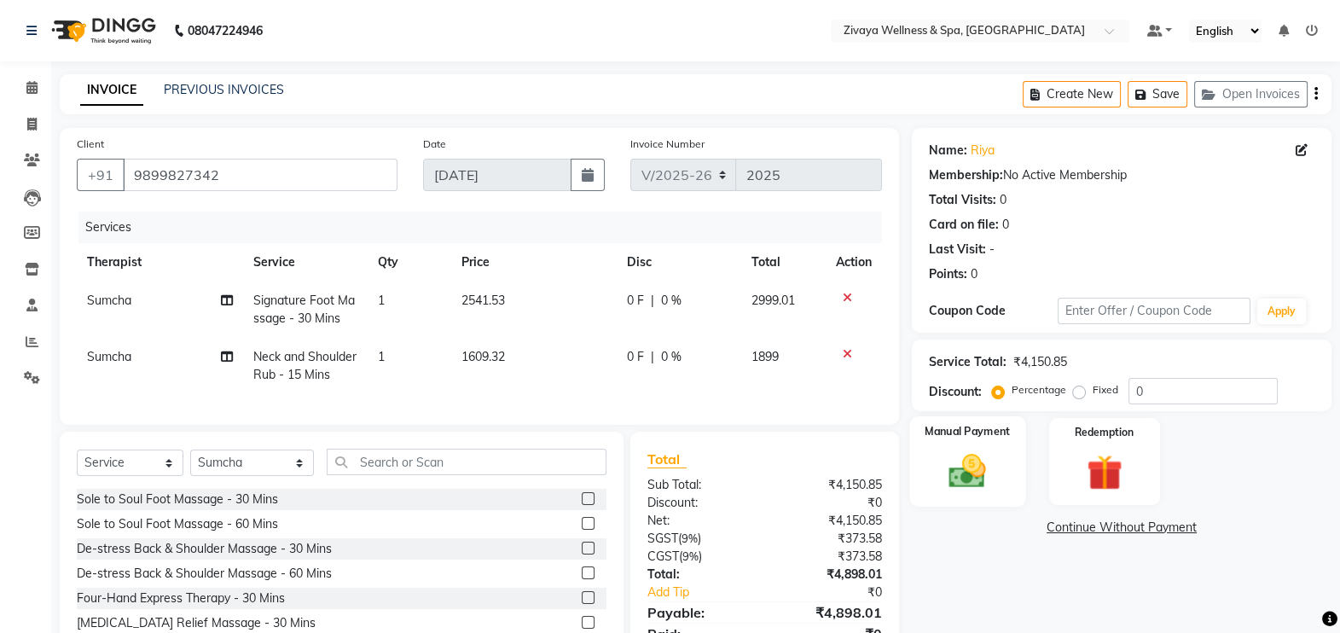
click at [990, 456] on img at bounding box center [967, 470] width 61 height 43
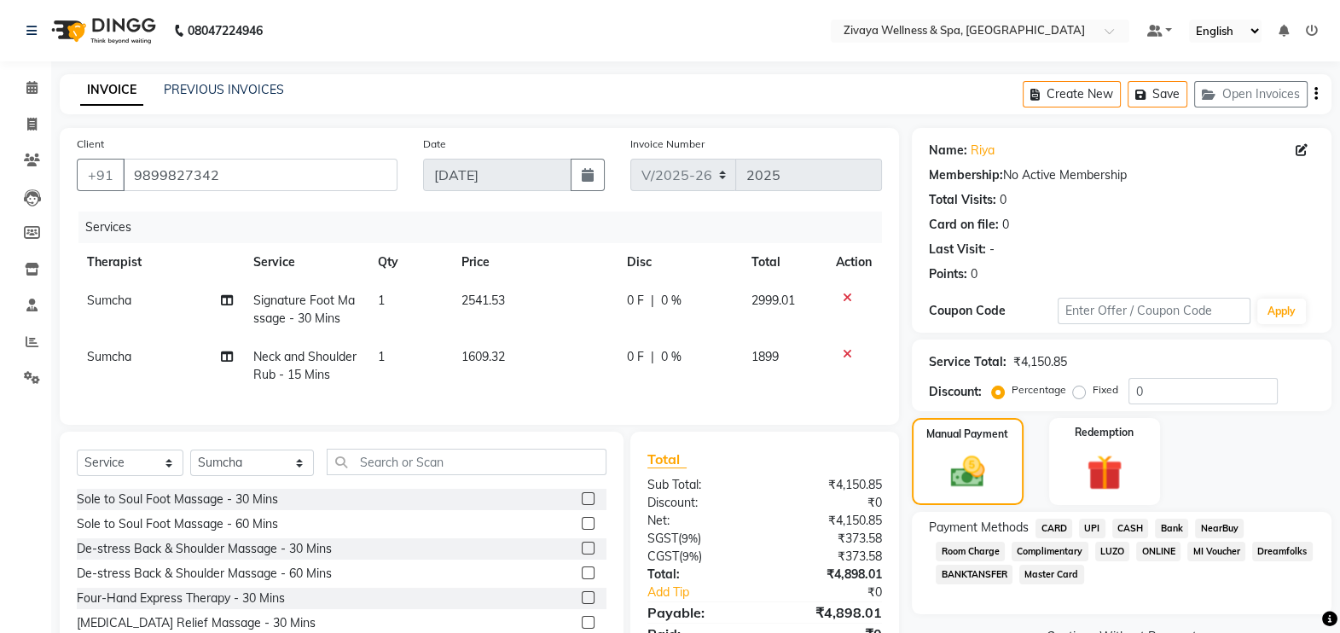
click at [1096, 532] on span "UPI" at bounding box center [1092, 528] width 26 height 20
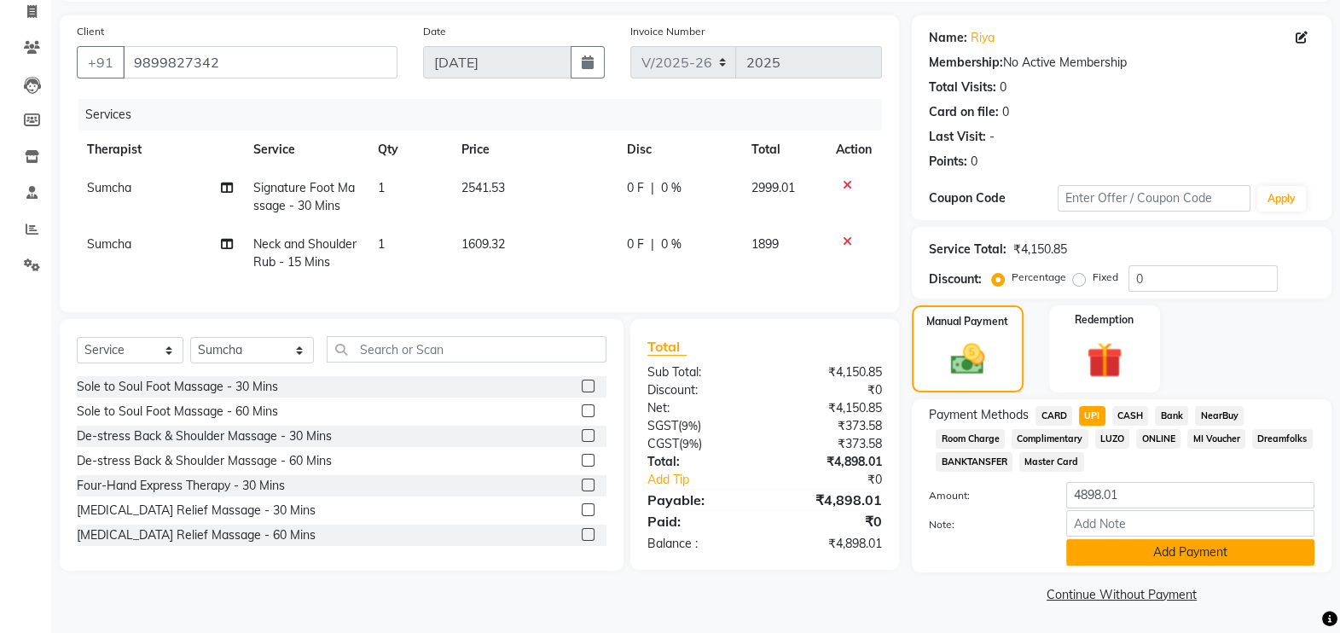
click at [1220, 558] on button "Add Payment" at bounding box center [1190, 552] width 248 height 26
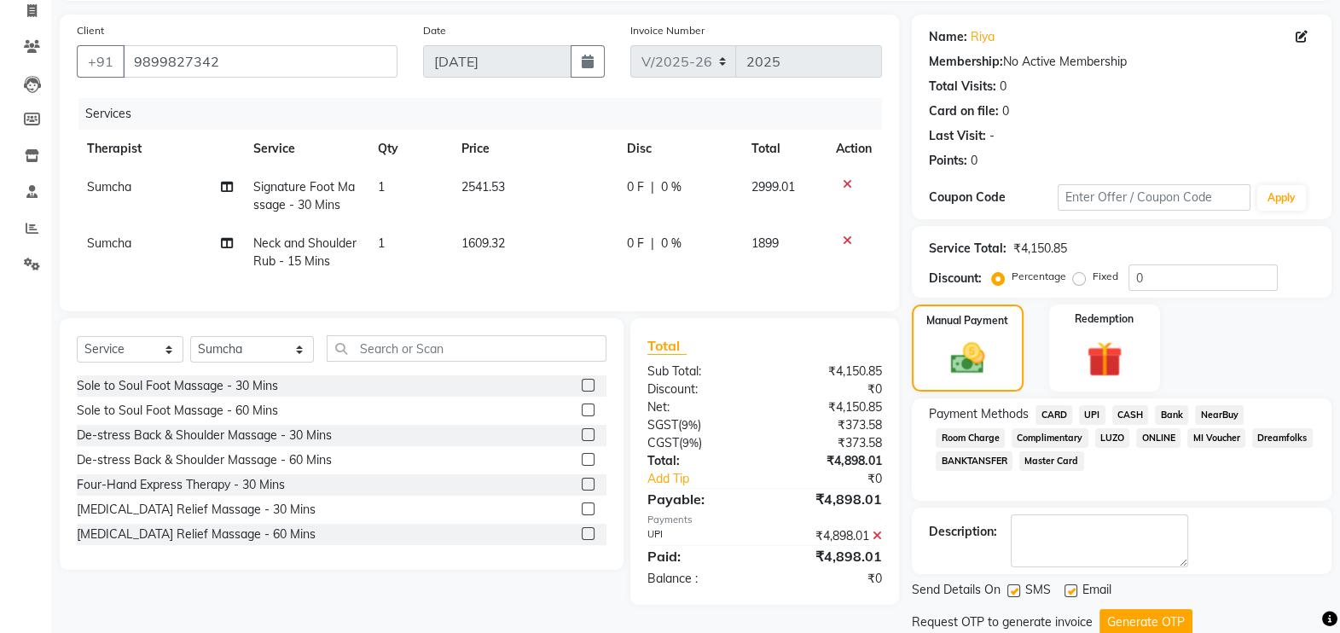
scroll to position [170, 0]
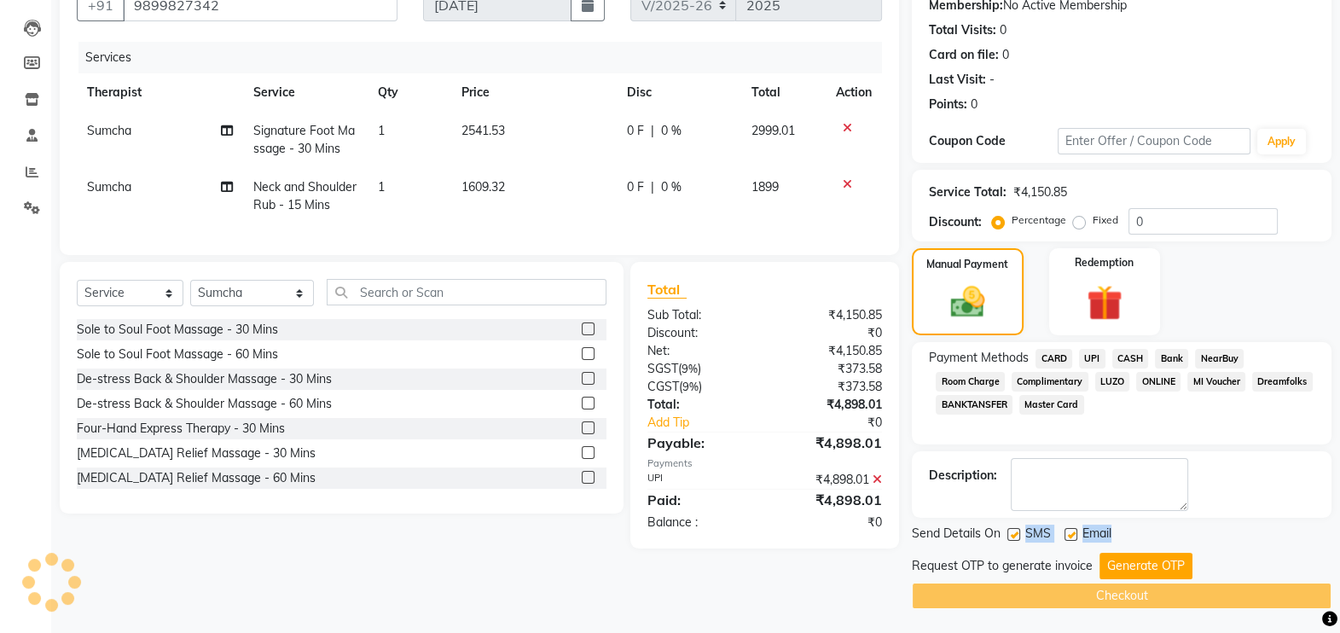
drag, startPoint x: 1011, startPoint y: 530, endPoint x: 1234, endPoint y: 530, distance: 222.5
click at [1234, 530] on div "Send Details On SMS Email" at bounding box center [1121, 534] width 420 height 21
click at [1012, 535] on label at bounding box center [1013, 534] width 13 height 13
click at [1012, 535] on input "checkbox" at bounding box center [1012, 535] width 11 height 11
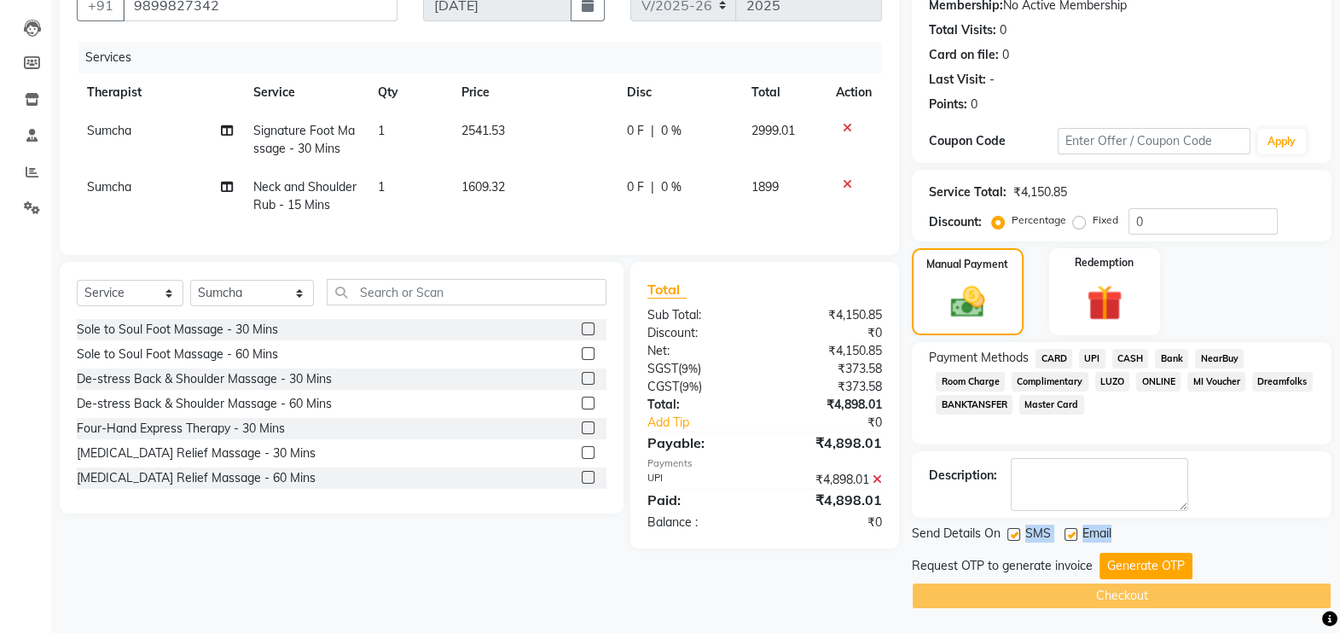
checkbox input "false"
click at [1167, 570] on button "Generate OTP" at bounding box center [1145, 566] width 93 height 26
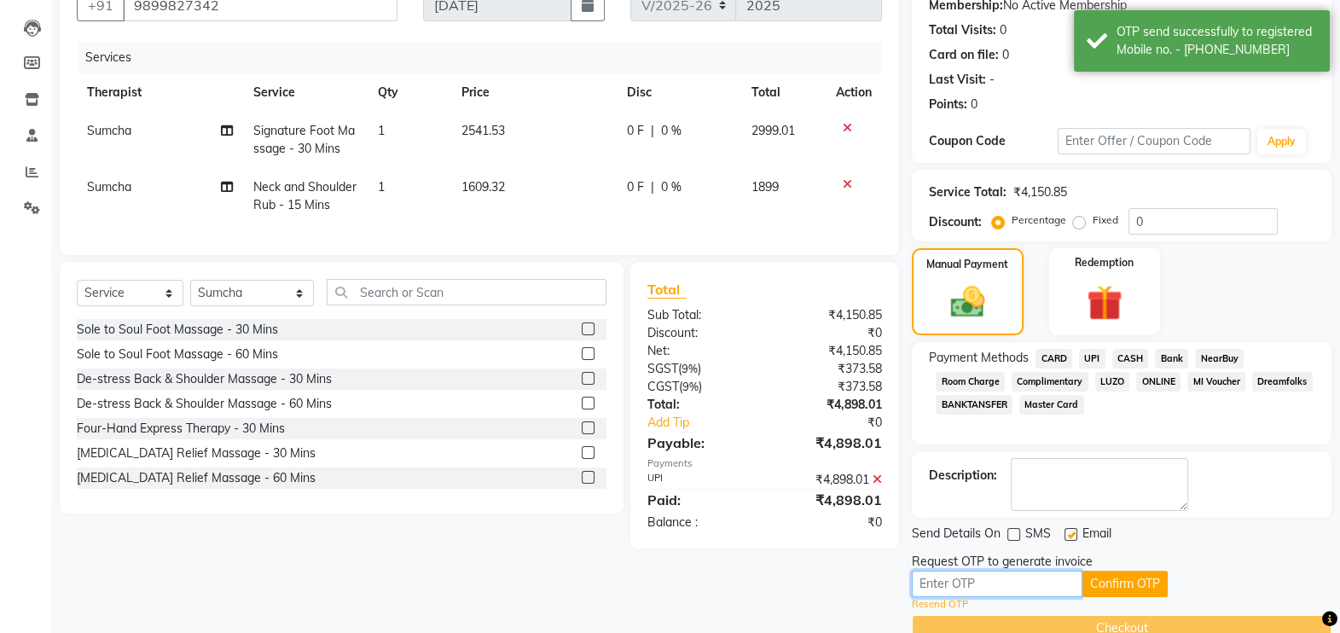
click at [1061, 586] on input "text" at bounding box center [996, 583] width 171 height 26
type input "8579"
click at [1138, 580] on button "Confirm OTP" at bounding box center [1124, 583] width 85 height 26
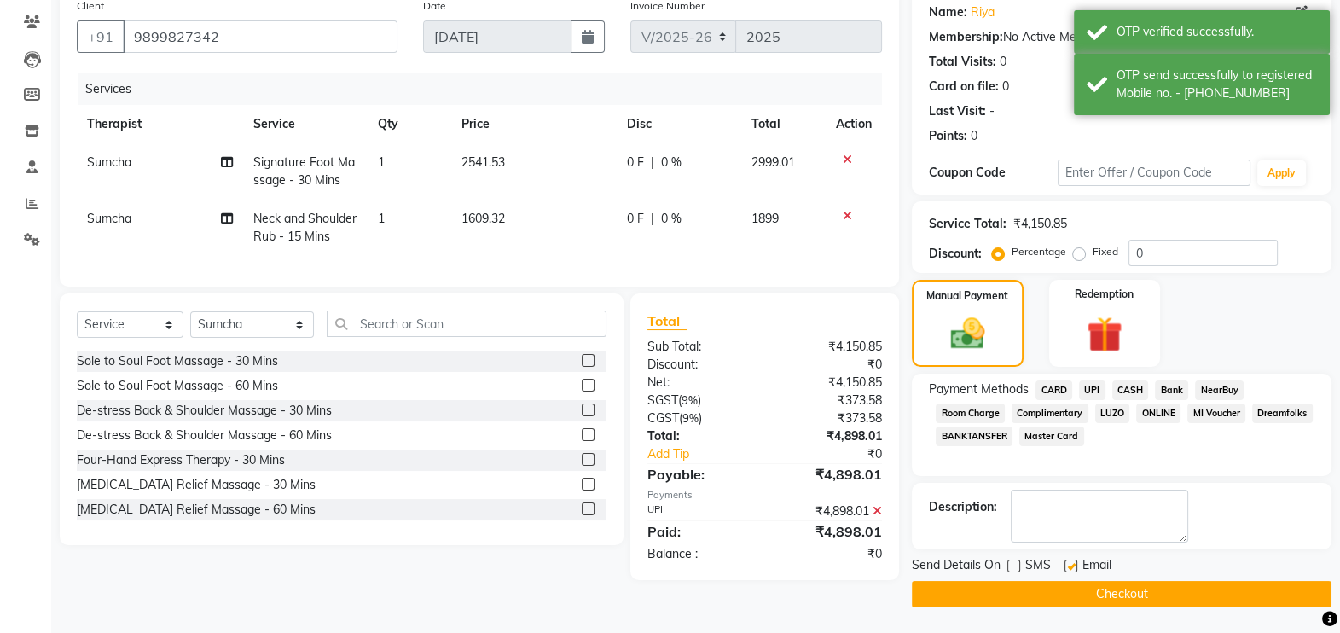
scroll to position [136, 0]
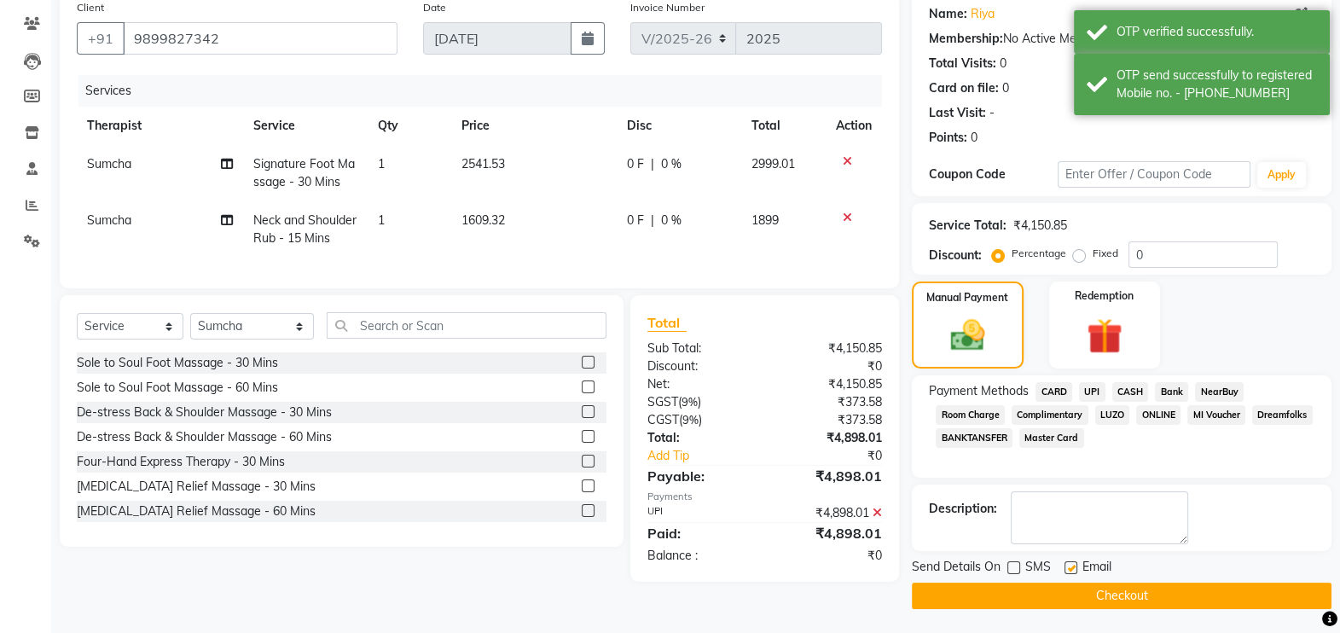
click at [1138, 601] on button "Checkout" at bounding box center [1121, 595] width 420 height 26
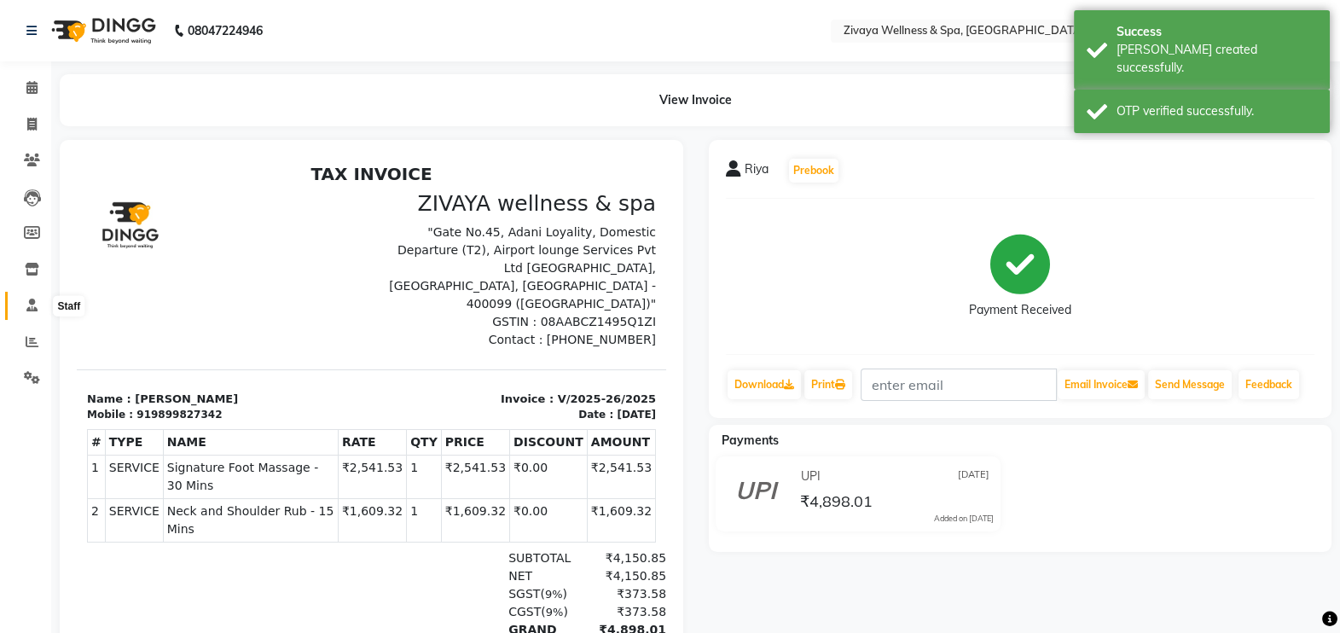
click at [30, 303] on icon at bounding box center [31, 304] width 11 height 13
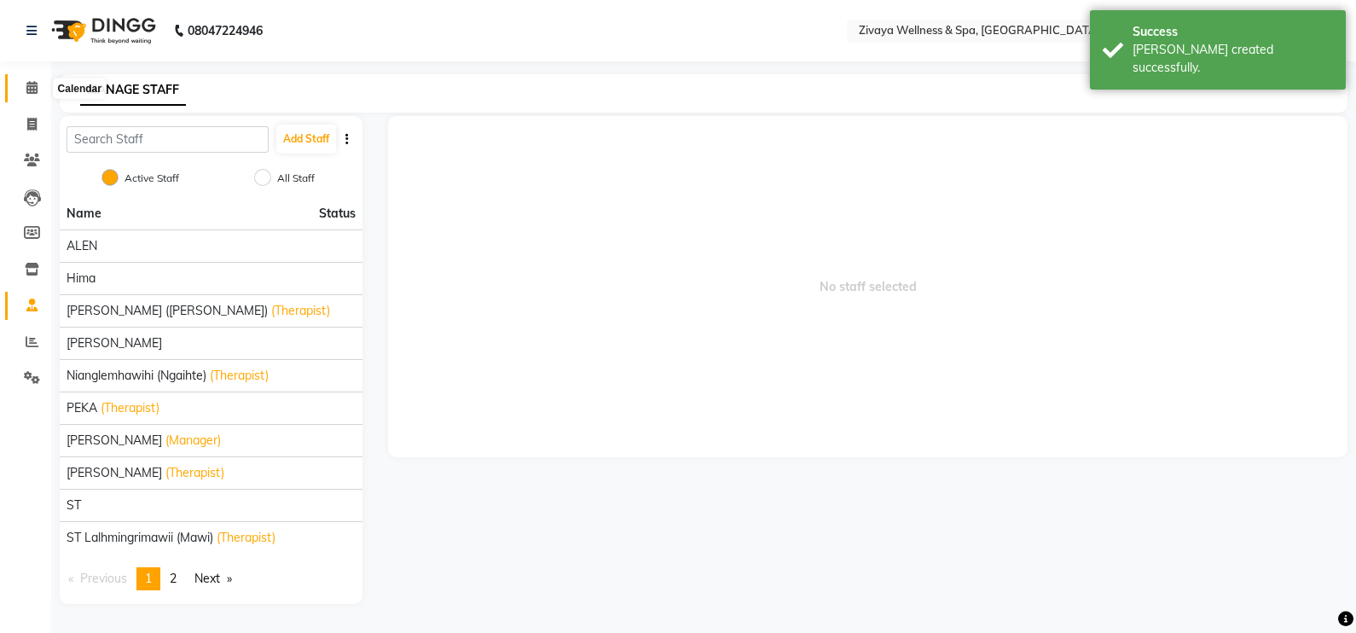
click at [29, 90] on icon at bounding box center [31, 87] width 11 height 13
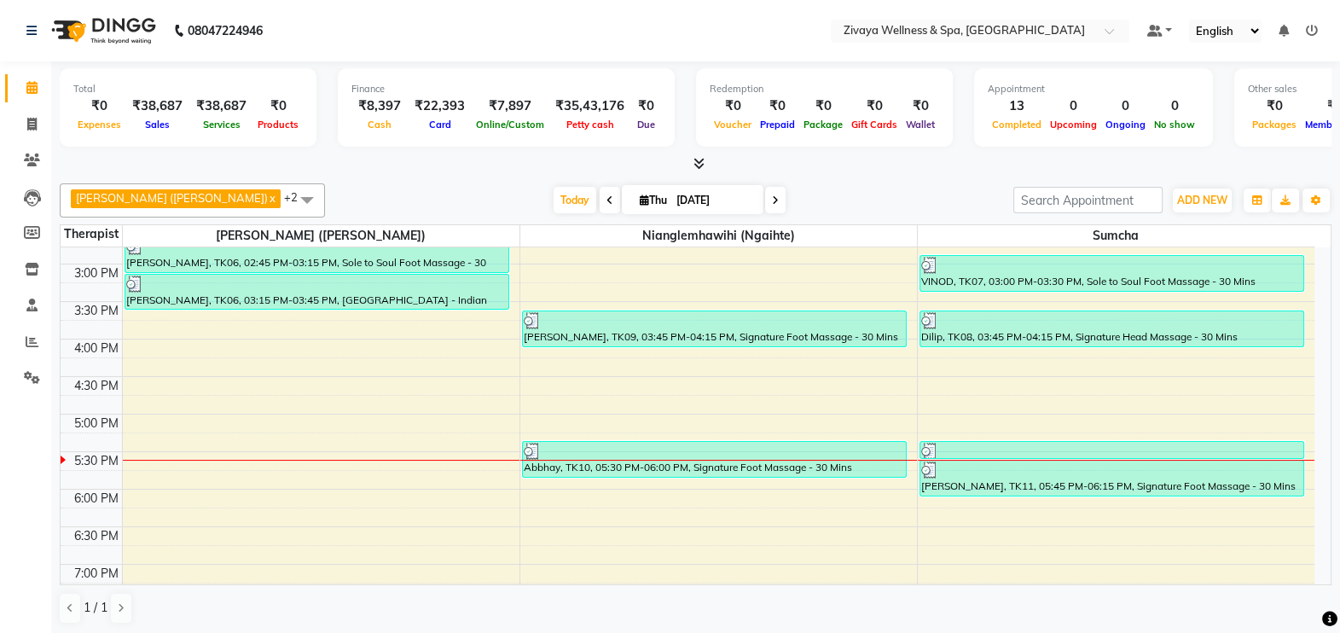
scroll to position [1151, 0]
